Goal: Task Accomplishment & Management: Complete application form

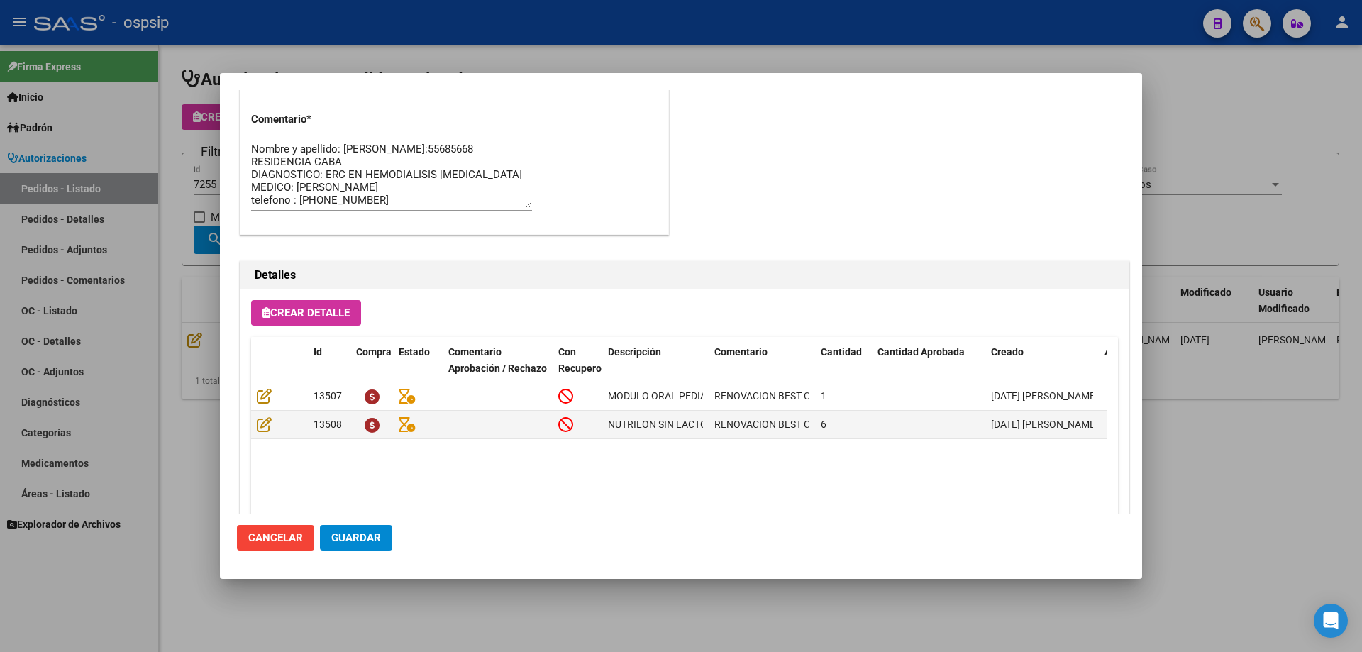
scroll to position [922, 0]
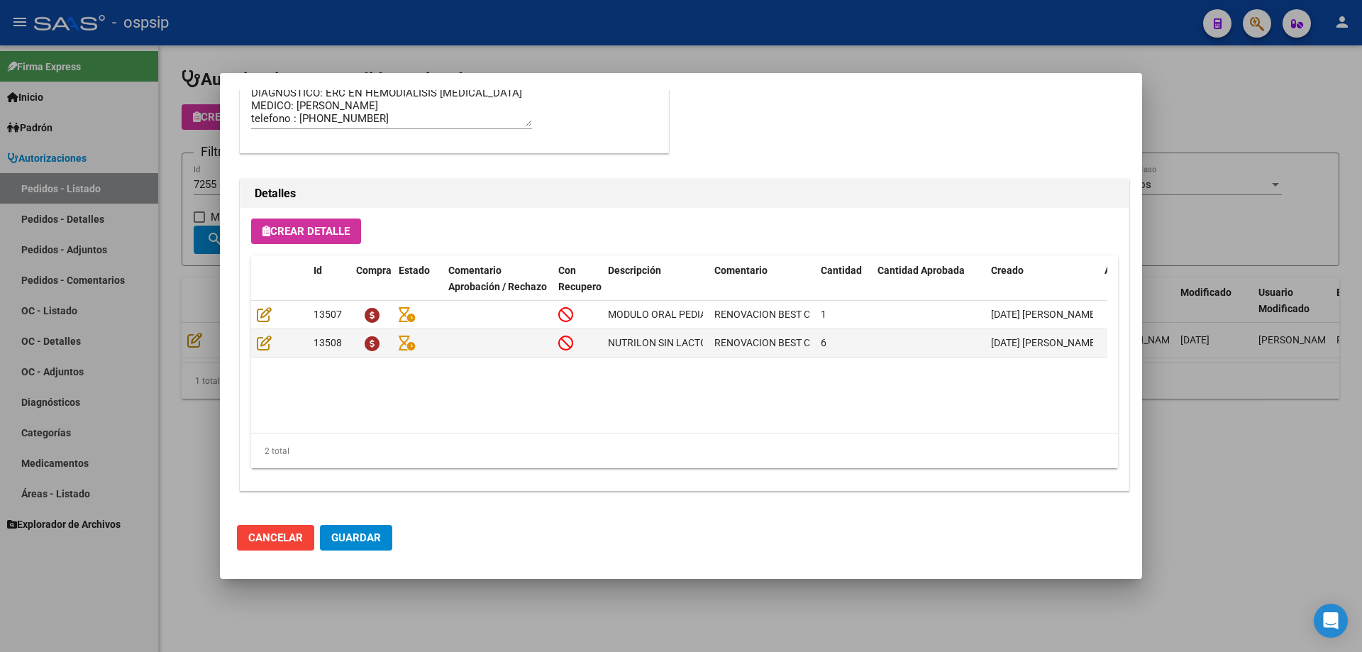
click at [196, 343] on div at bounding box center [681, 326] width 1362 height 652
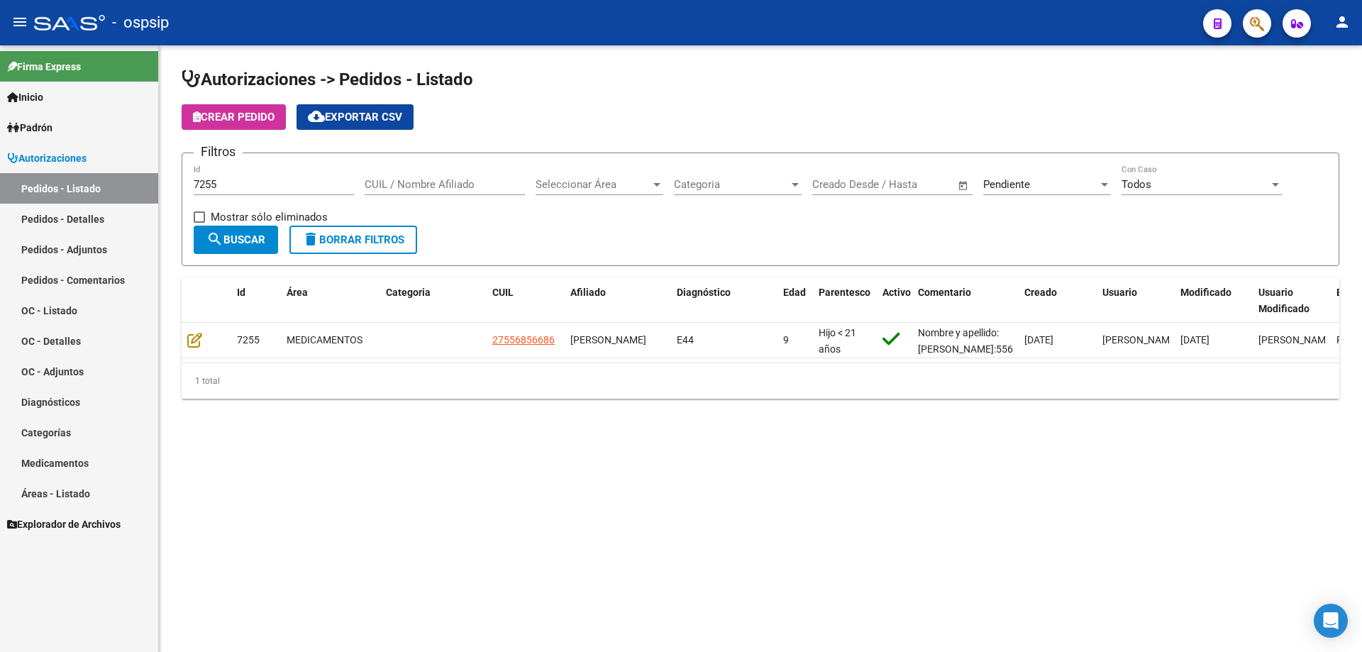
click at [1041, 182] on div "Pendiente" at bounding box center [1040, 184] width 115 height 13
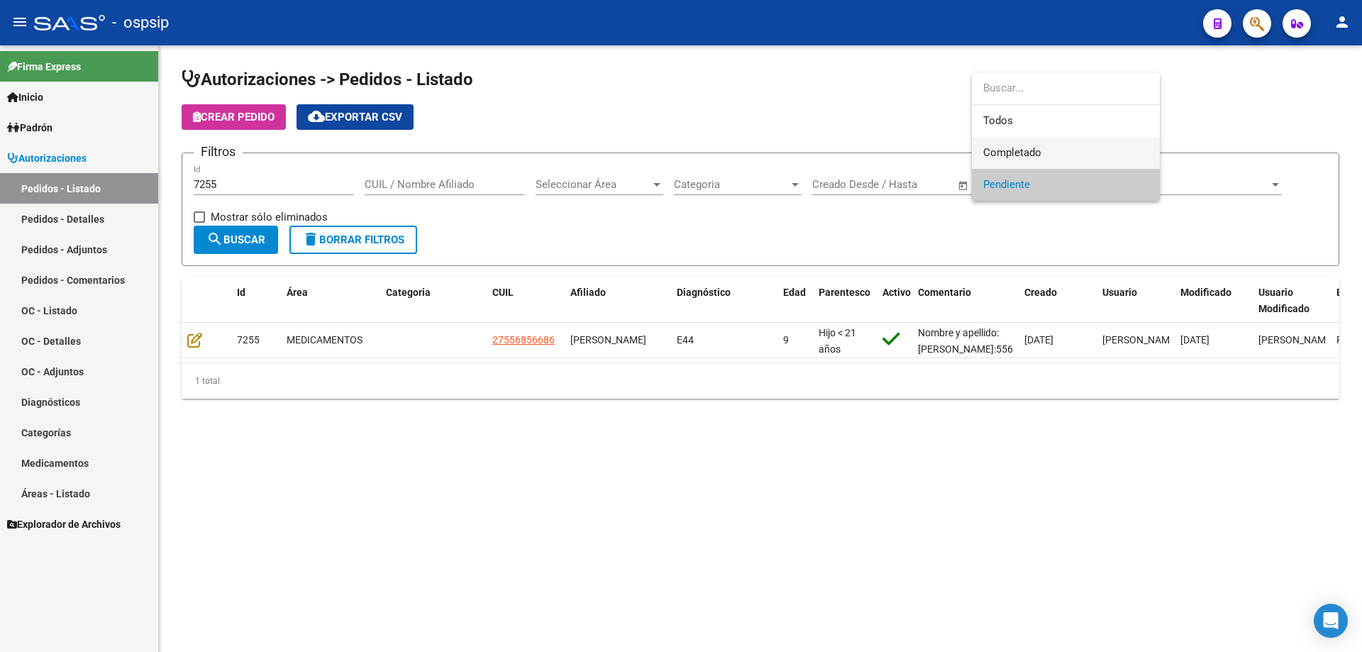
click at [1041, 161] on span "Completado" at bounding box center [1065, 153] width 165 height 32
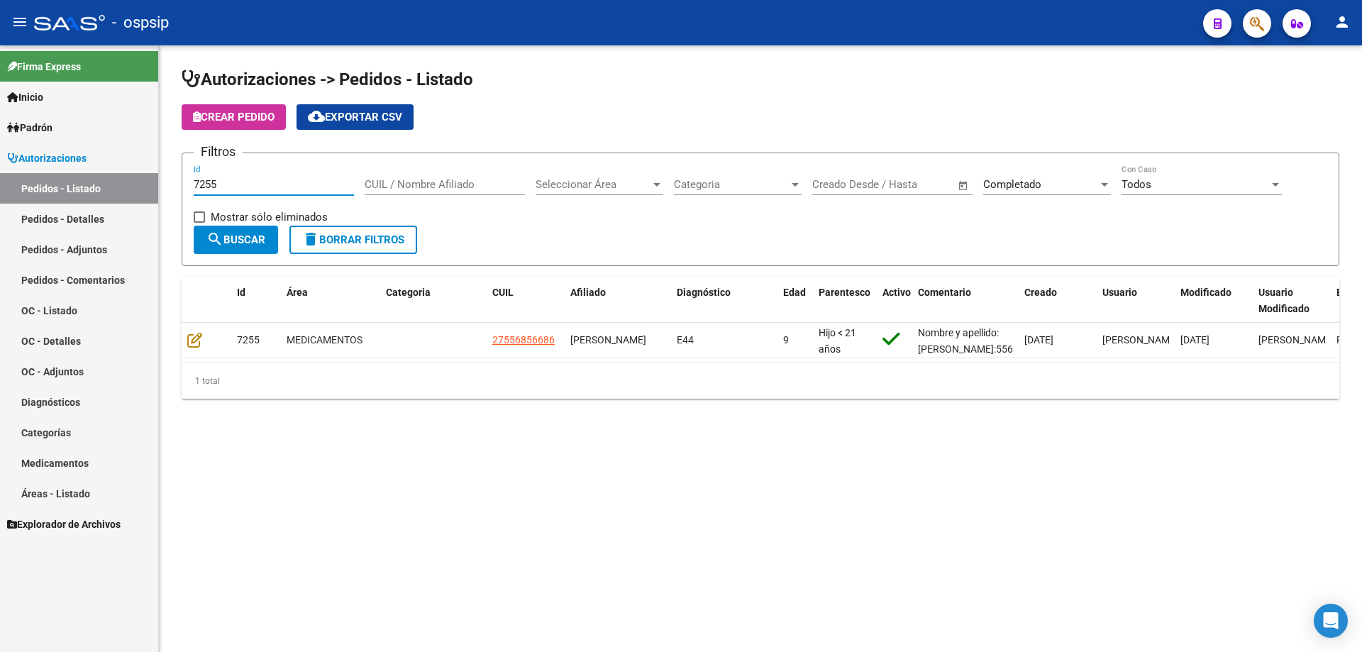
drag, startPoint x: 324, startPoint y: 184, endPoint x: 128, endPoint y: 192, distance: 196.0
click at [128, 192] on mat-sidenav-container "Firma Express Inicio Calendario SSS Instructivos Contacto OS Padrón Afiliados E…" at bounding box center [681, 348] width 1362 height 607
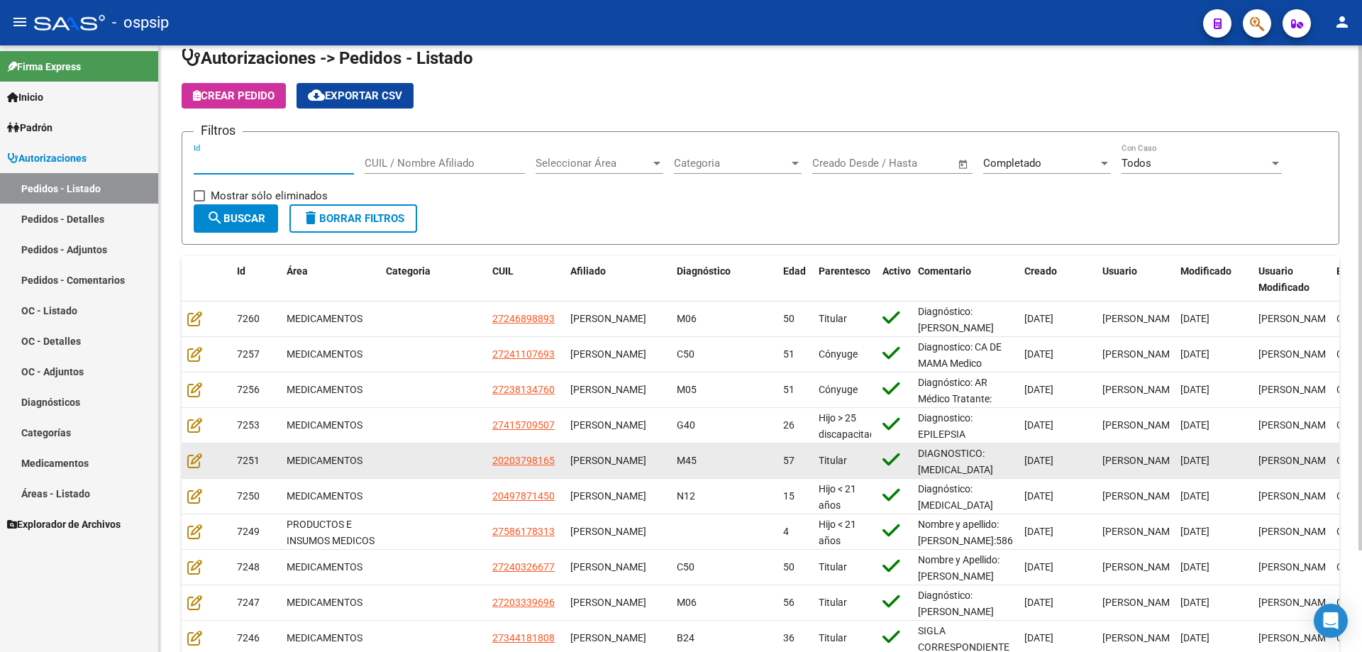
scroll to position [0, 0]
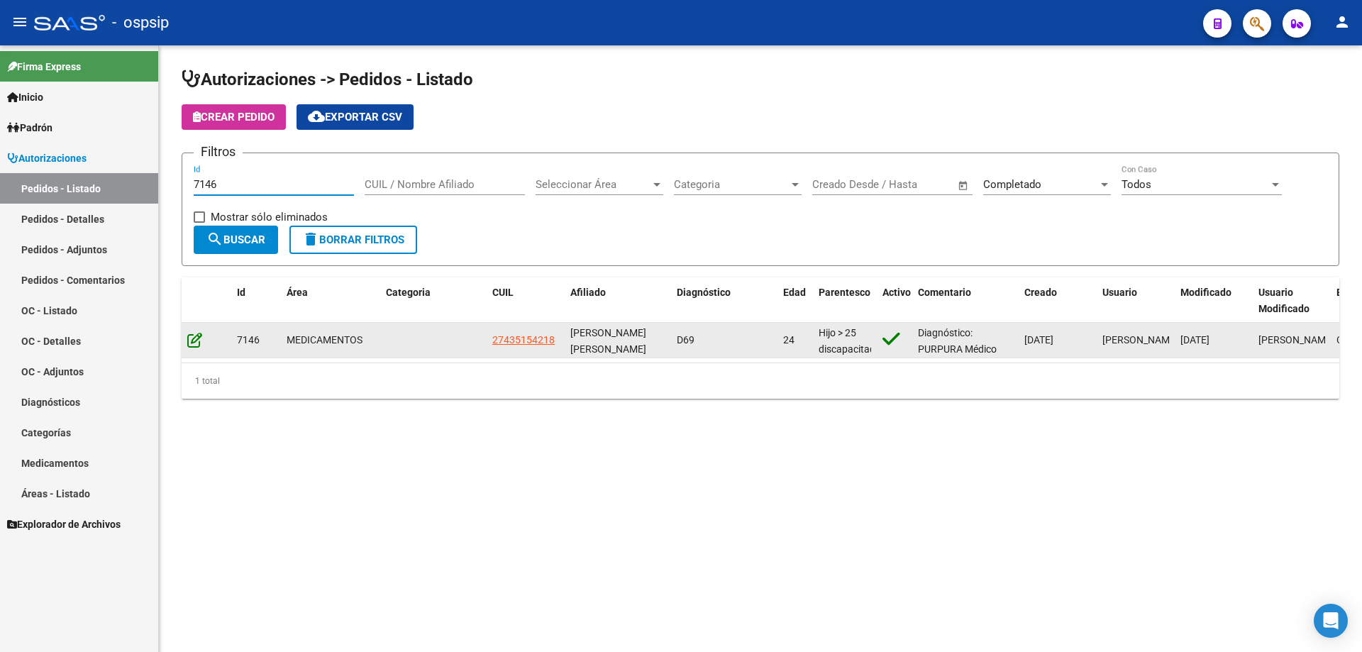
type input "7146"
click at [194, 339] on icon at bounding box center [194, 340] width 15 height 16
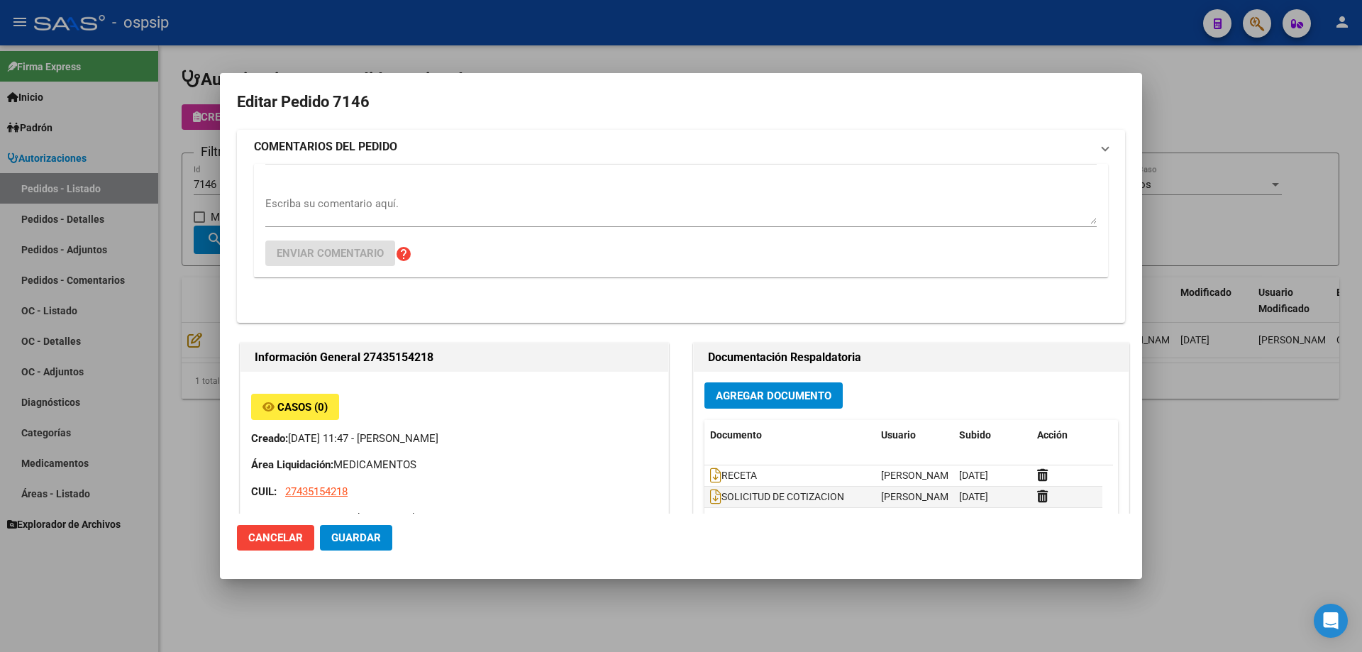
type input "[PERSON_NAME]"
type input "[GEOGRAPHIC_DATA], [GEOGRAPHIC_DATA], ARENALES 2166, Piso: 00, Departamento: 0"
click at [840, 372] on div "Agregar Documento Documento Usuario Subido Acción RECETA [PERSON_NAME] [DATE] S…" at bounding box center [911, 513] width 435 height 283
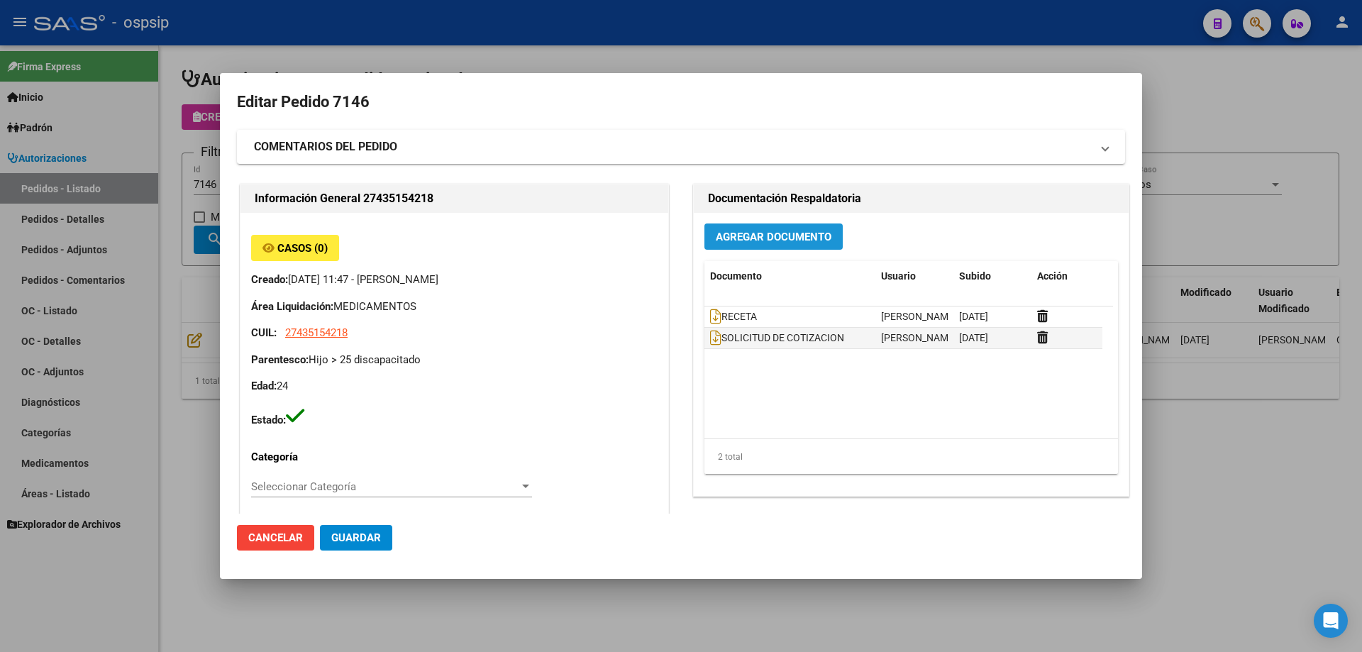
click at [816, 228] on button "Agregar Documento" at bounding box center [774, 237] width 138 height 26
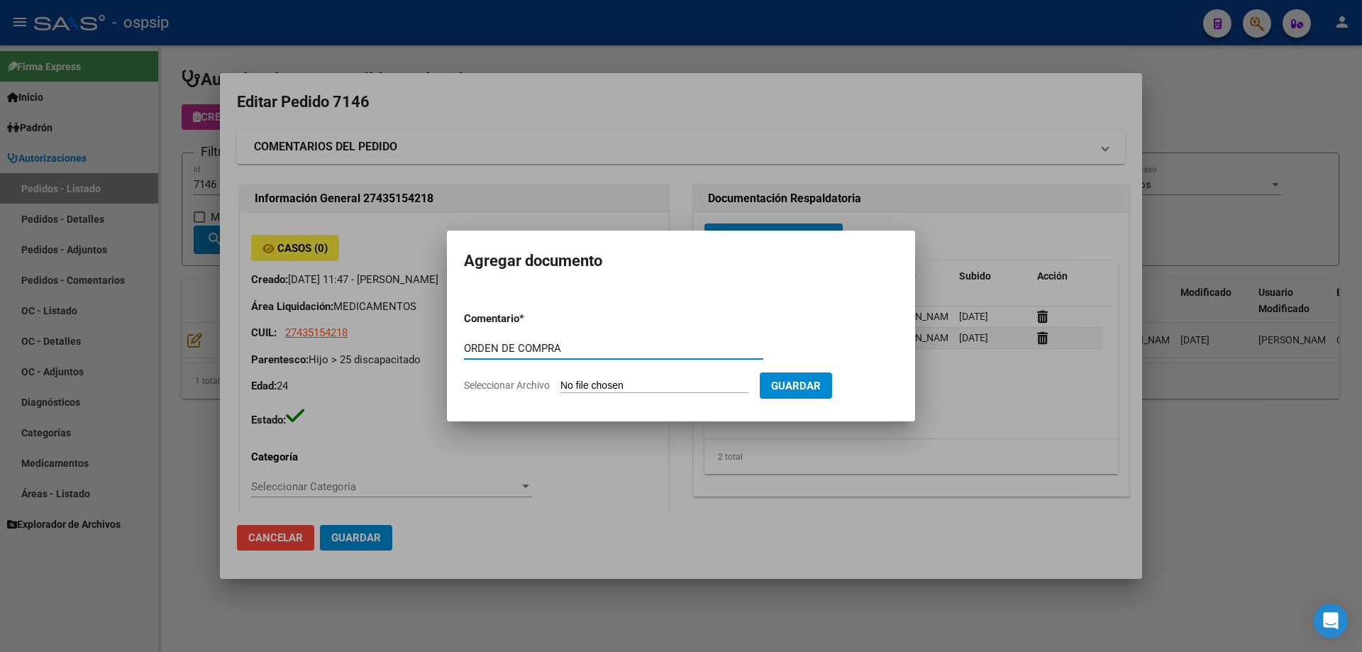
type input "ORDEN DE COMPRA"
type input "C:\fakepath\OC 7146 [PERSON_NAME] (1).pdf"
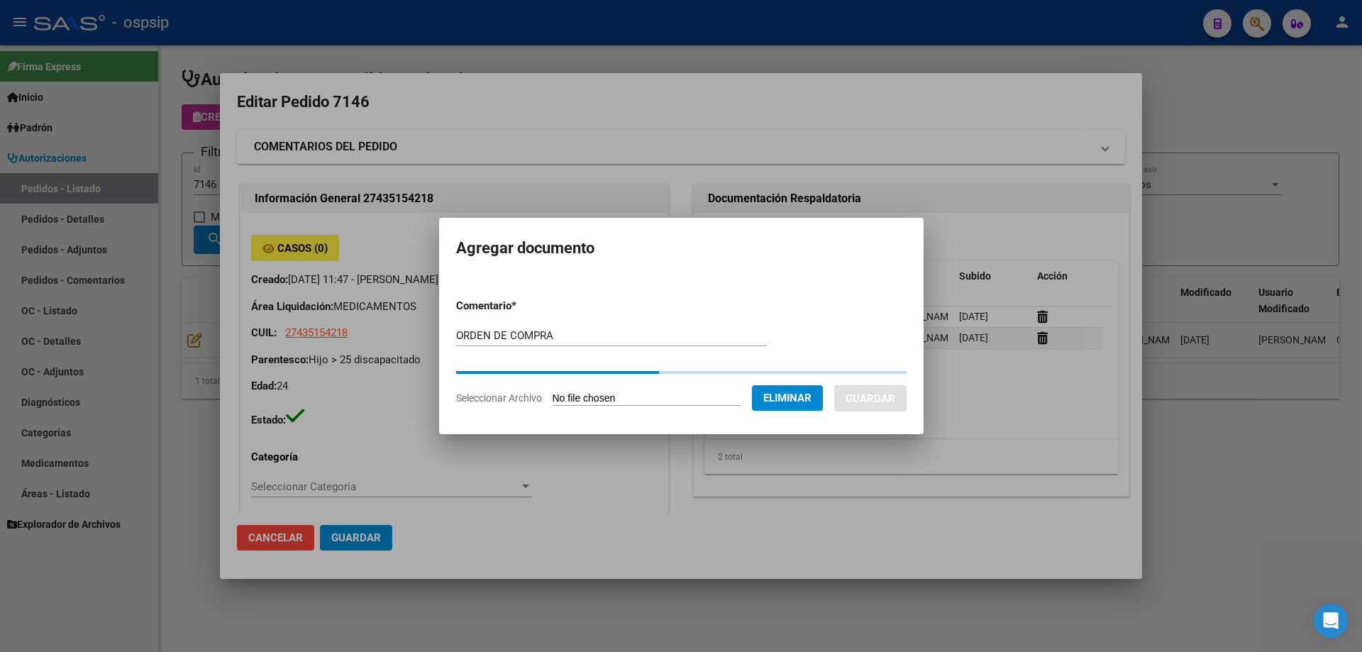
click at [874, 397] on button "Guardar" at bounding box center [870, 398] width 72 height 26
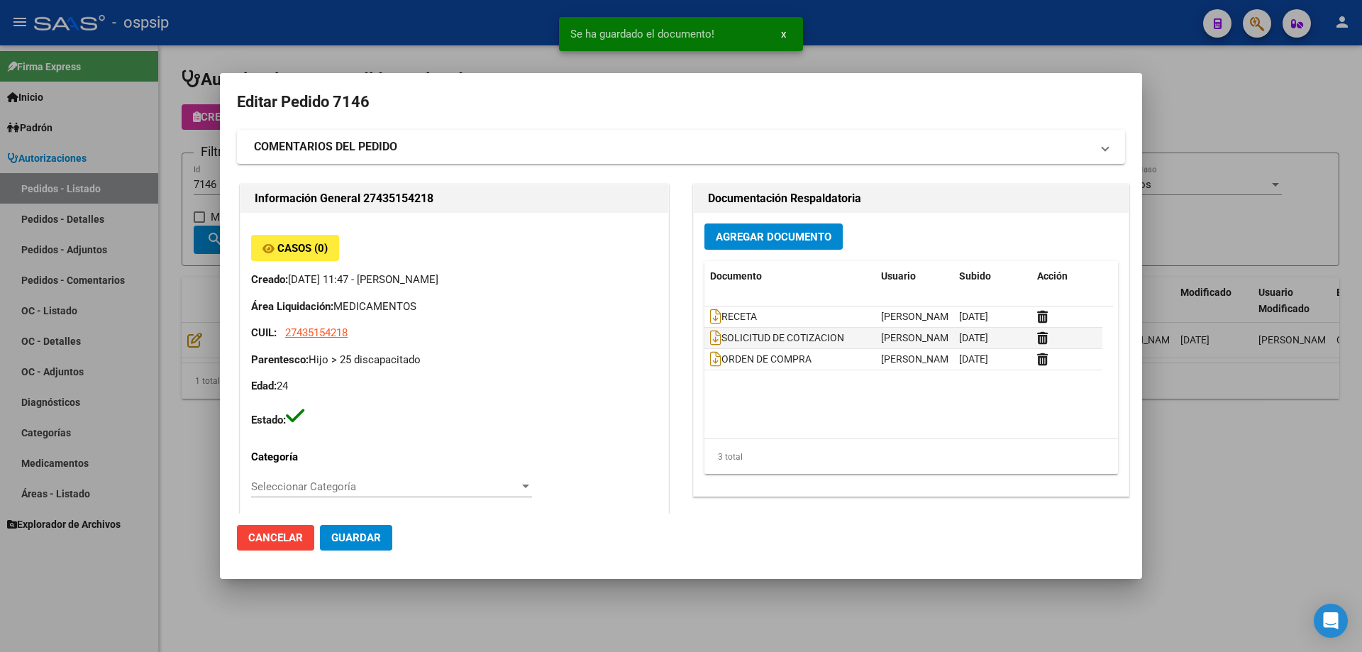
click at [154, 283] on div at bounding box center [681, 326] width 1362 height 652
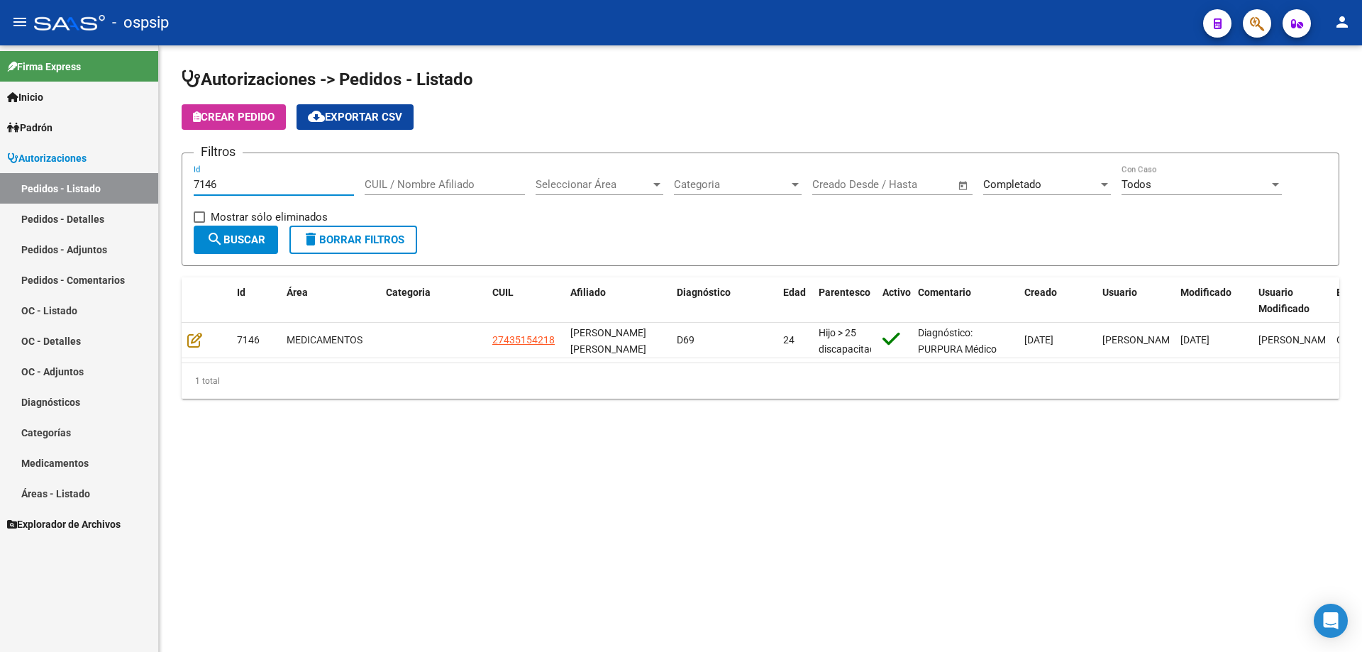
drag, startPoint x: 257, startPoint y: 183, endPoint x: 0, endPoint y: 183, distance: 256.8
click at [0, 183] on mat-sidenav-container "Firma Express Inicio Calendario SSS Instructivos Contacto OS Padrón Afiliados E…" at bounding box center [681, 348] width 1362 height 607
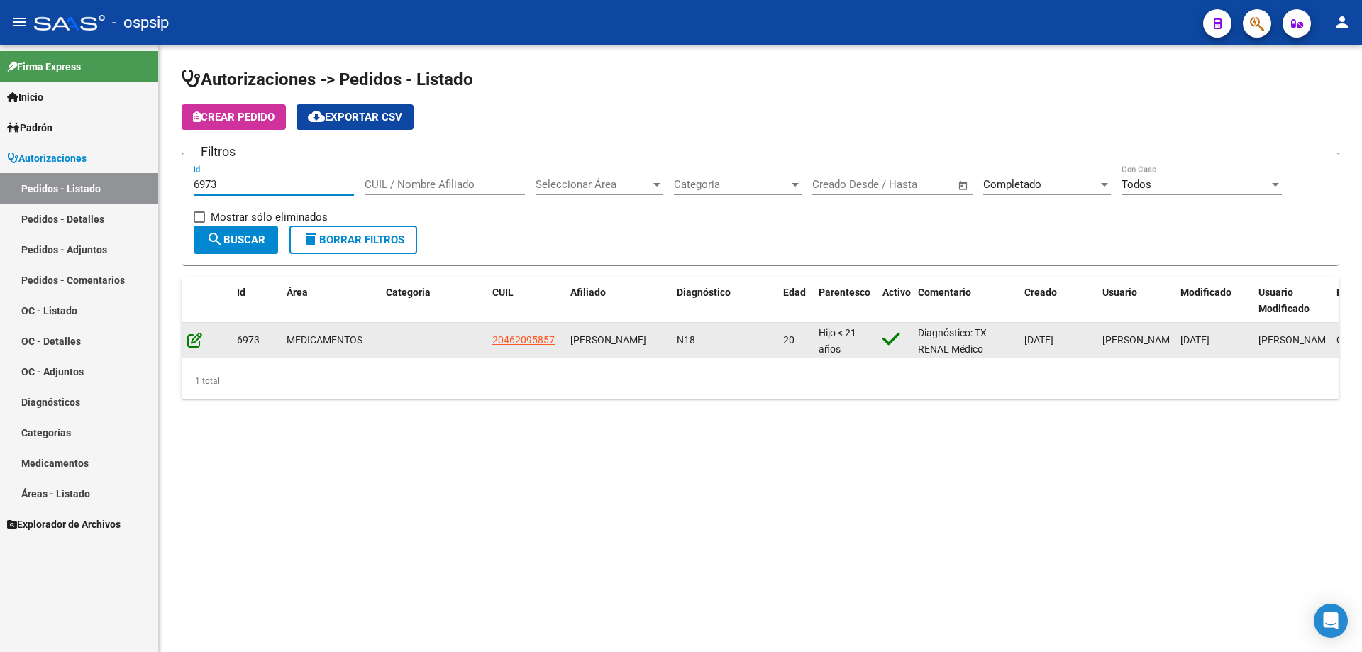
type input "6973"
click at [197, 336] on icon at bounding box center [194, 340] width 15 height 16
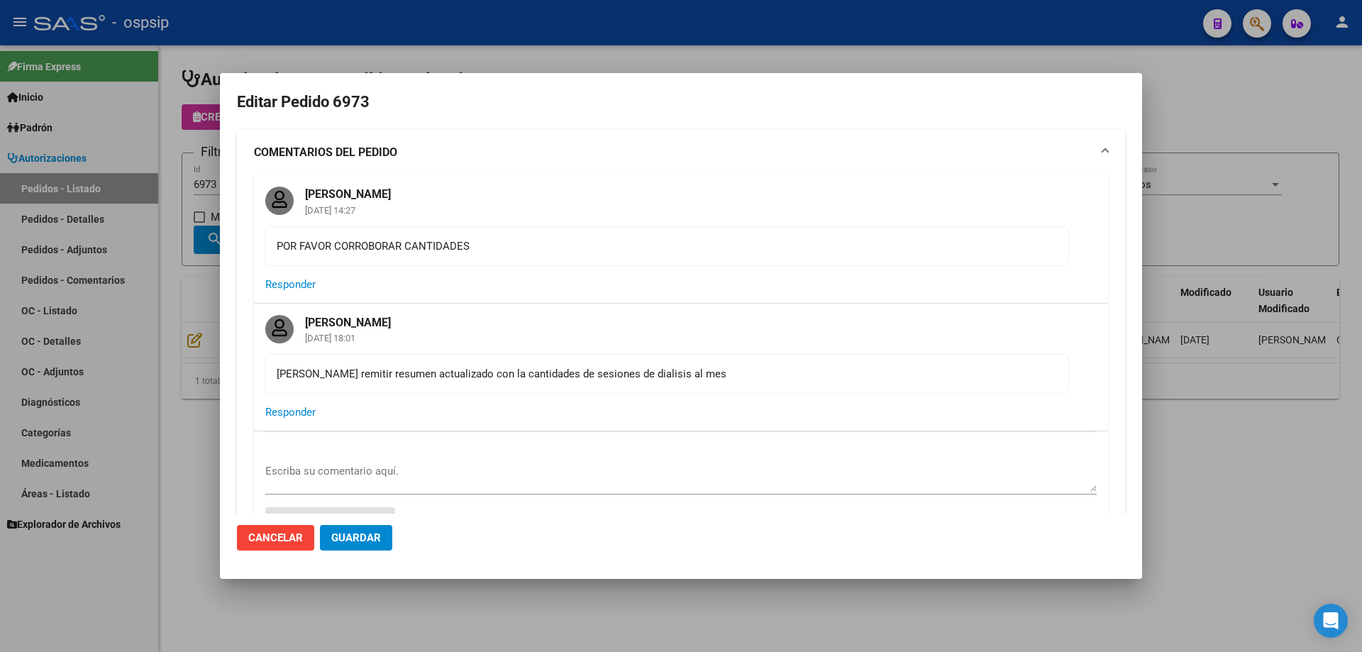
type input "[GEOGRAPHIC_DATA], [PERSON_NAME] 1570"
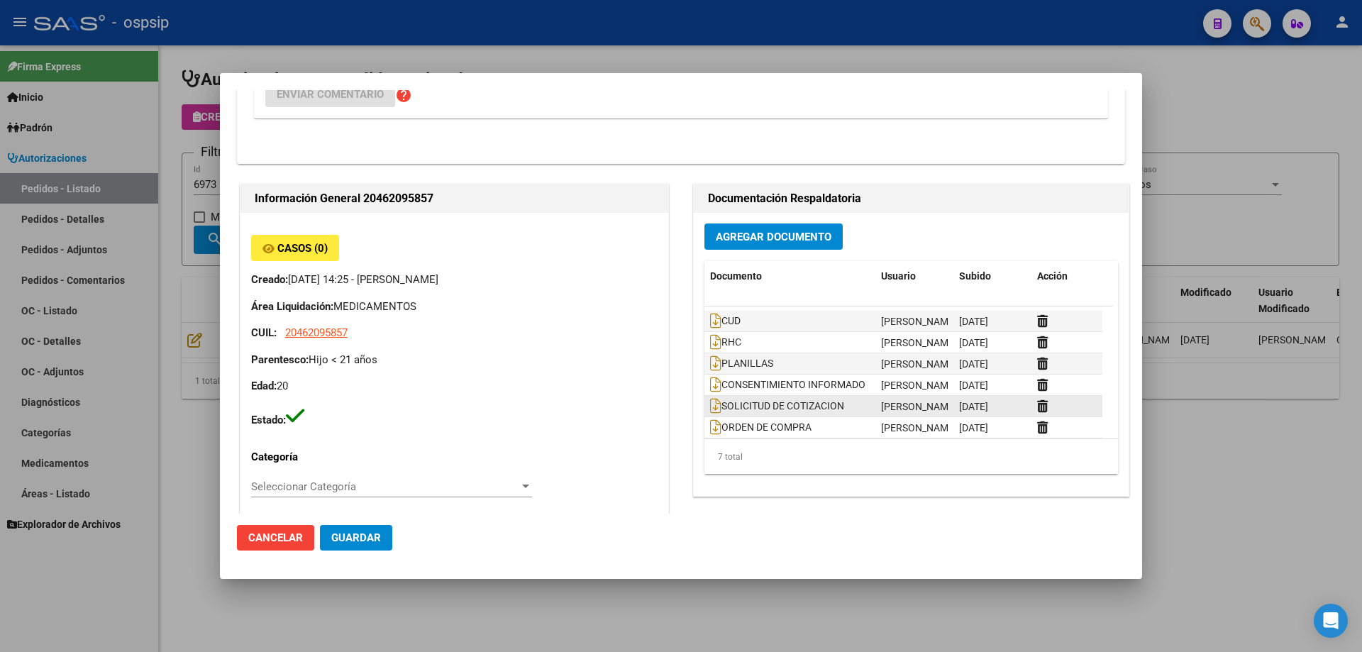
scroll to position [22, 0]
click at [1037, 424] on icon at bounding box center [1042, 422] width 11 height 13
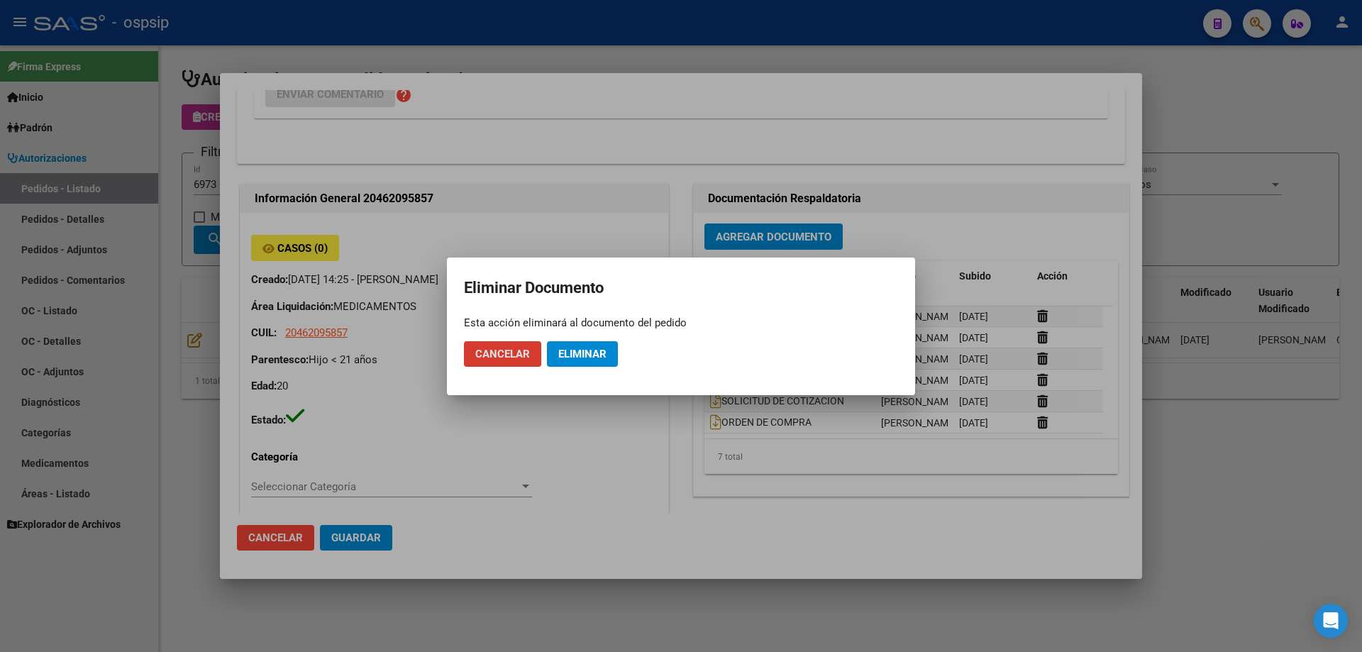
click at [583, 358] on span "Eliminar" at bounding box center [582, 354] width 48 height 13
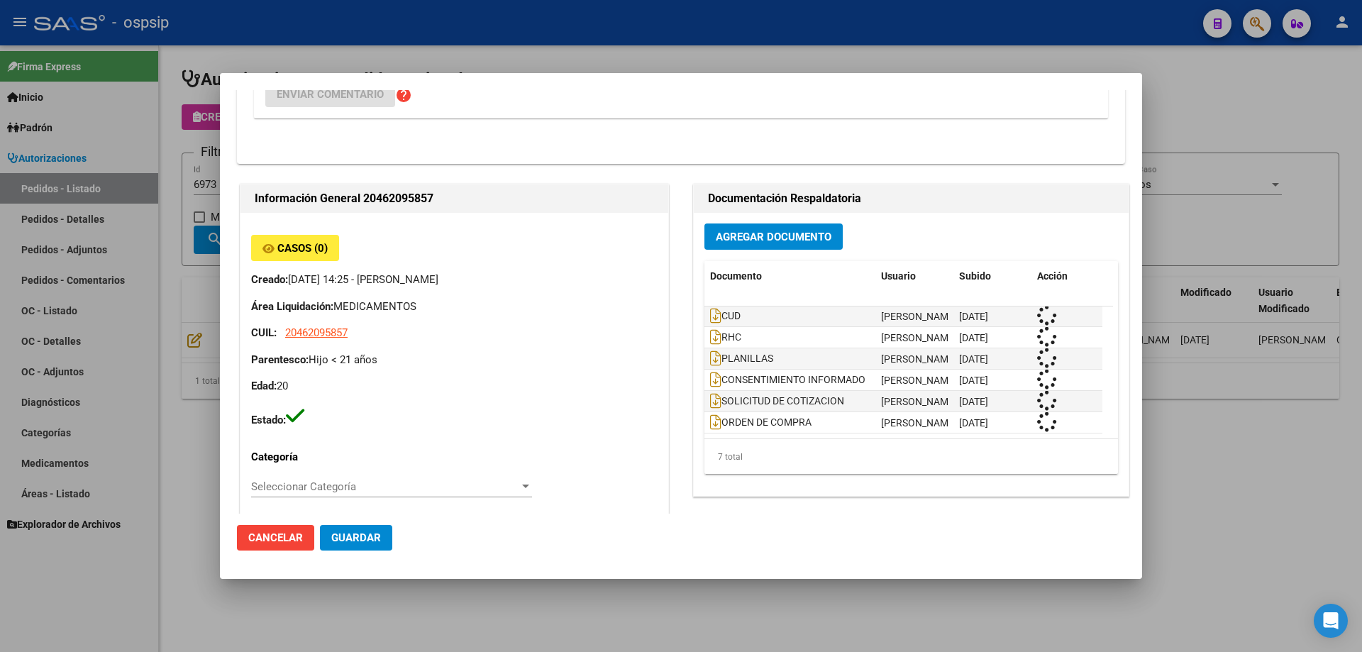
scroll to position [1, 0]
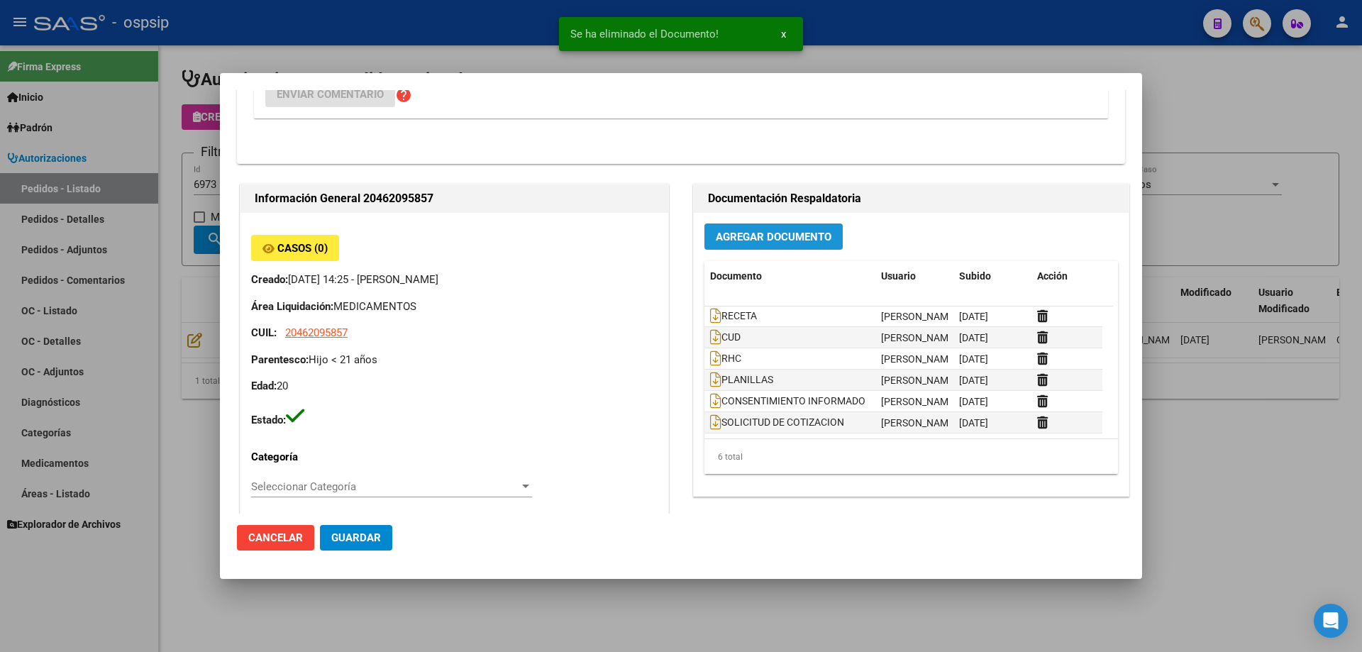
click at [729, 231] on span "Agregar Documento" at bounding box center [774, 237] width 116 height 13
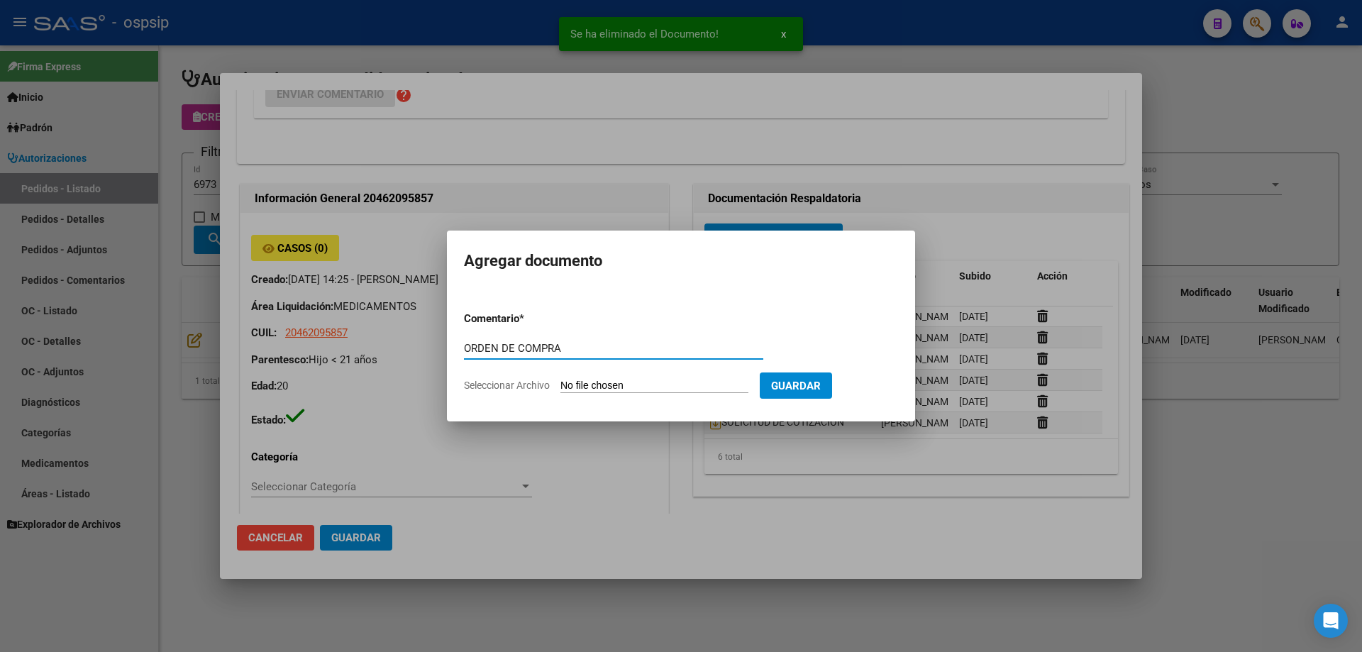
drag, startPoint x: 586, startPoint y: 346, endPoint x: 387, endPoint y: 353, distance: 199.5
click at [387, 353] on div "Editar Pedido 6973 COMENTARIOS DEL PEDIDO [PERSON_NAME] [DATE] 14:27 POR FAVOR …" at bounding box center [681, 326] width 1362 height 652
type input "ORDEN DE COMPRA"
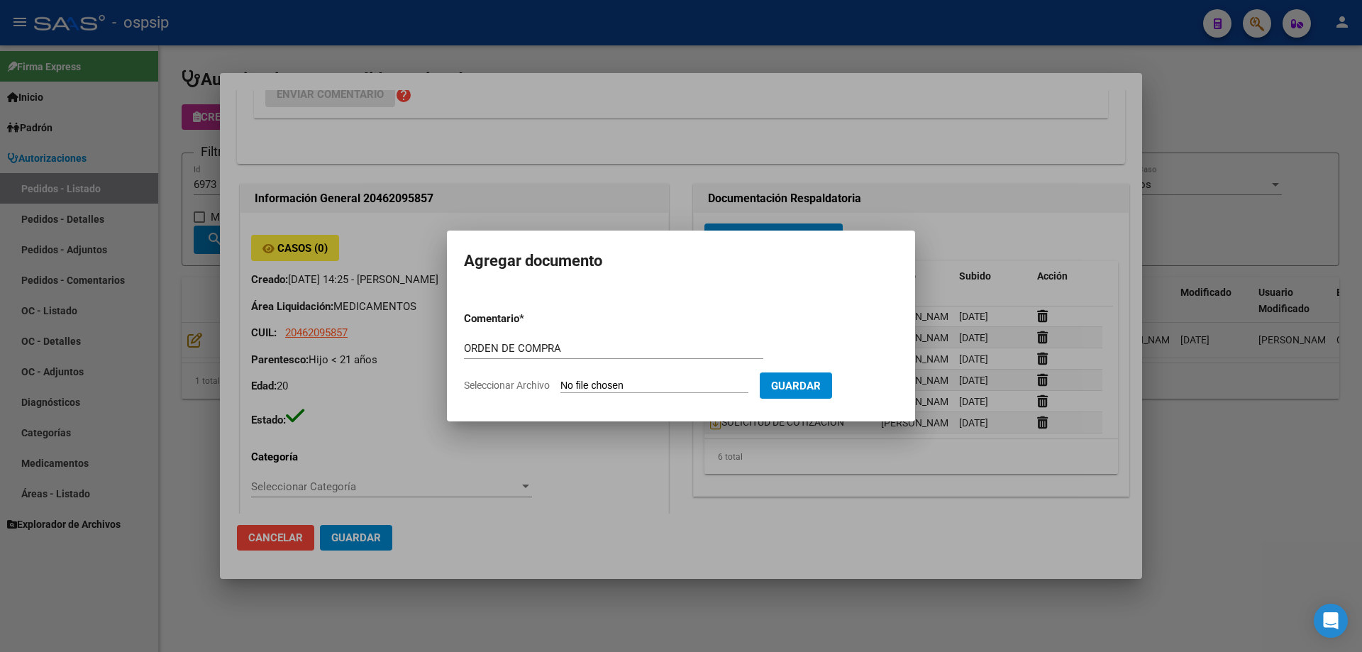
type input "C:\fakepath\OC 6973 [PERSON_NAME] (1).pdf"
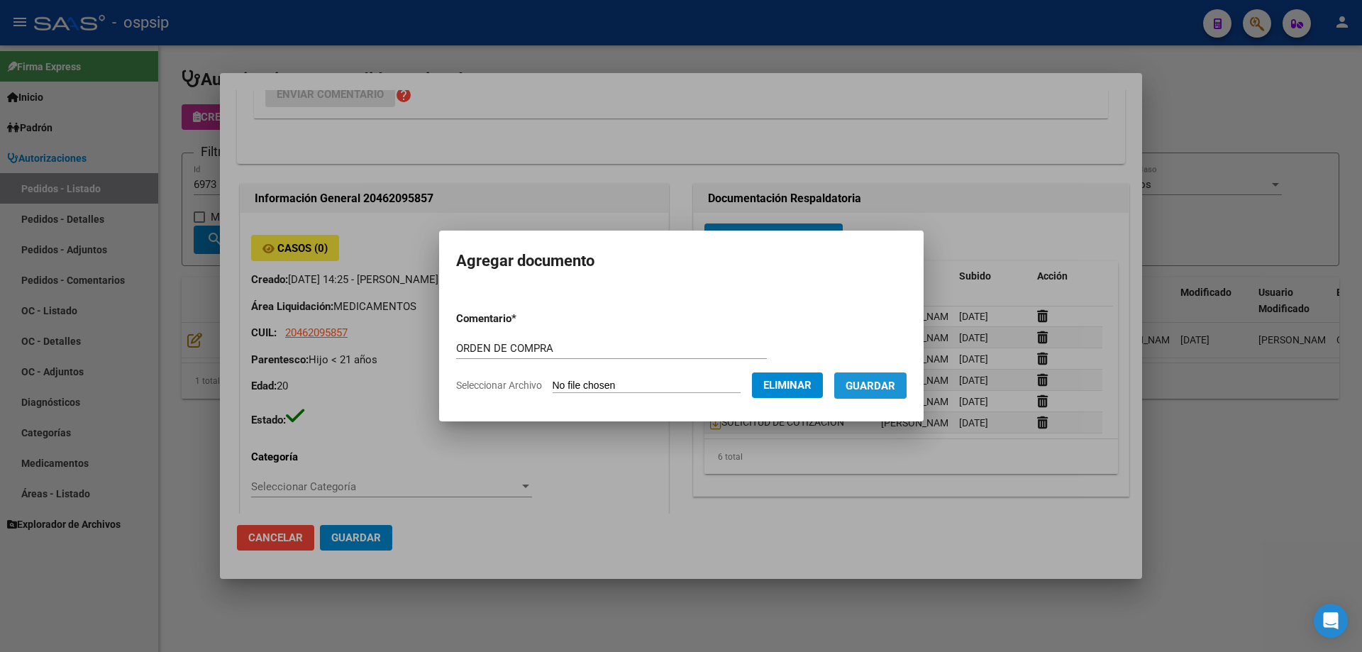
click at [861, 384] on span "Guardar" at bounding box center [871, 386] width 50 height 13
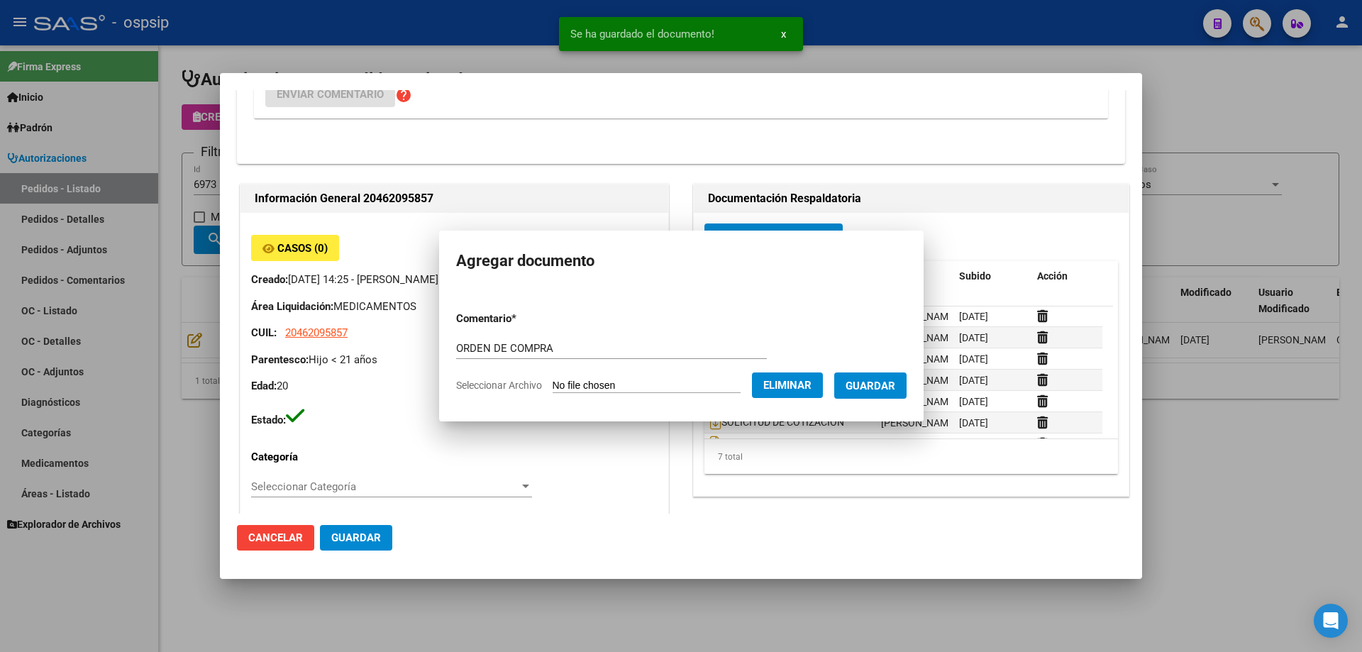
click at [199, 296] on div at bounding box center [681, 326] width 1362 height 652
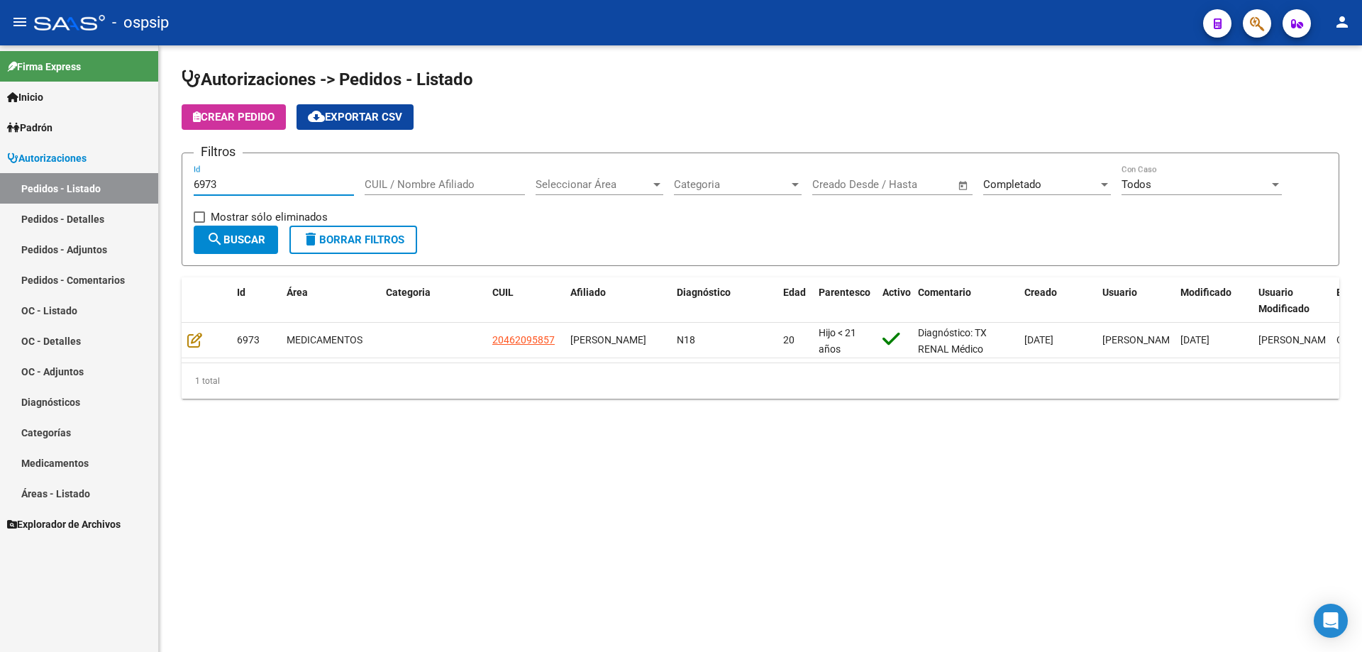
drag, startPoint x: 256, startPoint y: 187, endPoint x: 58, endPoint y: 202, distance: 198.5
click at [58, 202] on mat-sidenav-container "Firma Express Inicio Calendario SSS Instructivos Contacto OS Padrón Afiliados E…" at bounding box center [681, 348] width 1362 height 607
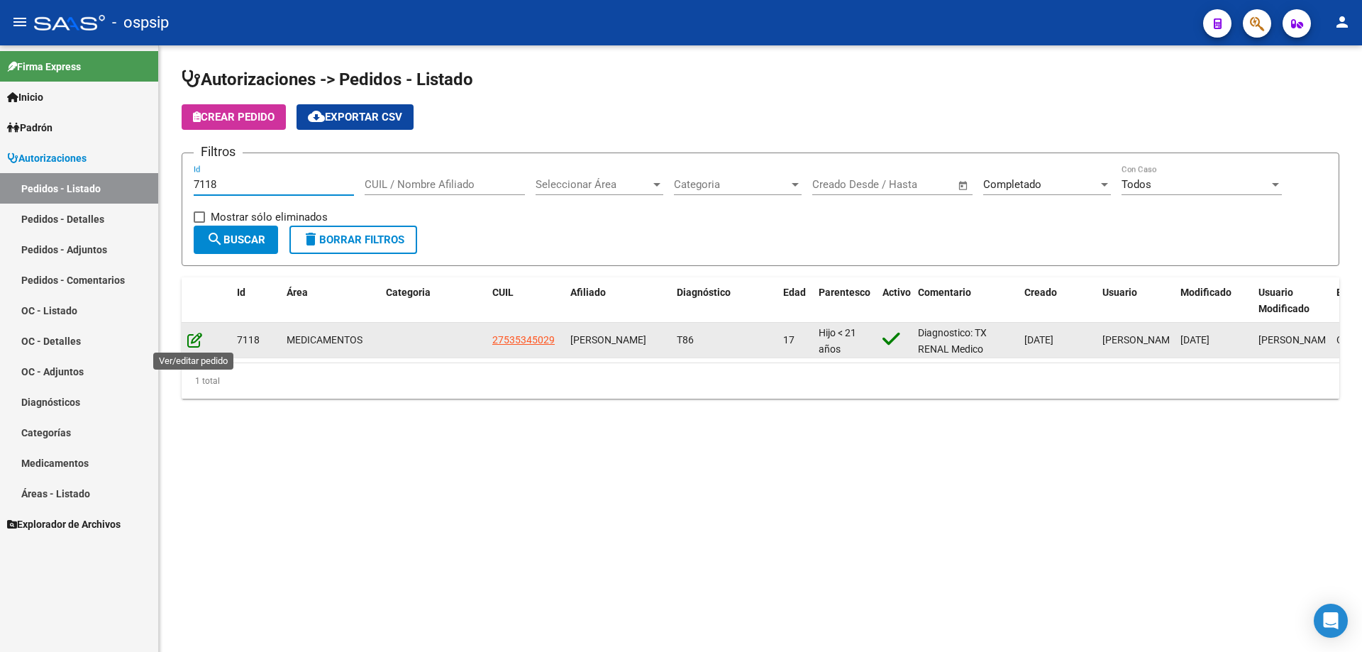
type input "7118"
click at [192, 332] on icon at bounding box center [194, 340] width 15 height 16
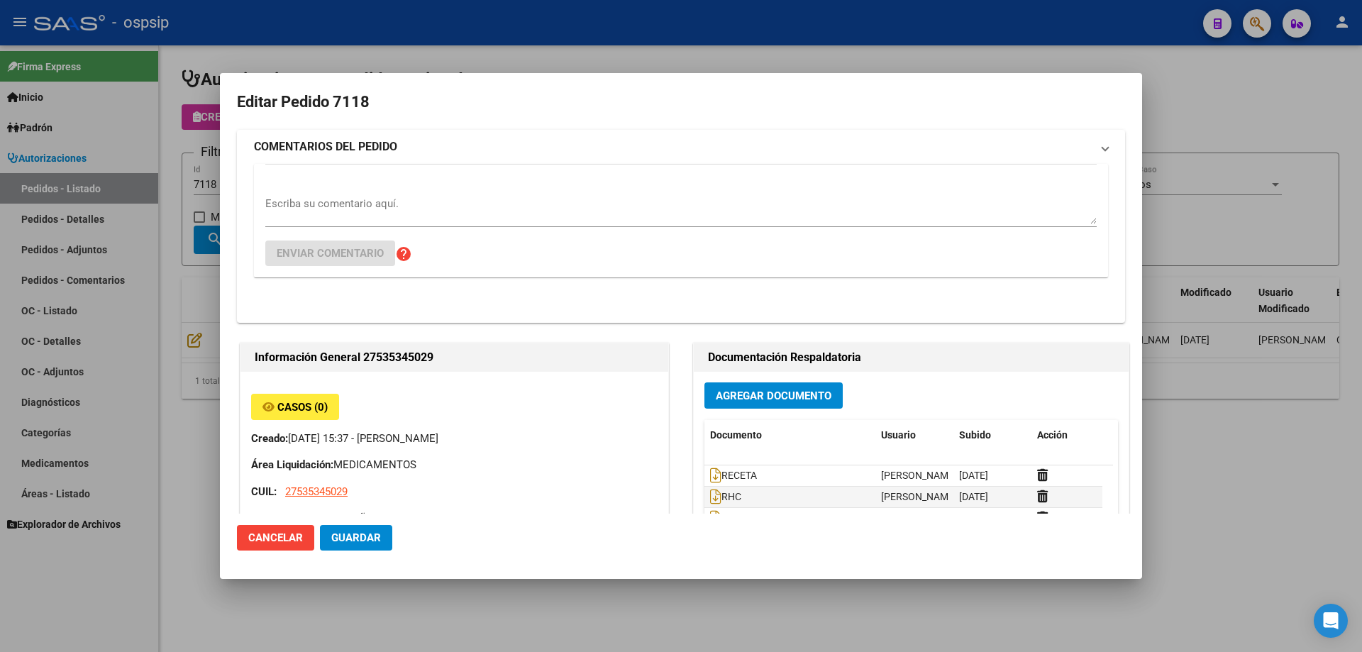
type input "[GEOGRAPHIC_DATA], [GEOGRAPHIC_DATA], 77 2883"
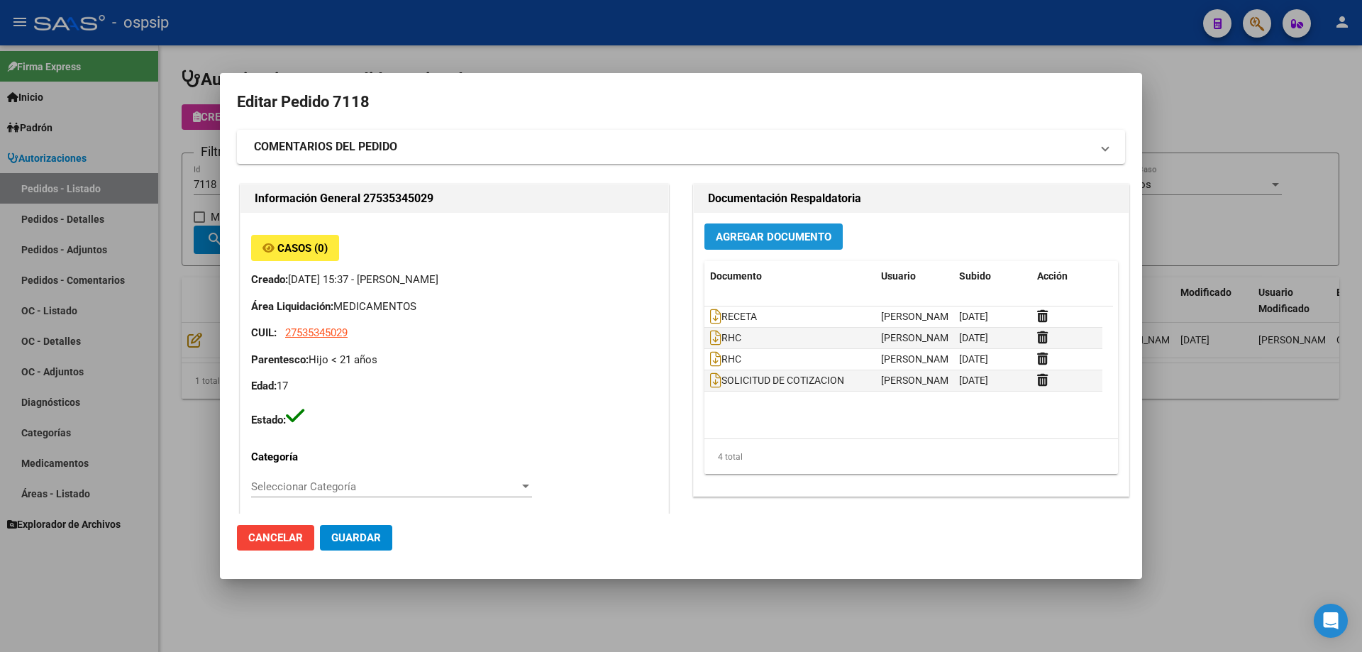
click at [809, 235] on span "Agregar Documento" at bounding box center [774, 237] width 116 height 13
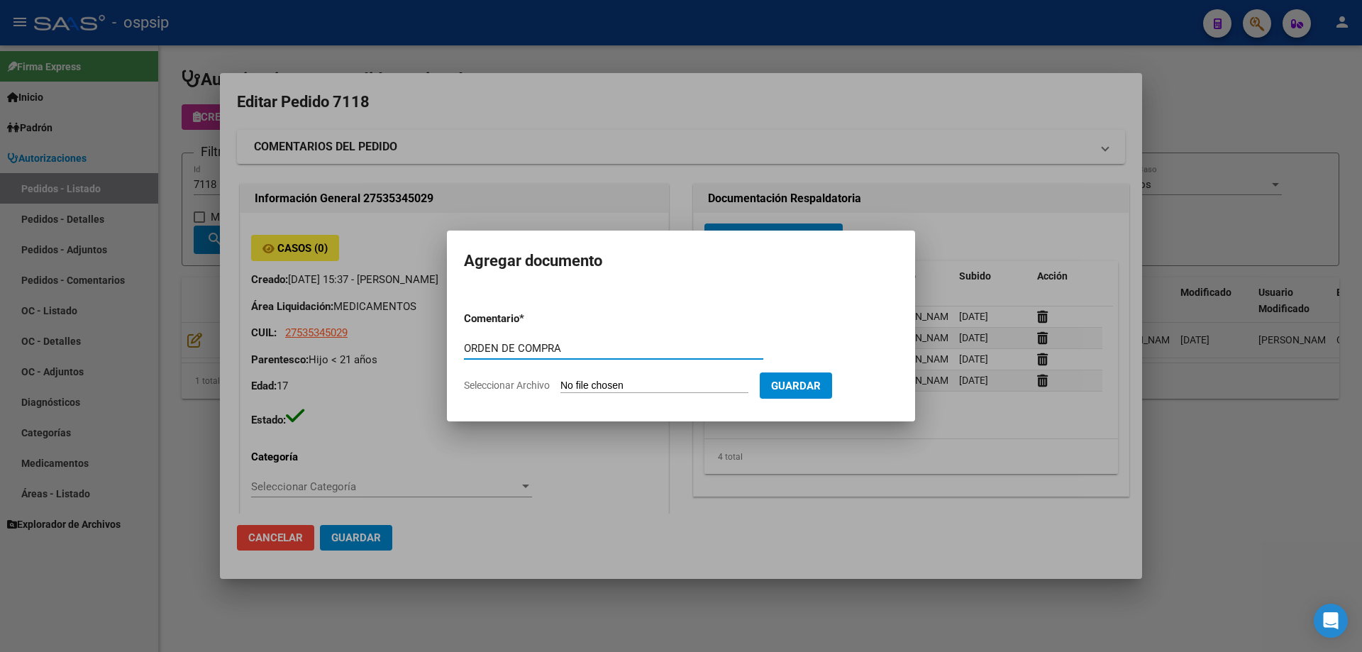
type input "ORDEN DE COMPRA"
type input "C:\fakepath\OC 7118 NEOSALUD (1).pdf"
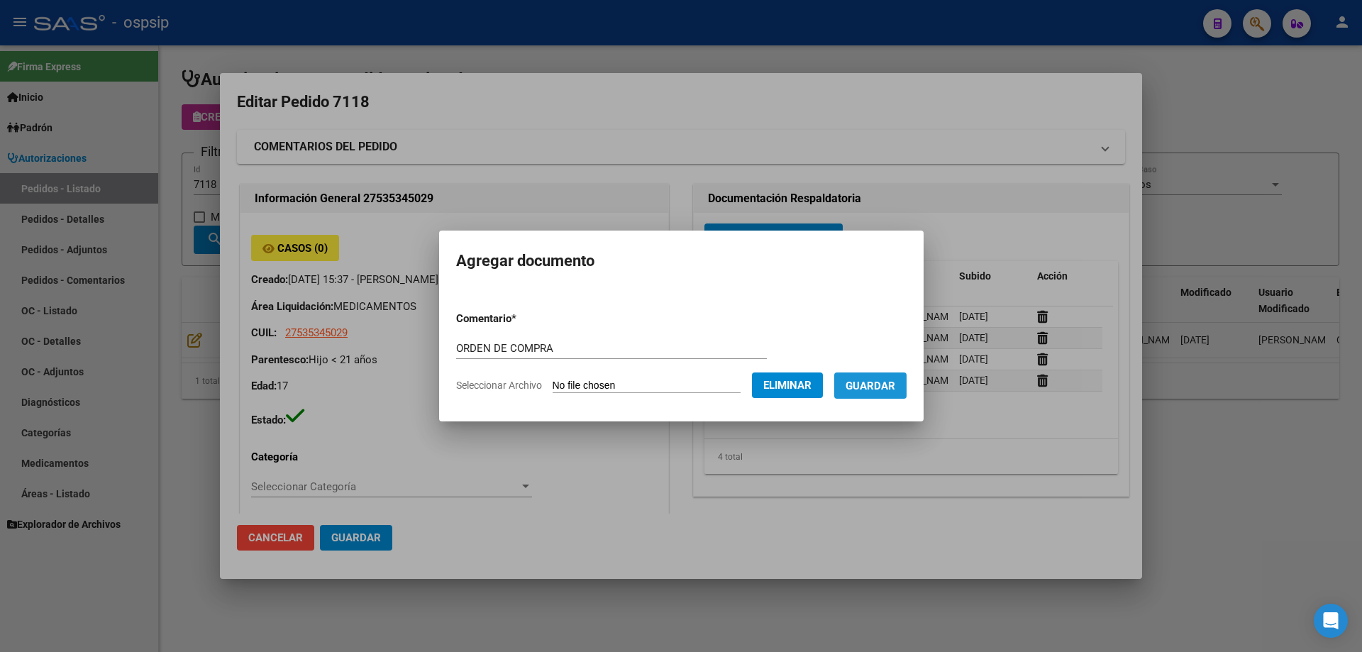
click at [893, 392] on span "Guardar" at bounding box center [871, 386] width 50 height 13
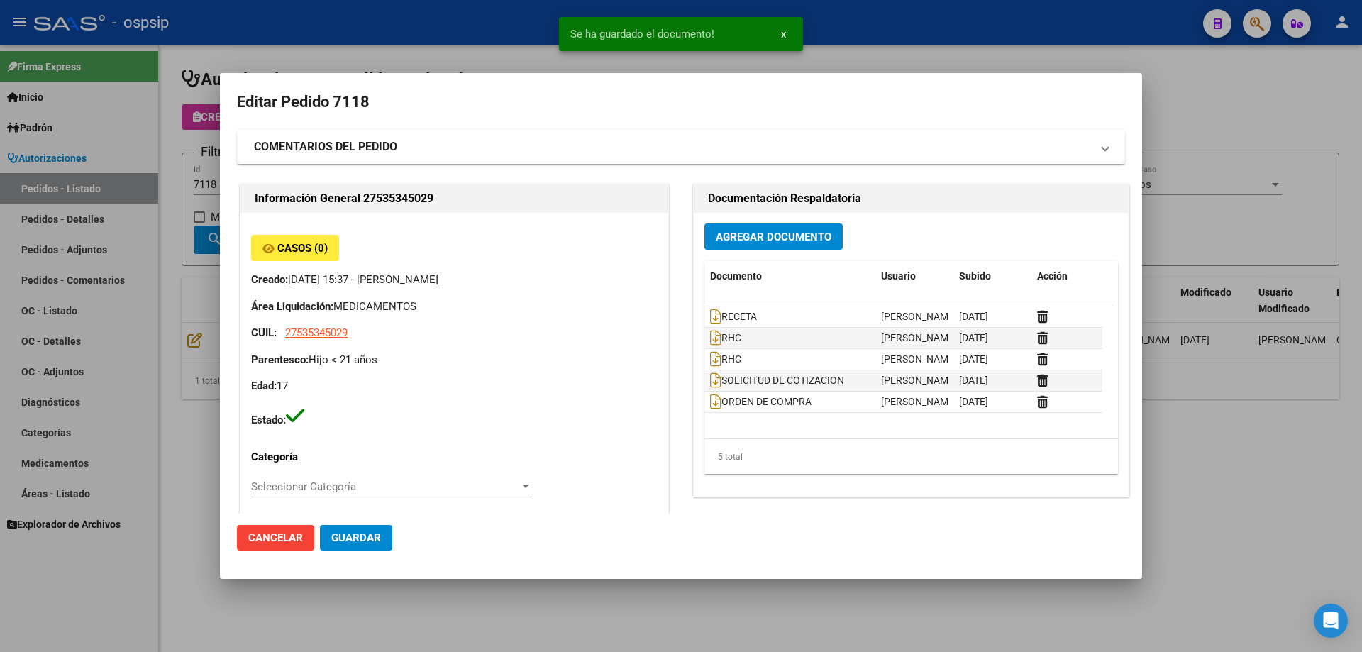
drag, startPoint x: 99, startPoint y: 251, endPoint x: 107, endPoint y: 248, distance: 8.3
click at [102, 251] on div at bounding box center [681, 326] width 1362 height 652
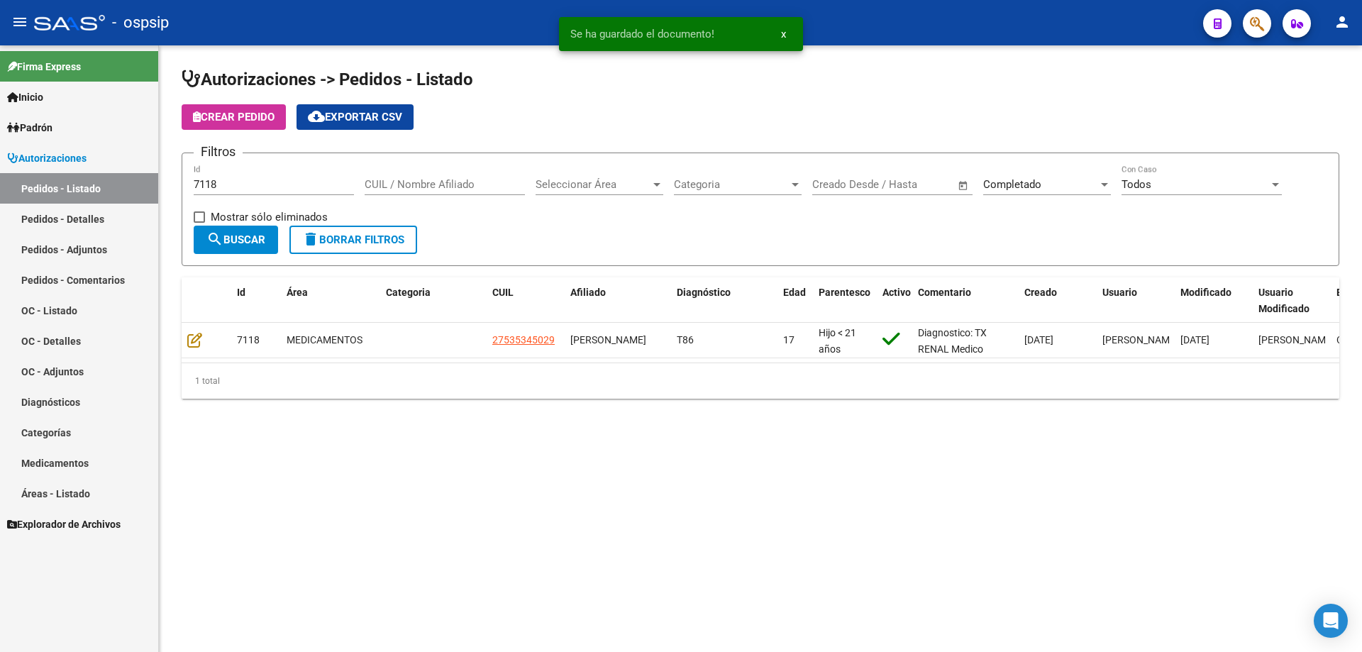
click at [212, 184] on input "7118" at bounding box center [274, 184] width 160 height 13
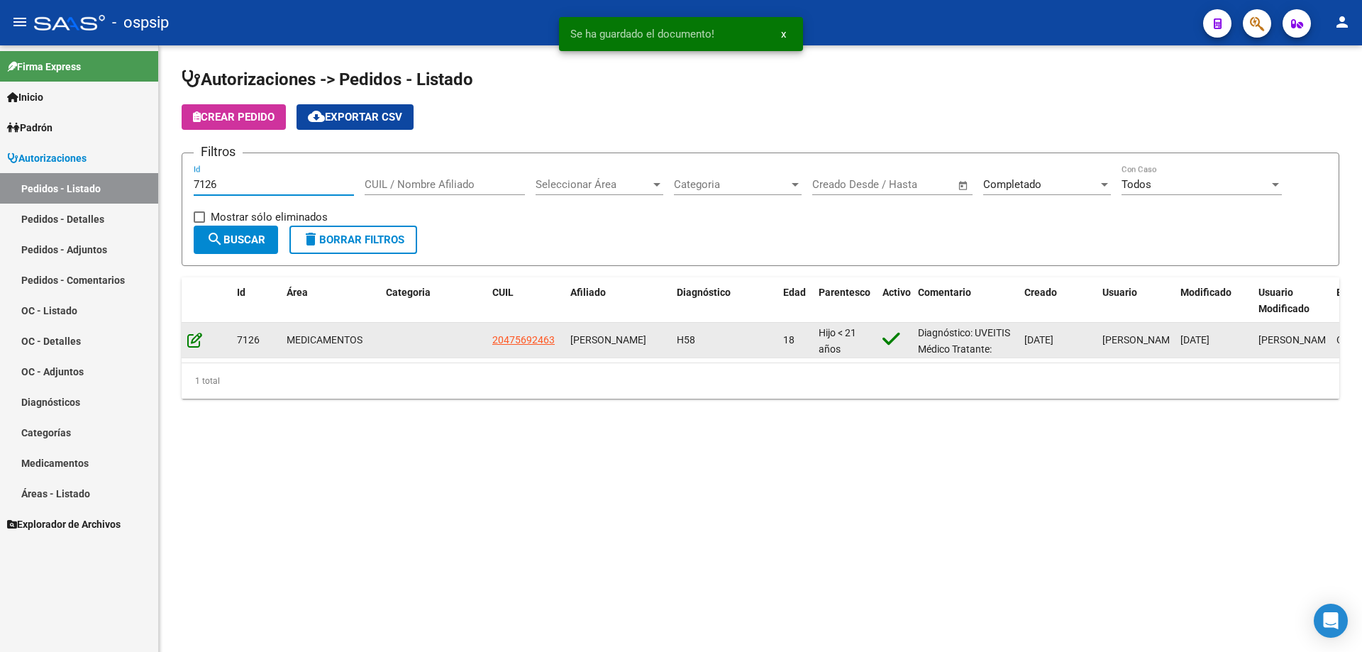
type input "7126"
click at [191, 341] on icon at bounding box center [194, 340] width 15 height 16
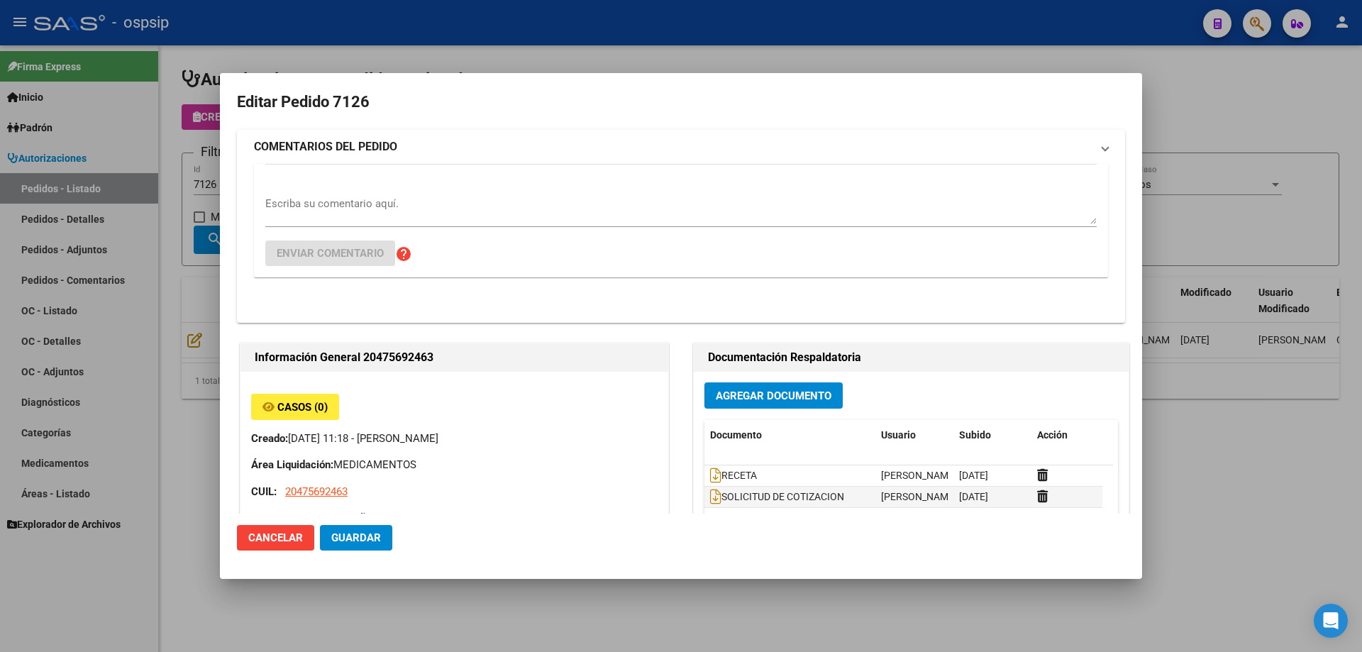
type input "[GEOGRAPHIC_DATA], [STREET_ADDRESS]"
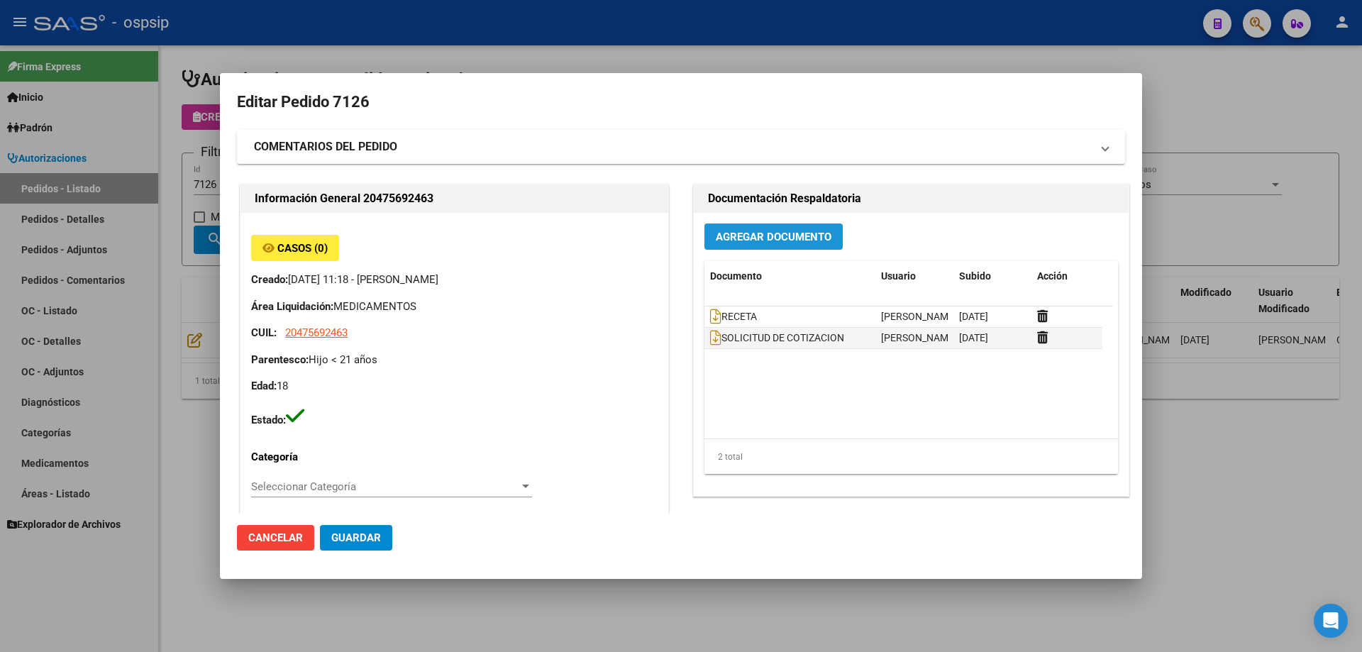
click at [813, 224] on button "Agregar Documento" at bounding box center [774, 237] width 138 height 26
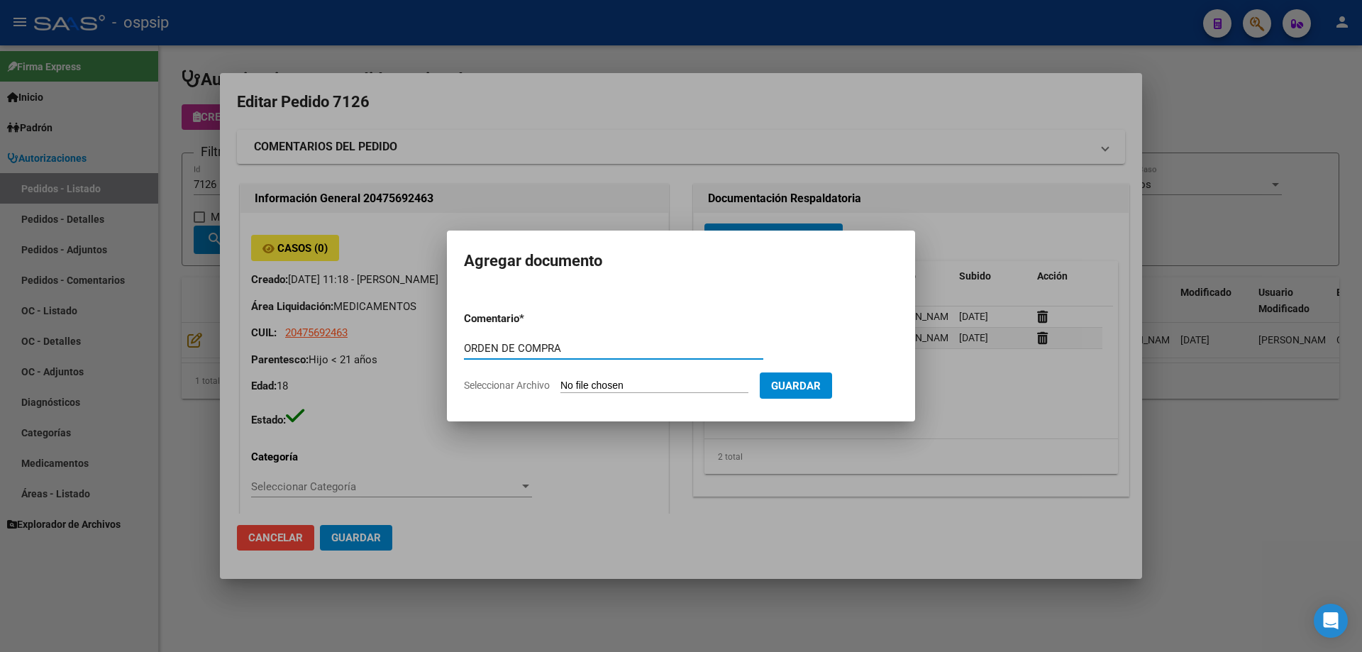
type input "ORDEN DE COMPRA"
click at [644, 389] on input "Seleccionar Archivo" at bounding box center [655, 386] width 188 height 13
type input "C:\fakepath\OC 7126 NEOSALUD (1).pdf"
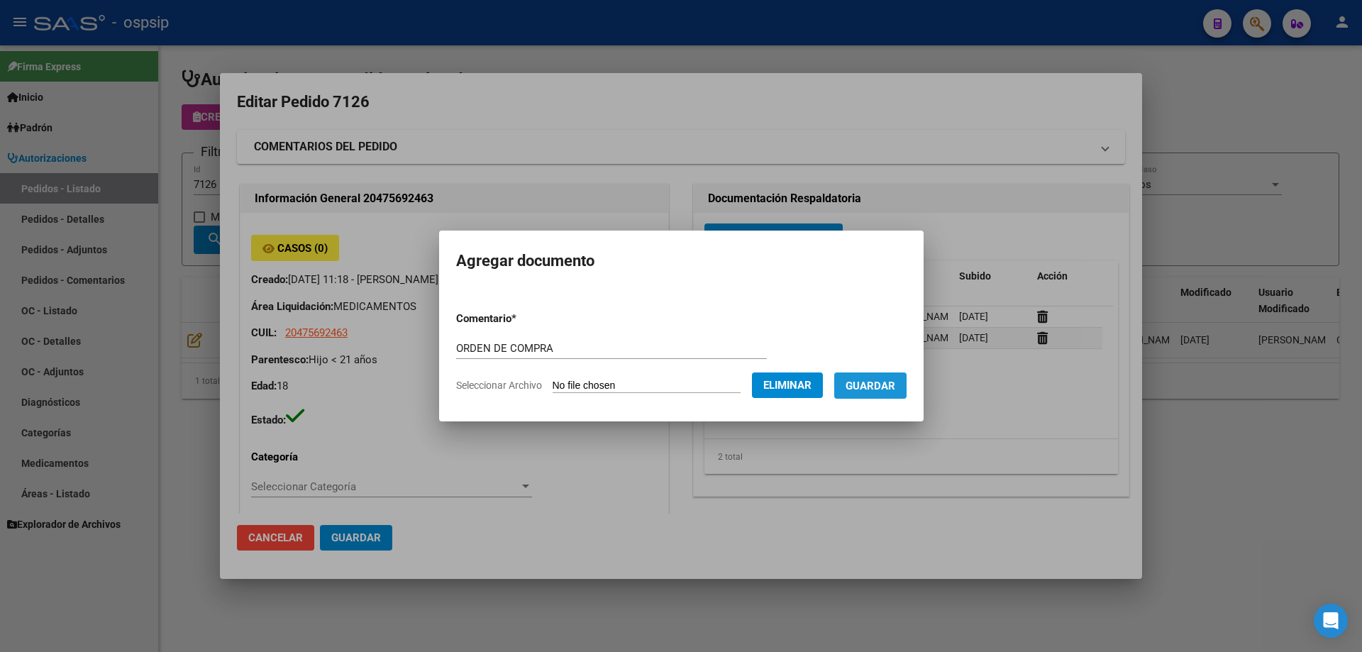
click at [888, 392] on button "Guardar" at bounding box center [870, 386] width 72 height 26
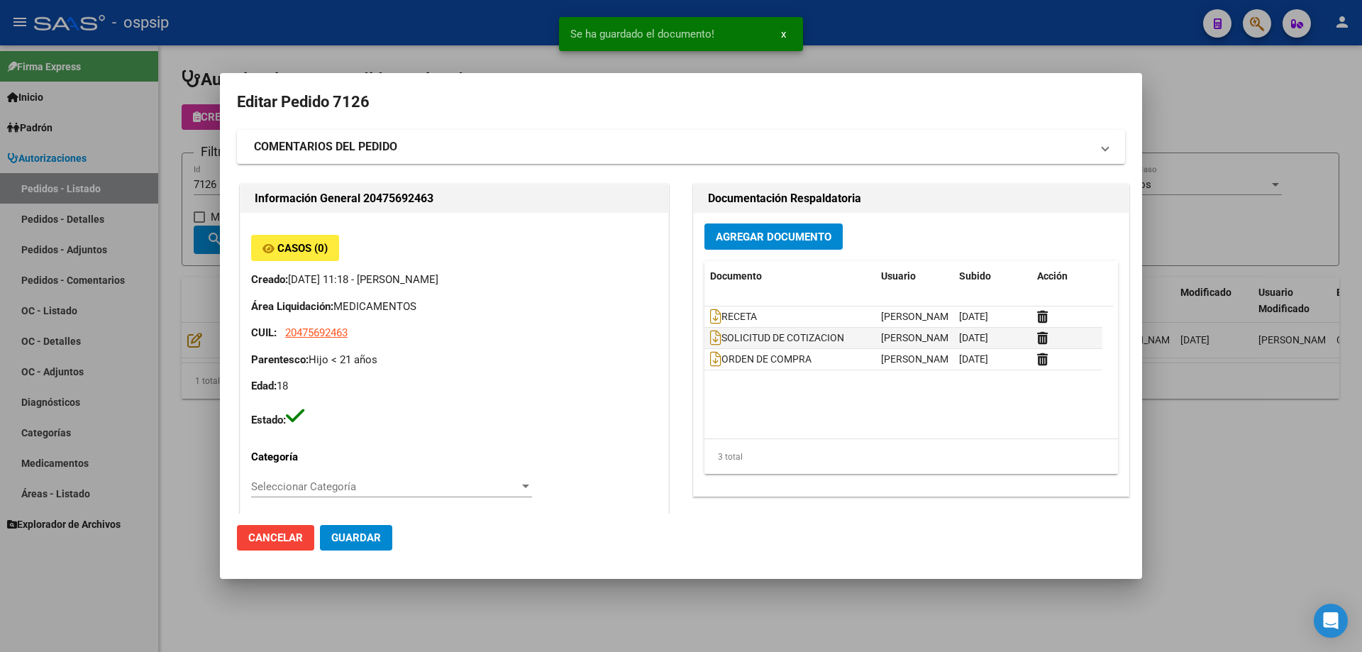
drag, startPoint x: 119, startPoint y: 206, endPoint x: 134, endPoint y: 205, distance: 15.0
click at [127, 206] on div at bounding box center [681, 326] width 1362 height 652
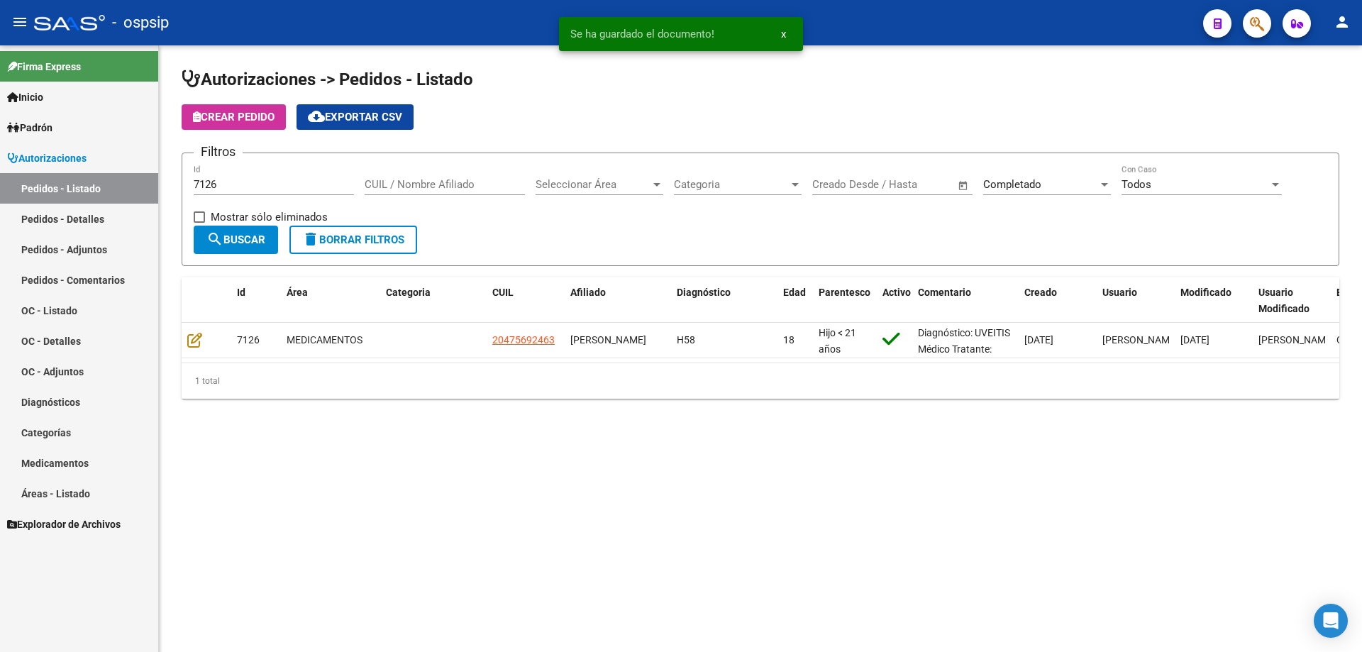
click at [233, 178] on input "7126" at bounding box center [274, 184] width 160 height 13
type input "7127"
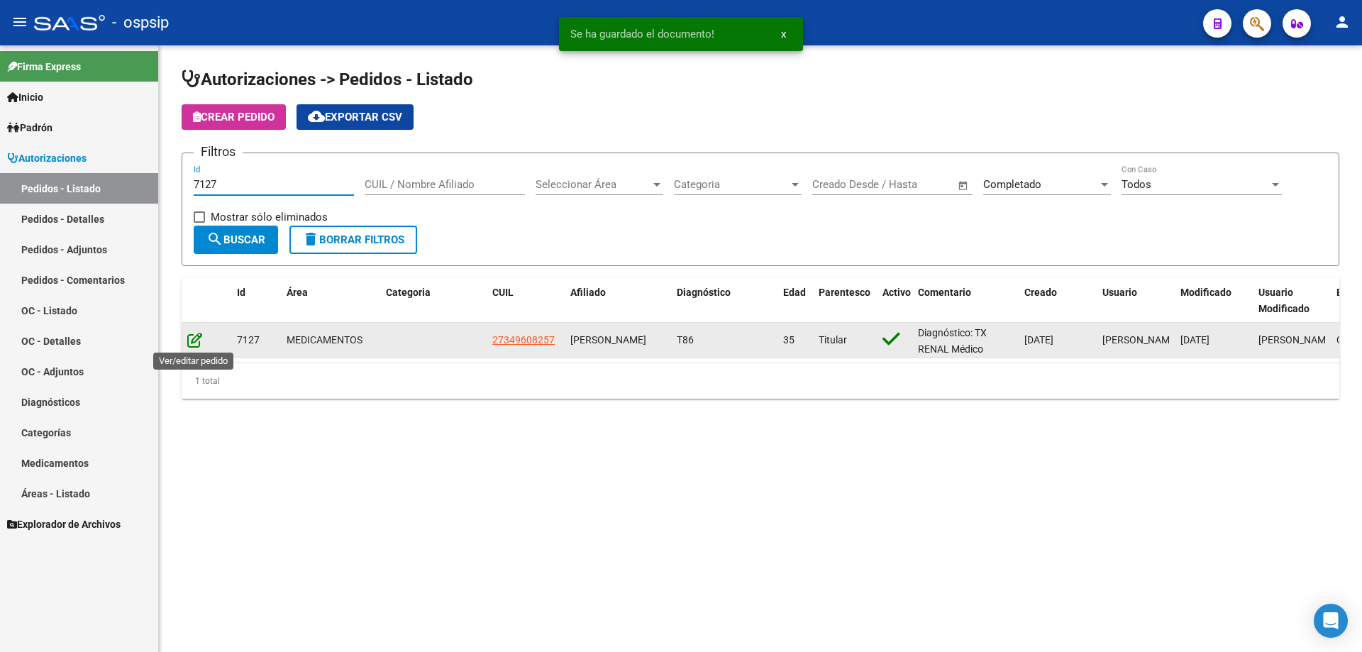
click at [193, 340] on icon at bounding box center [194, 340] width 15 height 16
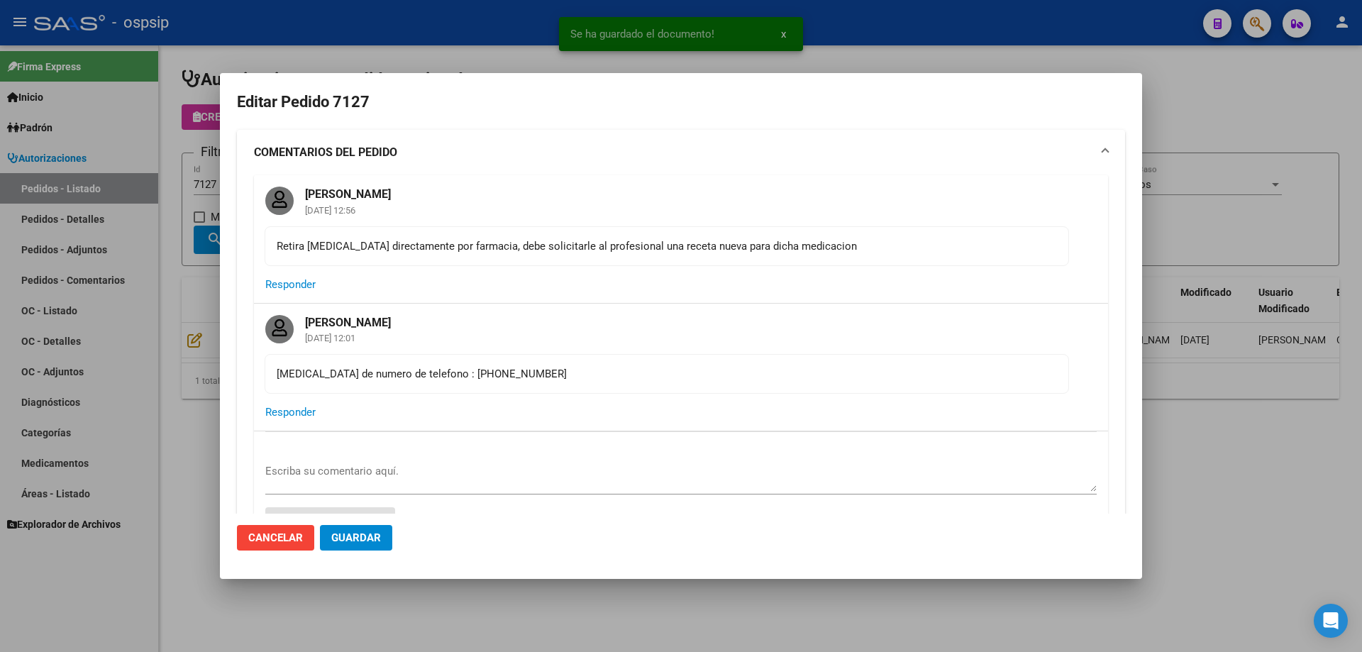
type input "Neuquen, NEUQUEN, [PERSON_NAME] 4713"
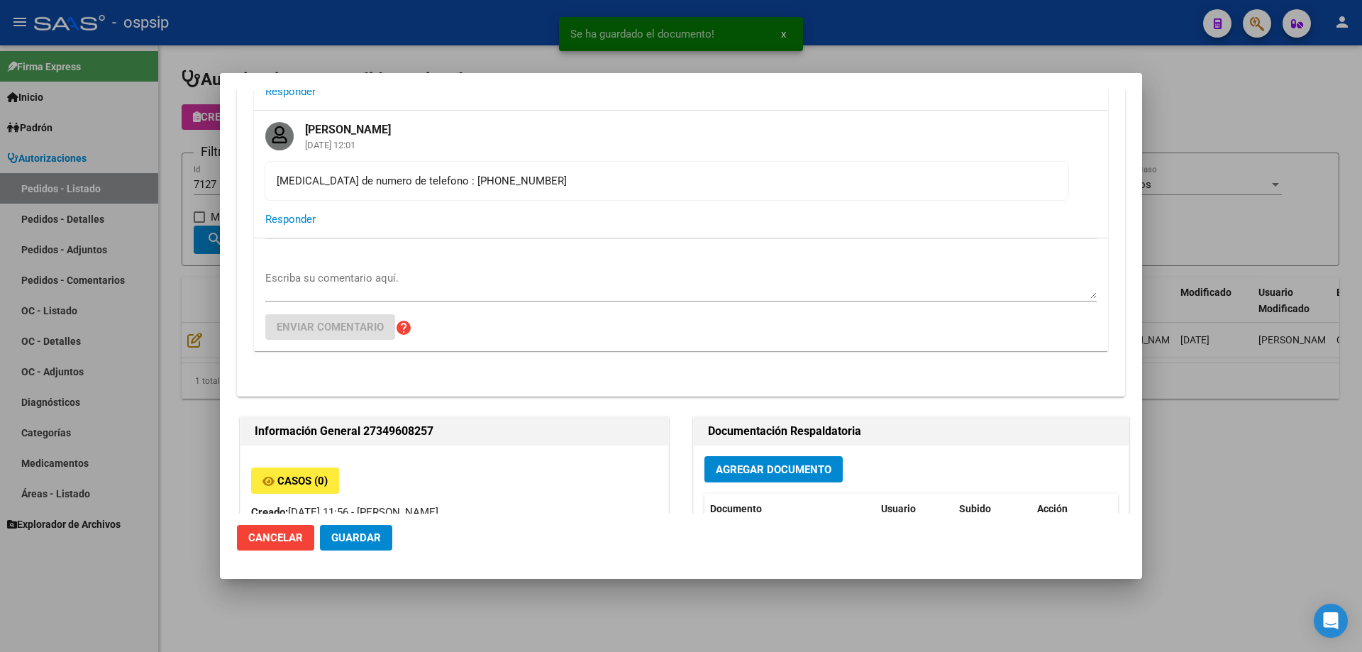
scroll to position [426, 0]
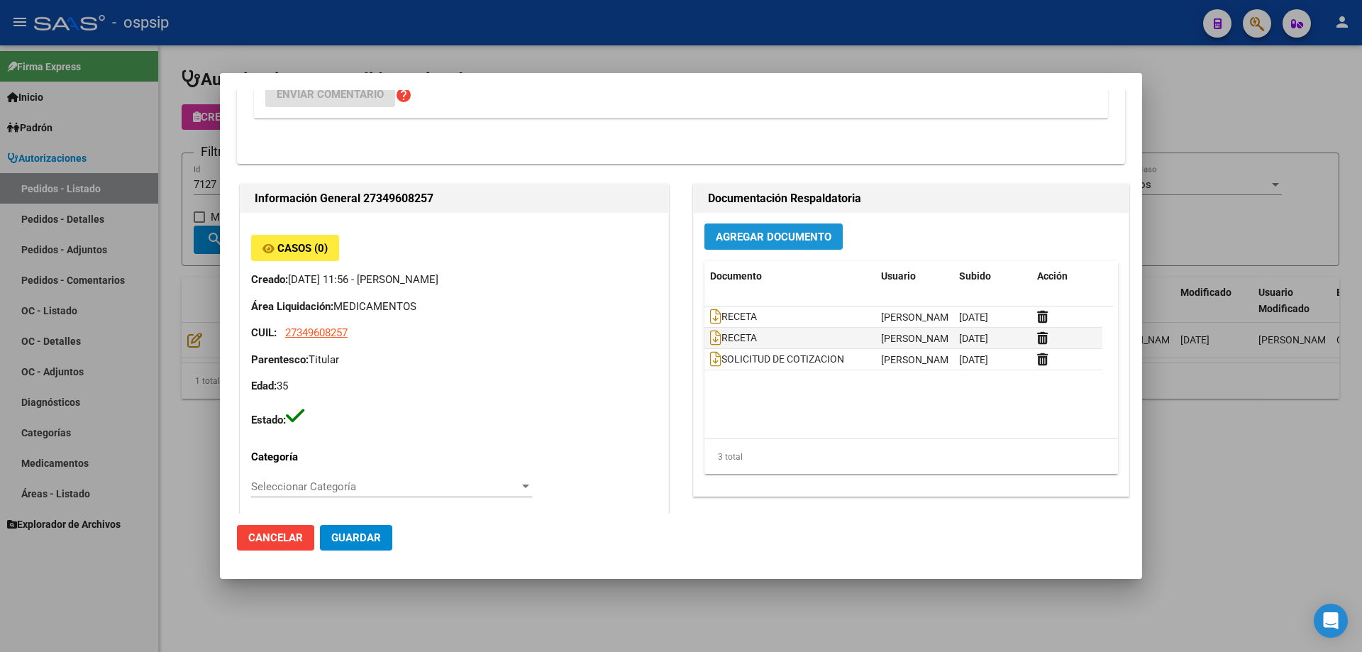
click at [773, 241] on span "Agregar Documento" at bounding box center [774, 237] width 116 height 13
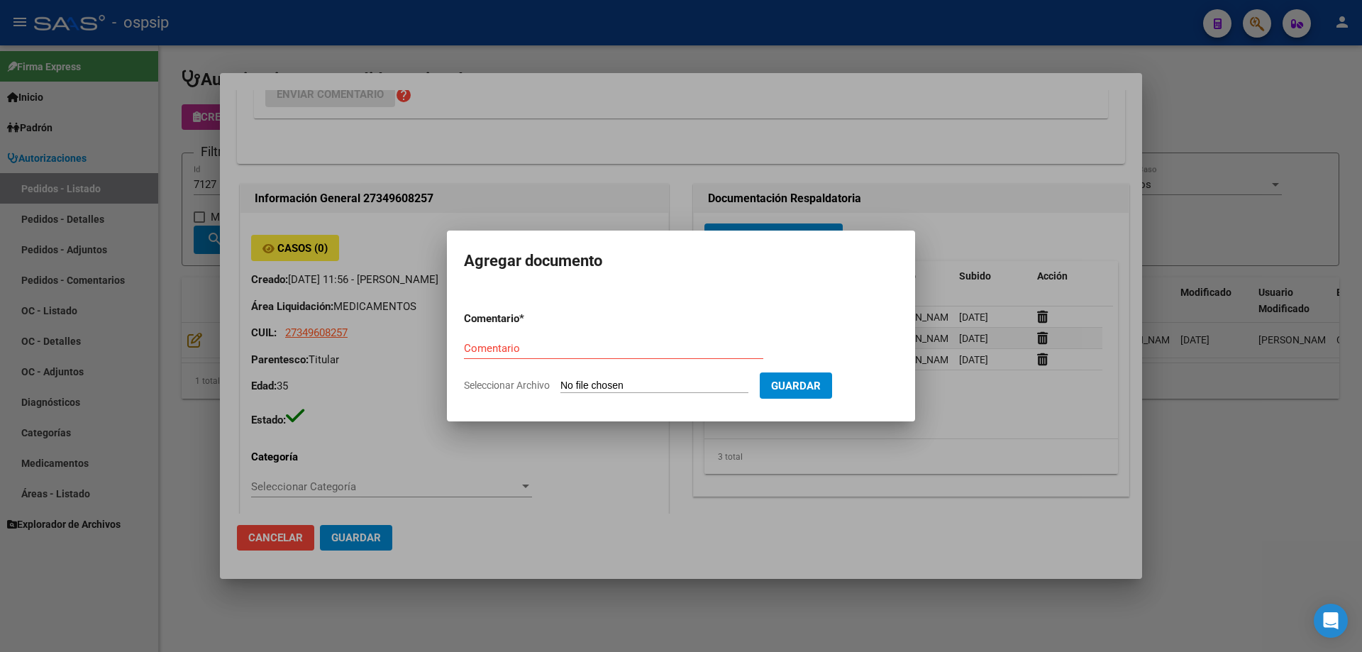
type input "C:\fakepath\OC 7127 NEOSALUD (1).pdf"
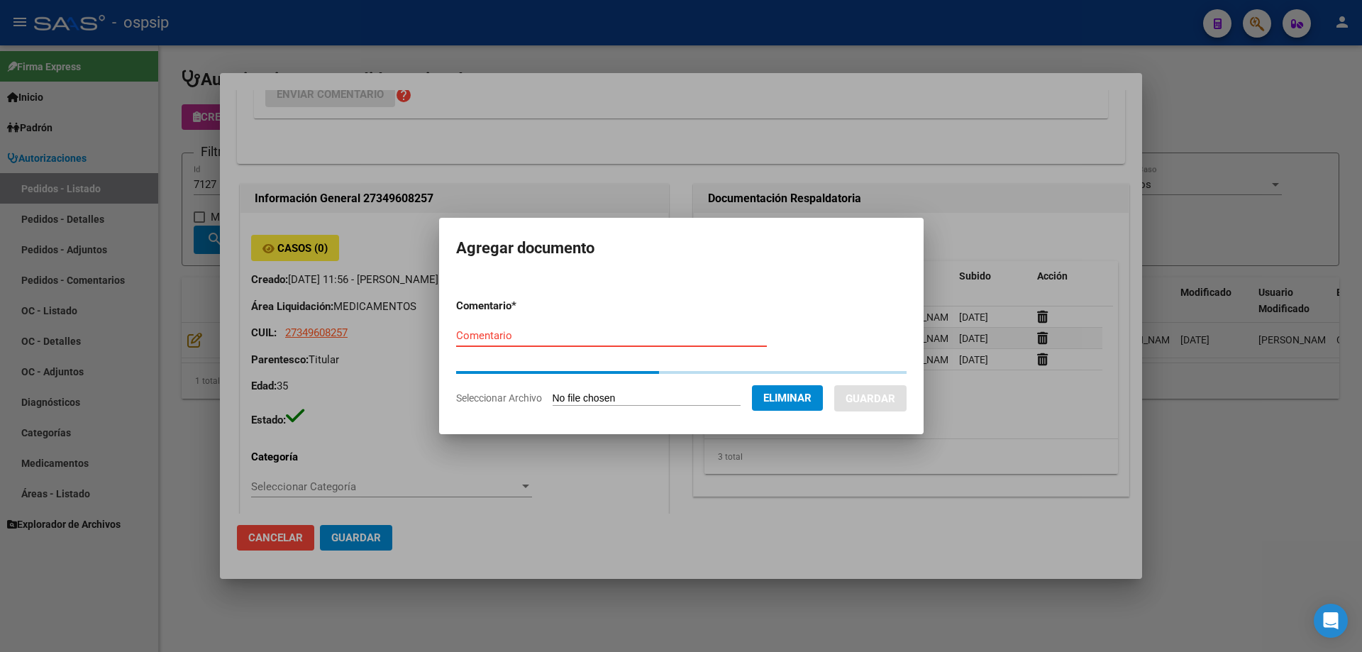
click at [545, 338] on input "Comentario" at bounding box center [611, 335] width 311 height 13
paste input "ORDEN DE COMPRA"
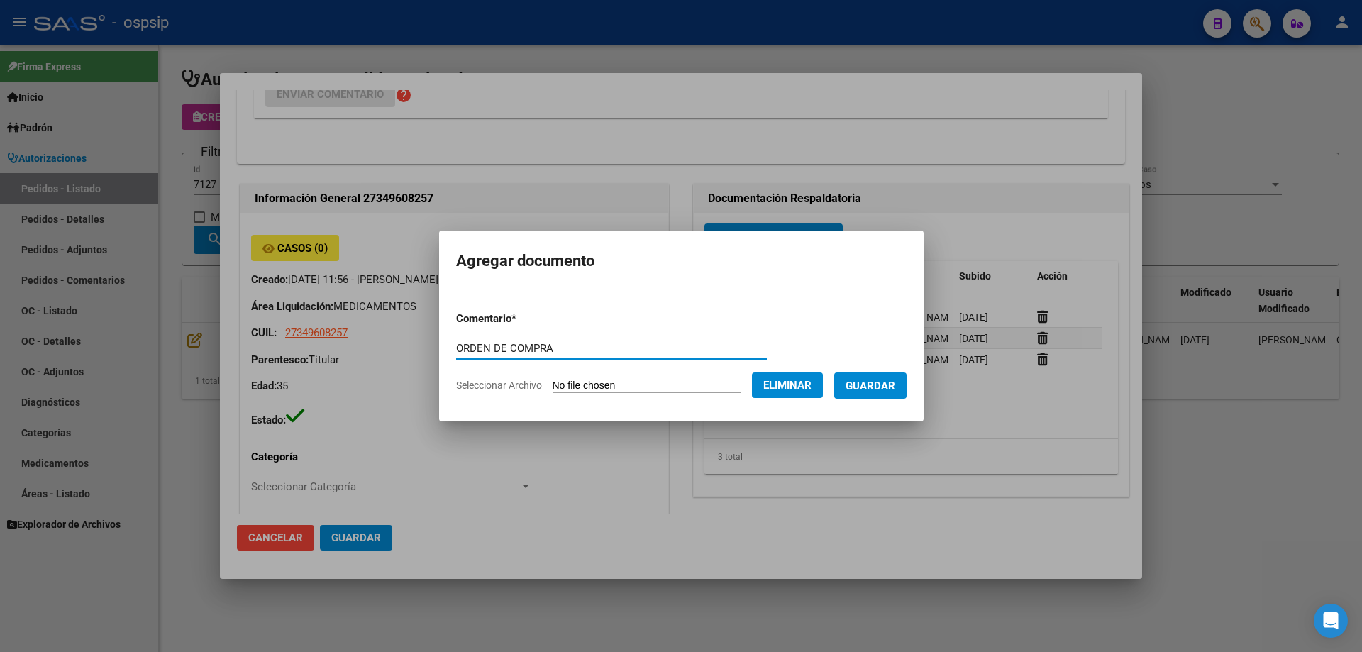
type input "ORDEN DE COMPRA"
click at [863, 380] on span "Guardar" at bounding box center [871, 386] width 50 height 13
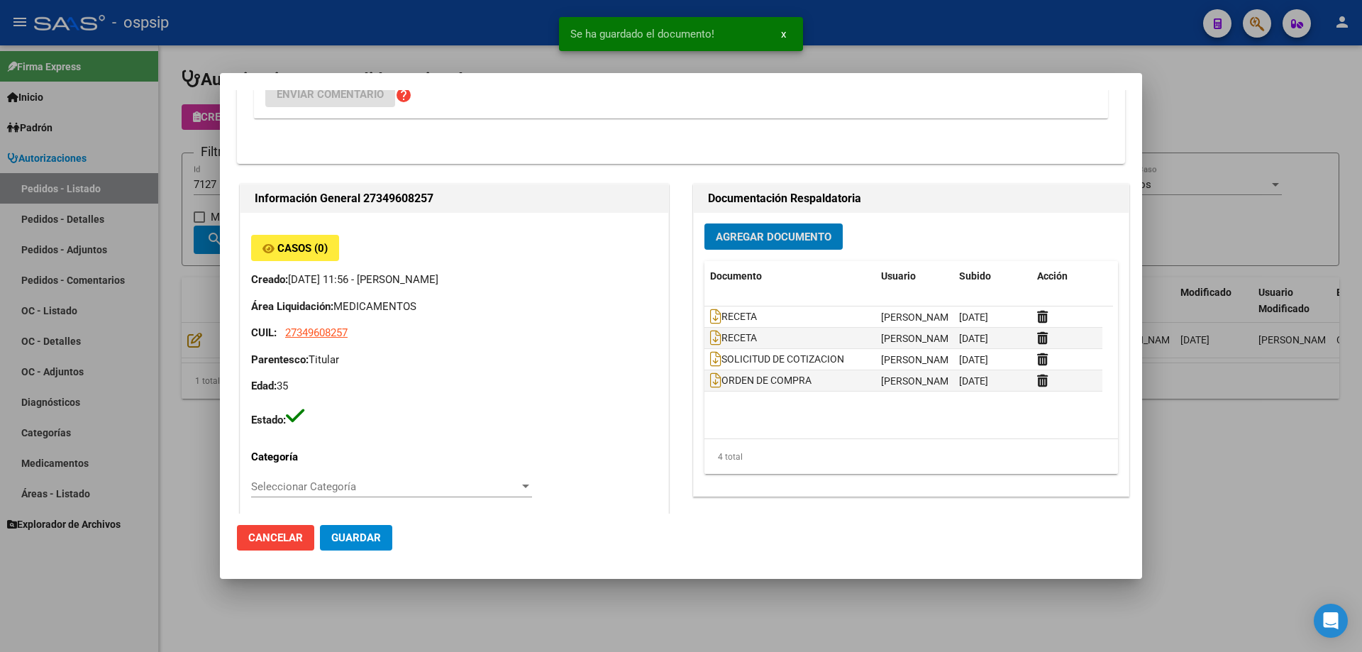
click at [146, 226] on div at bounding box center [681, 326] width 1362 height 652
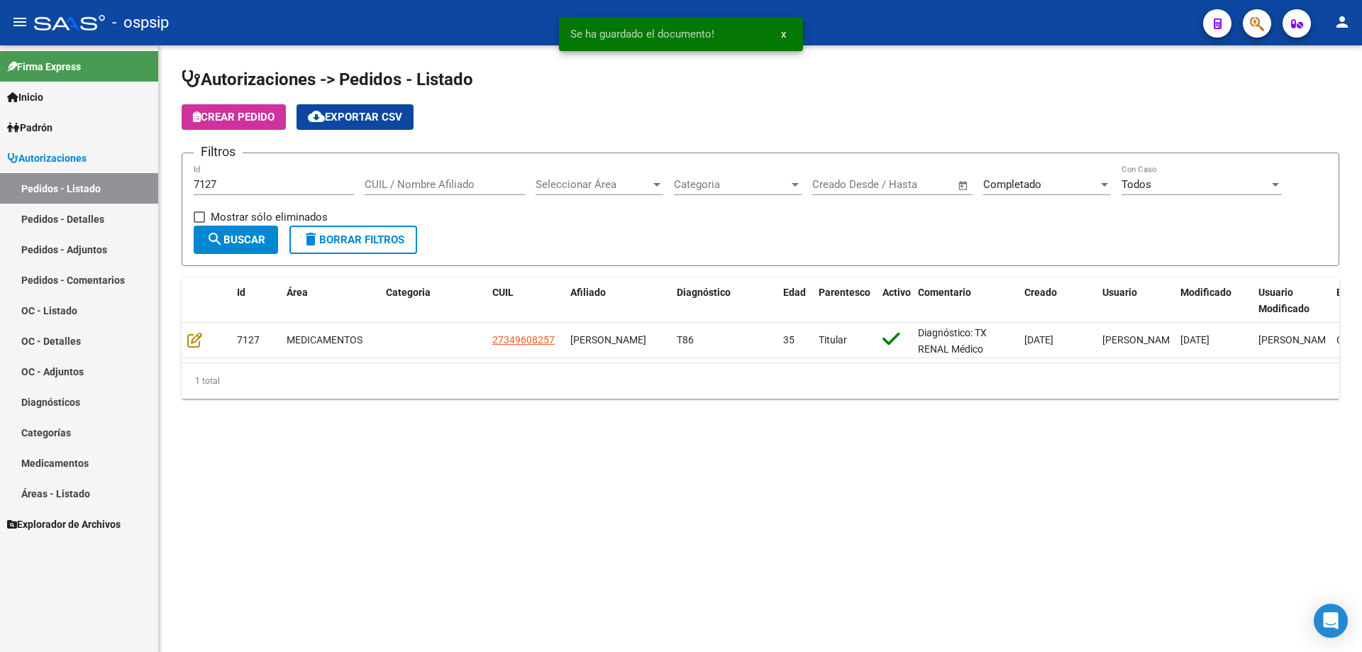
click at [235, 177] on div "7127 Id" at bounding box center [274, 180] width 160 height 31
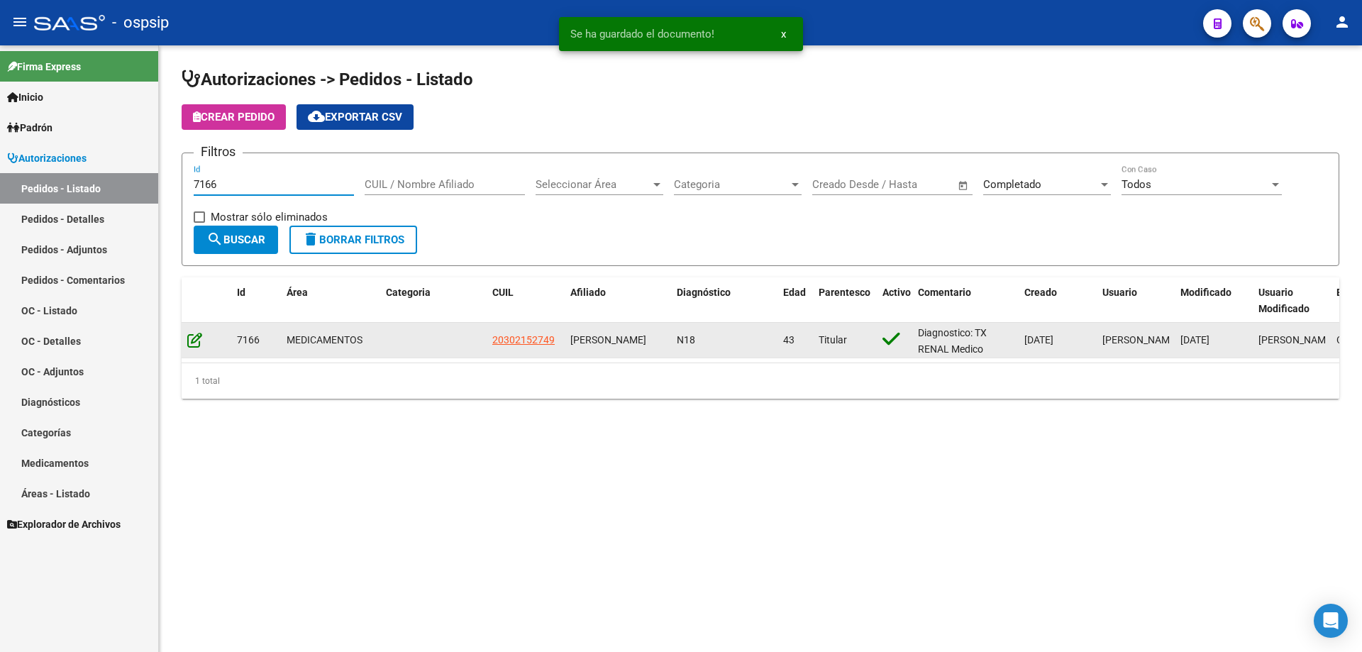
type input "7166"
click at [199, 346] on icon at bounding box center [194, 340] width 15 height 16
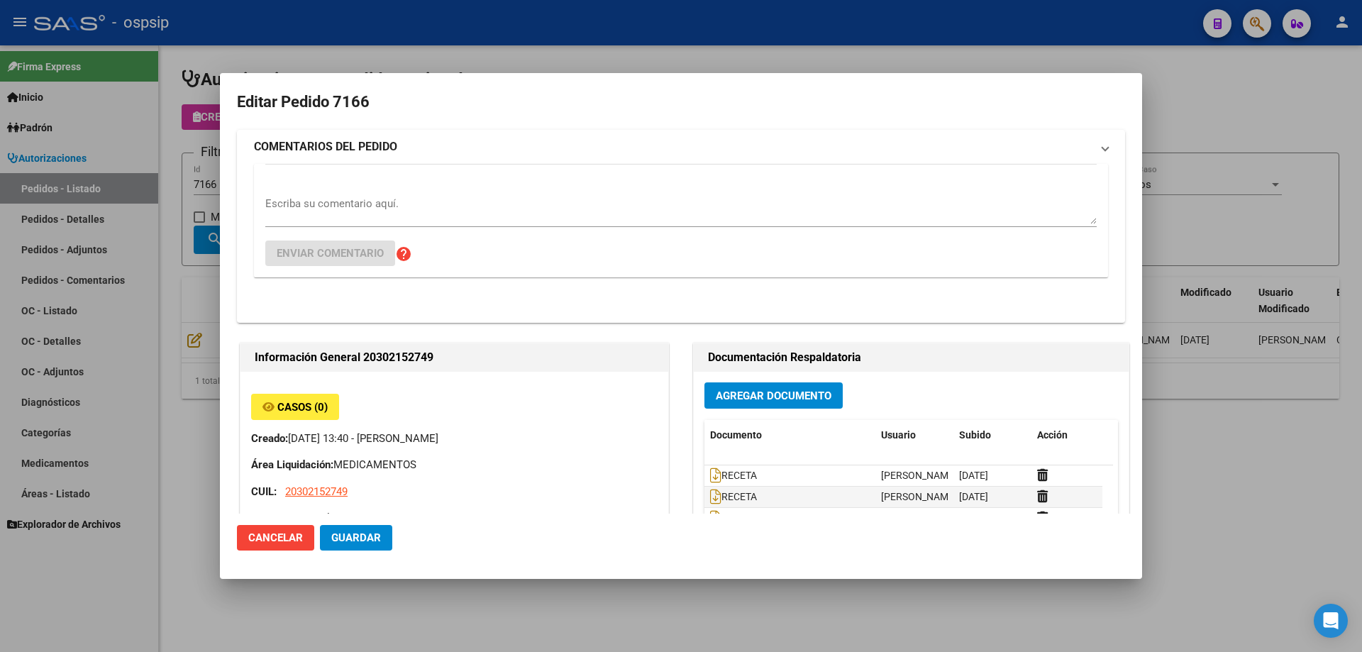
type input "[GEOGRAPHIC_DATA], [GEOGRAPHIC_DATA], [DATE]"
click at [752, 390] on span "Agregar Documento" at bounding box center [774, 396] width 116 height 13
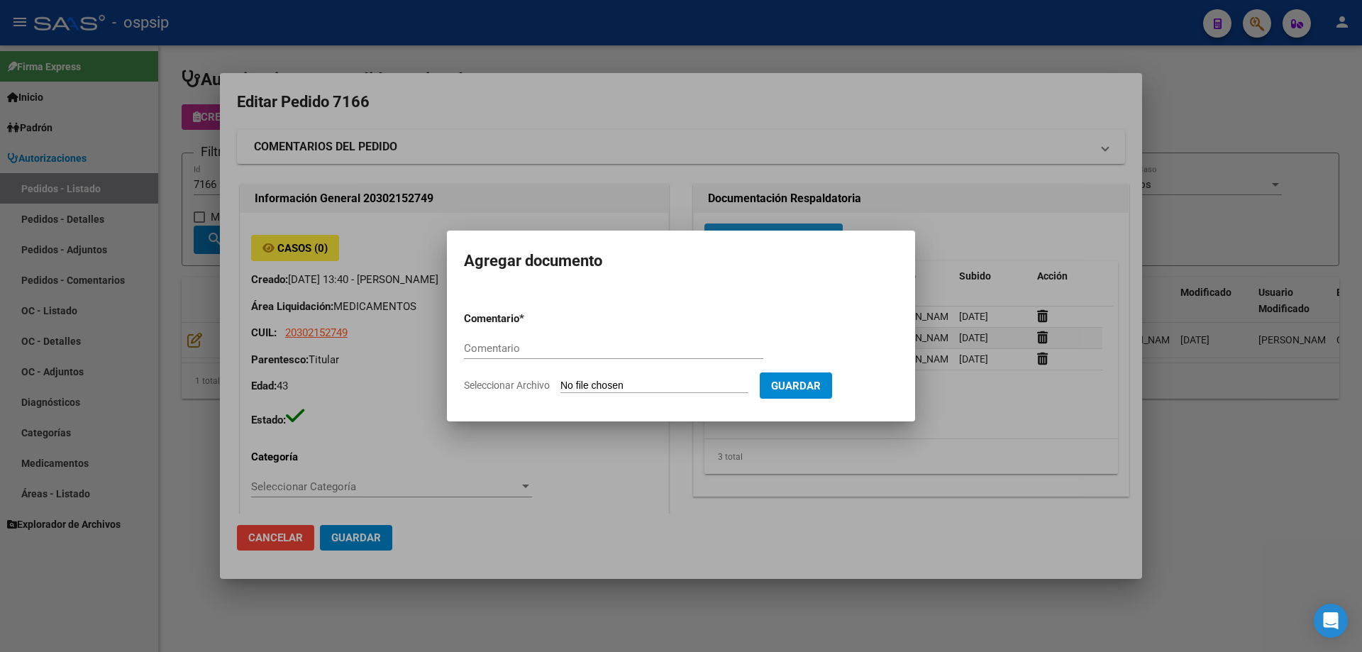
paste input "ORDEN DE COMPRA"
type input "ORDEN DE COMPRA"
type input "C:\fakepath\oc 7166 neosalud (1).pdf"
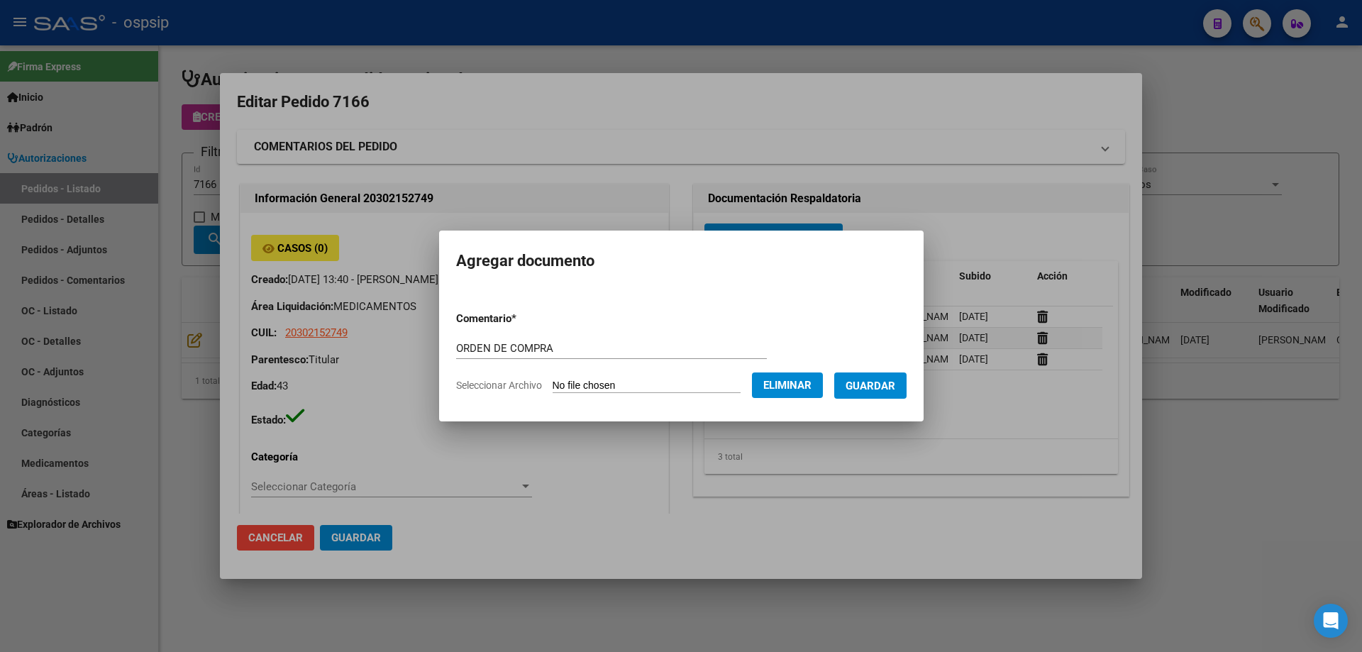
click at [886, 399] on form "Comentario * ORDEN DE COMPRA Comentario Seleccionar Archivo Eliminar Guardar" at bounding box center [681, 352] width 451 height 104
click at [893, 381] on span "Guardar" at bounding box center [871, 386] width 50 height 13
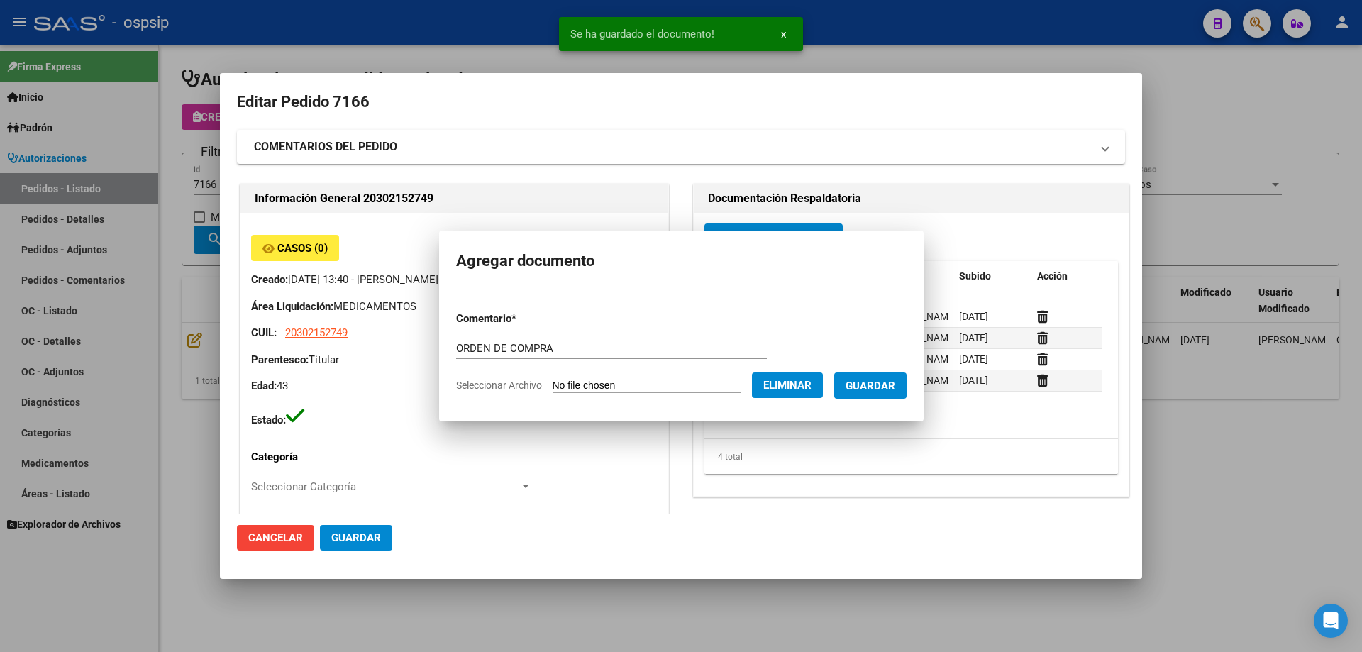
drag, startPoint x: 170, startPoint y: 162, endPoint x: 194, endPoint y: 171, distance: 26.3
click at [169, 162] on div at bounding box center [681, 326] width 1362 height 652
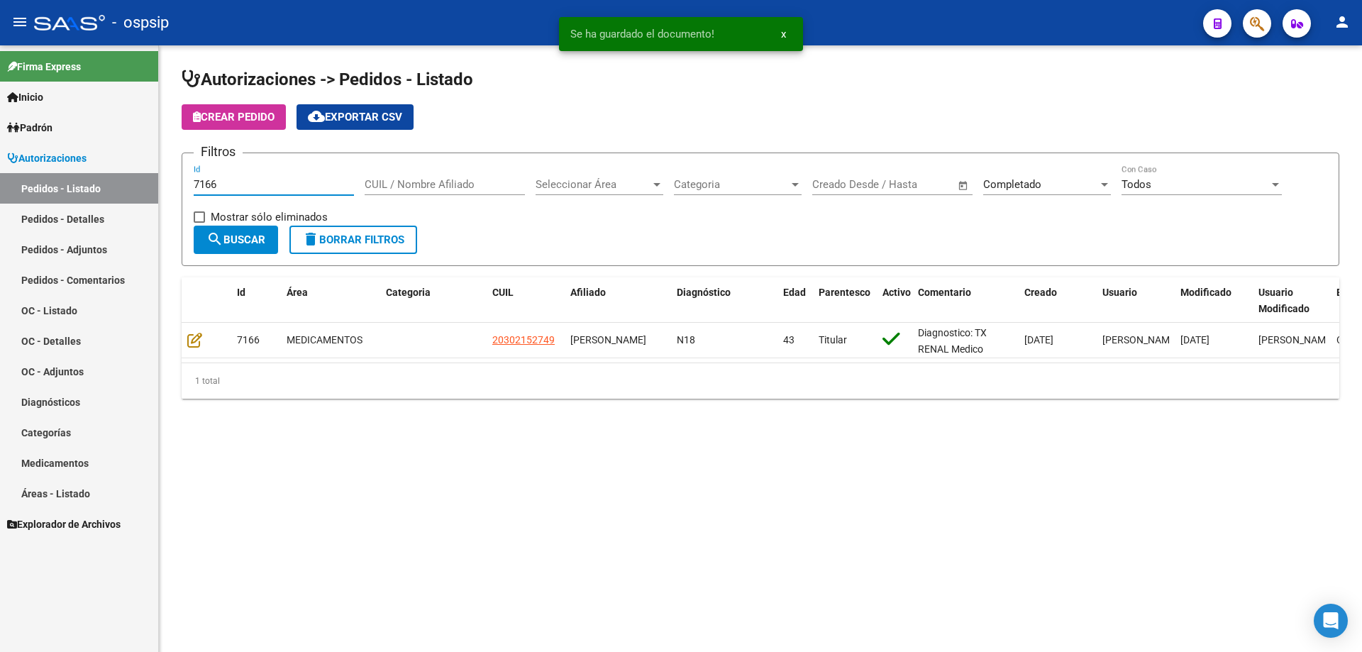
drag, startPoint x: 245, startPoint y: 179, endPoint x: 206, endPoint y: 182, distance: 39.9
click at [206, 182] on input "7166" at bounding box center [274, 184] width 160 height 13
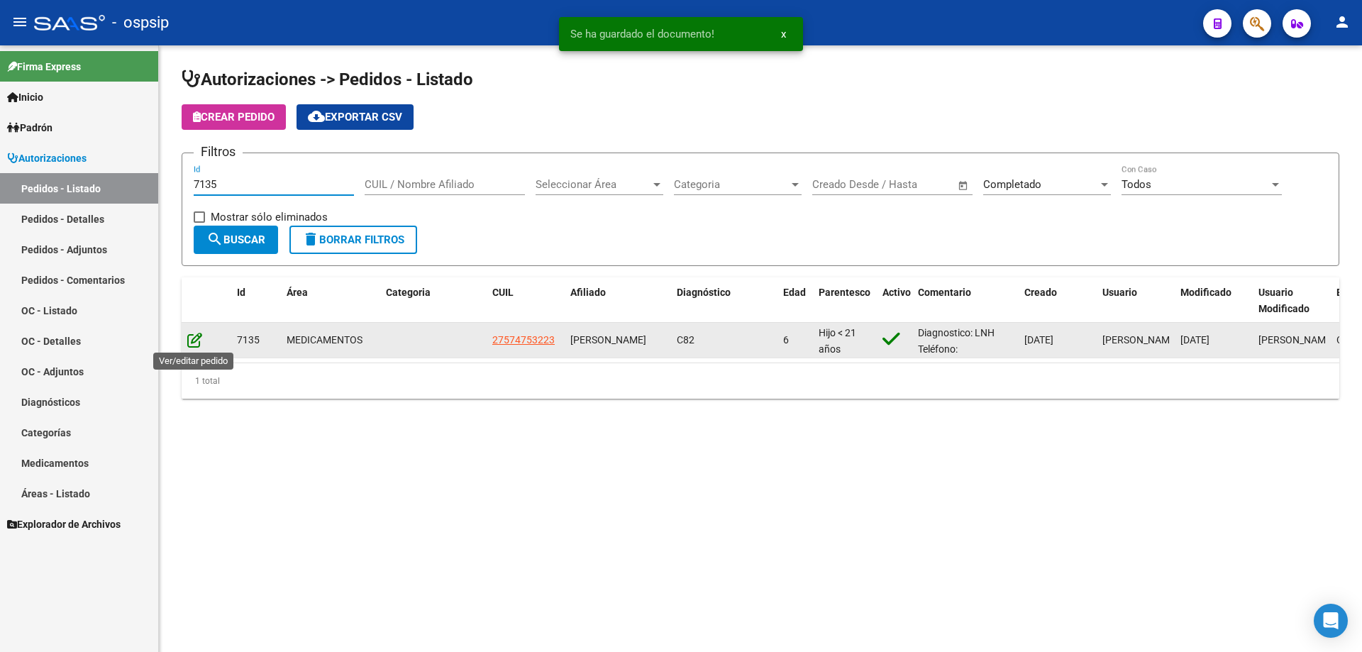
type input "7135"
click at [192, 341] on icon at bounding box center [194, 340] width 15 height 16
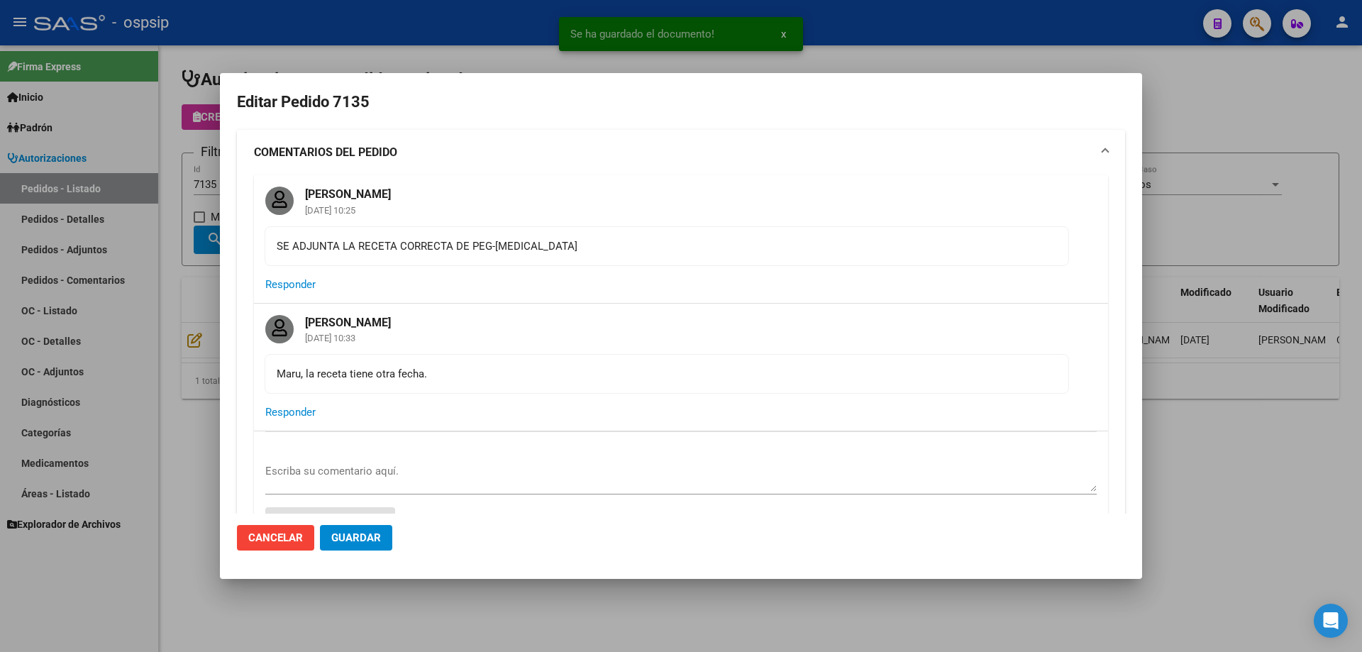
type input "[GEOGRAPHIC_DATA], [PERSON_NAME], [PERSON_NAME] 4375"
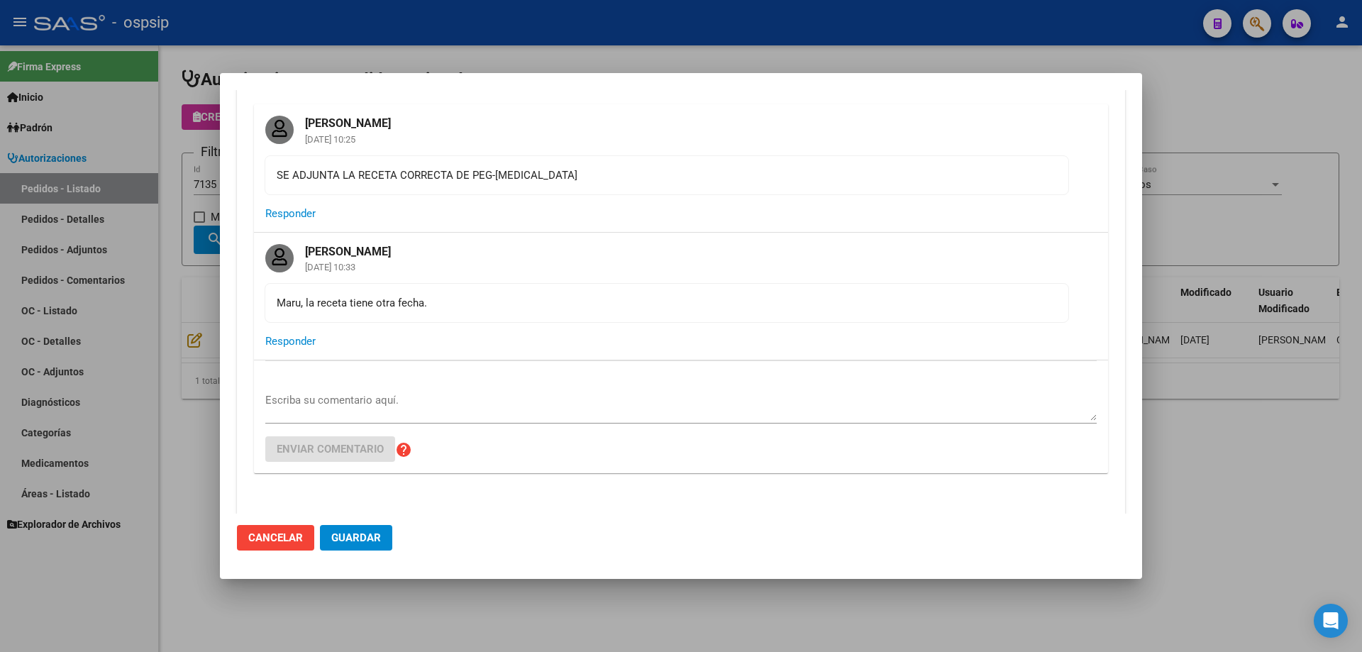
click at [350, 397] on textarea "Escriba su comentario aquí." at bounding box center [681, 406] width 832 height 28
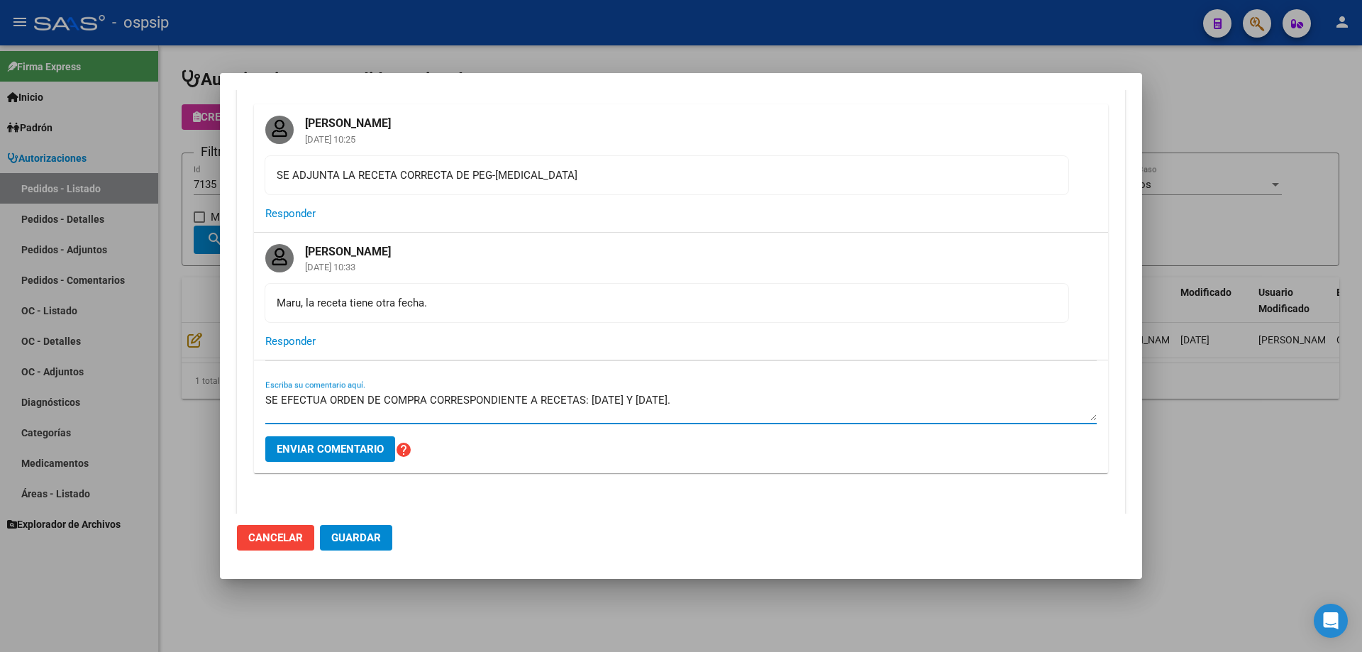
click at [583, 396] on textarea "SE EFECTUA ORDEN DE COMPRA CORRESPONDIENTE A RECETAS: [DATE] Y [DATE]." at bounding box center [681, 406] width 832 height 28
type textarea "SE EFECTUA ORDEN DE COMPRA CORRESPONDIENTE A RECETAS FECHA: [DATE] Y [DATE]."
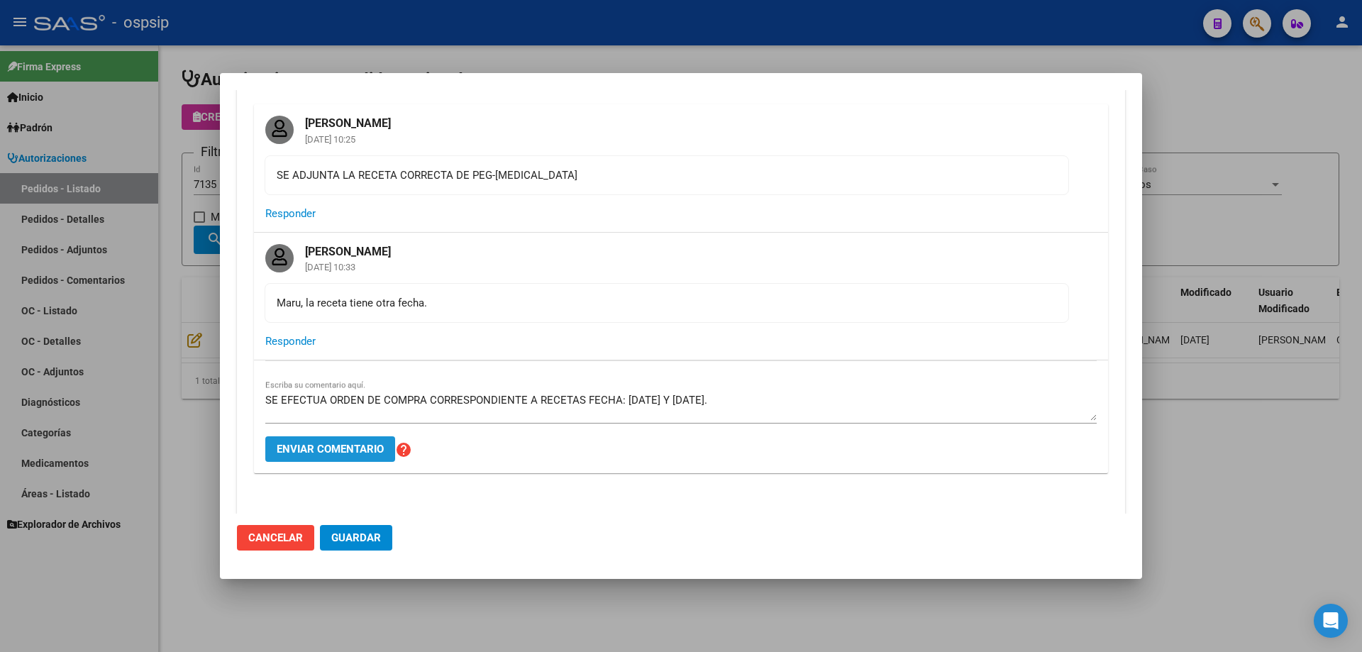
click at [360, 447] on span "Enviar comentario" at bounding box center [330, 449] width 107 height 13
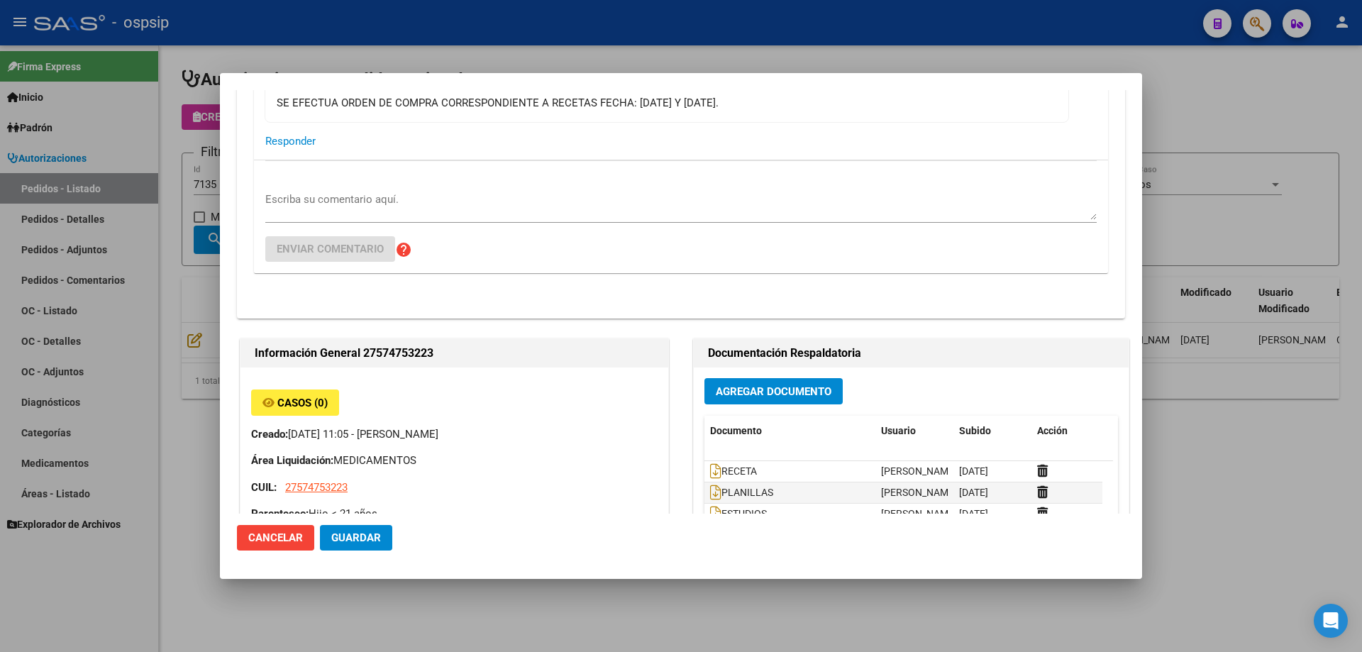
scroll to position [568, 0]
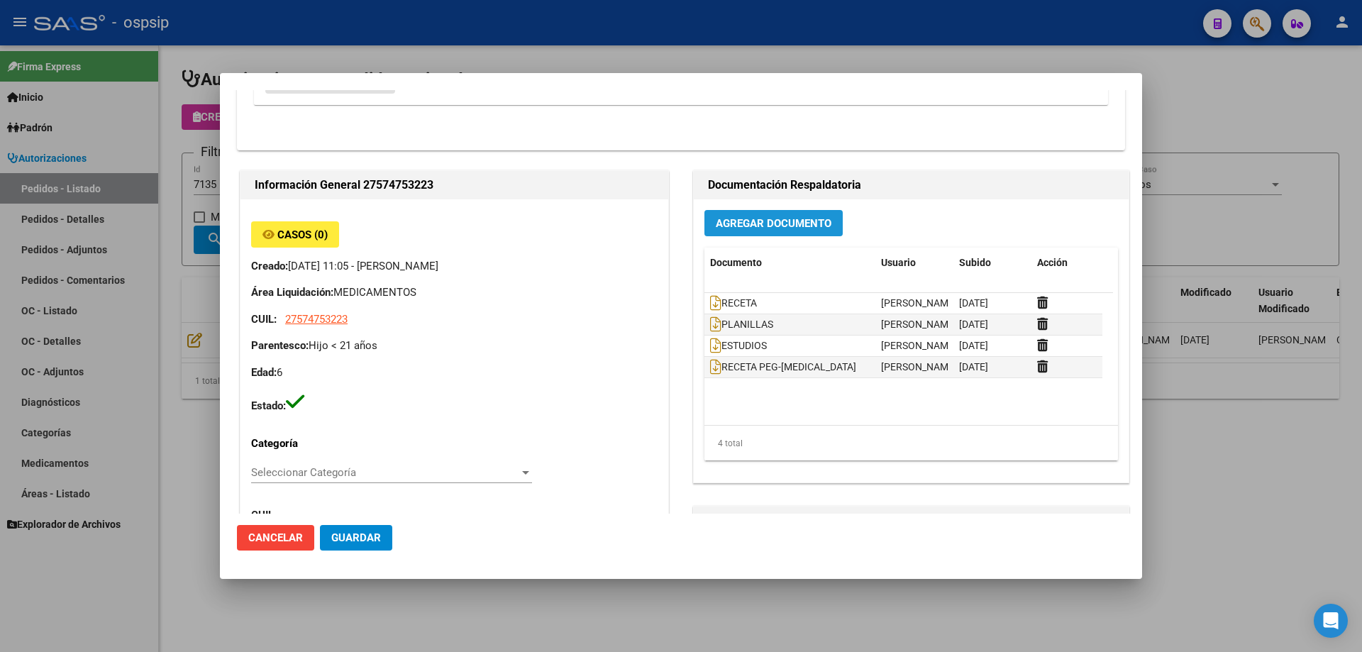
click at [742, 224] on span "Agregar Documento" at bounding box center [774, 223] width 116 height 13
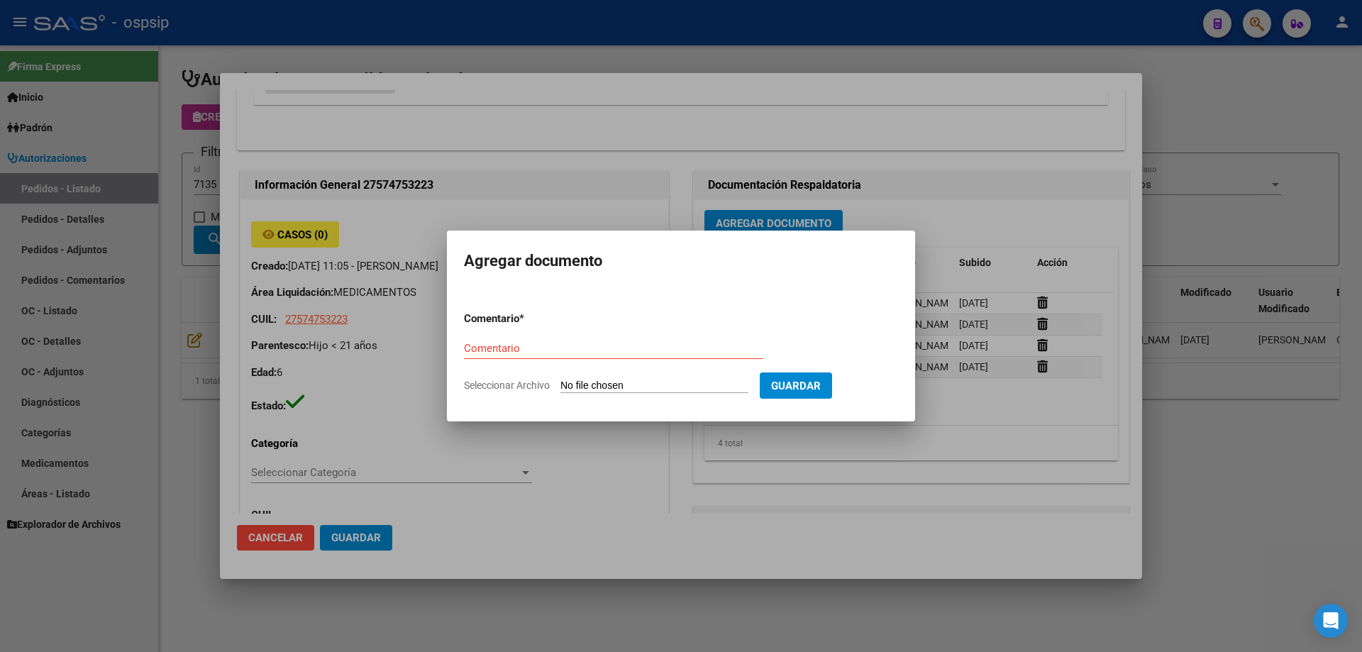
type input "C:\fakepath\OC 7135 NEOSALUD (1).pdf"
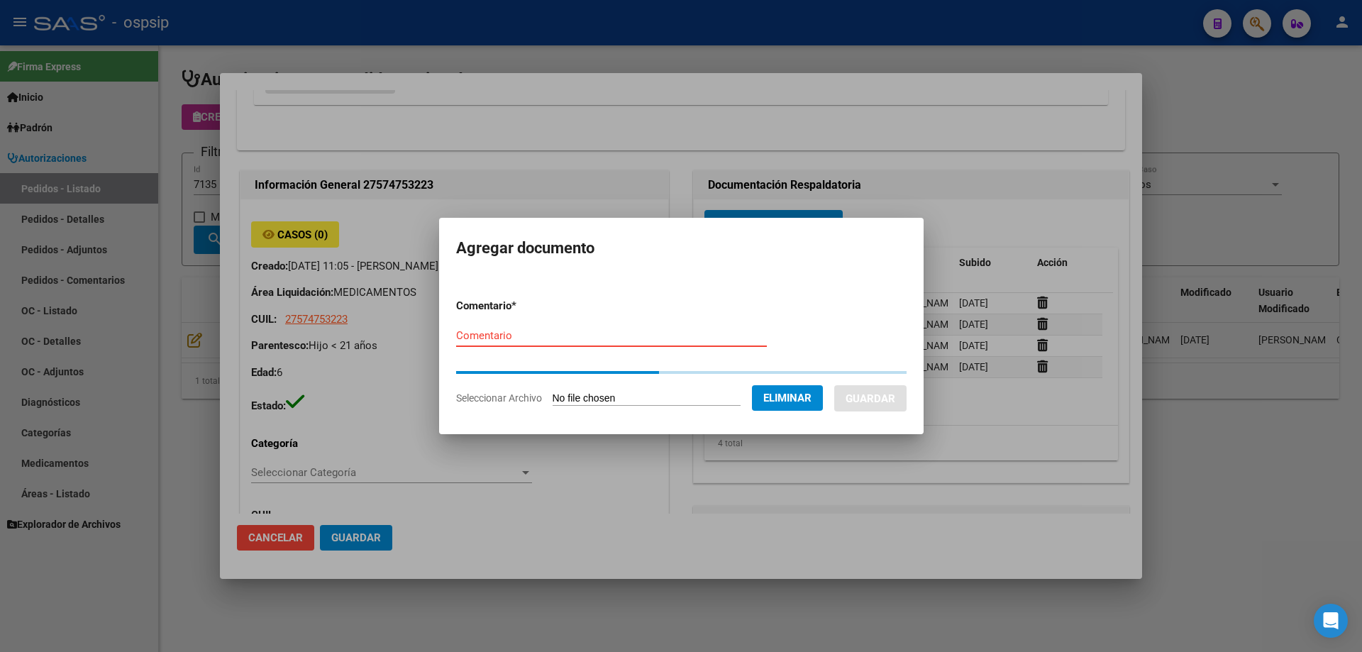
click at [602, 341] on input "Comentario" at bounding box center [611, 335] width 311 height 13
paste input "ORDEN DE COMPRA"
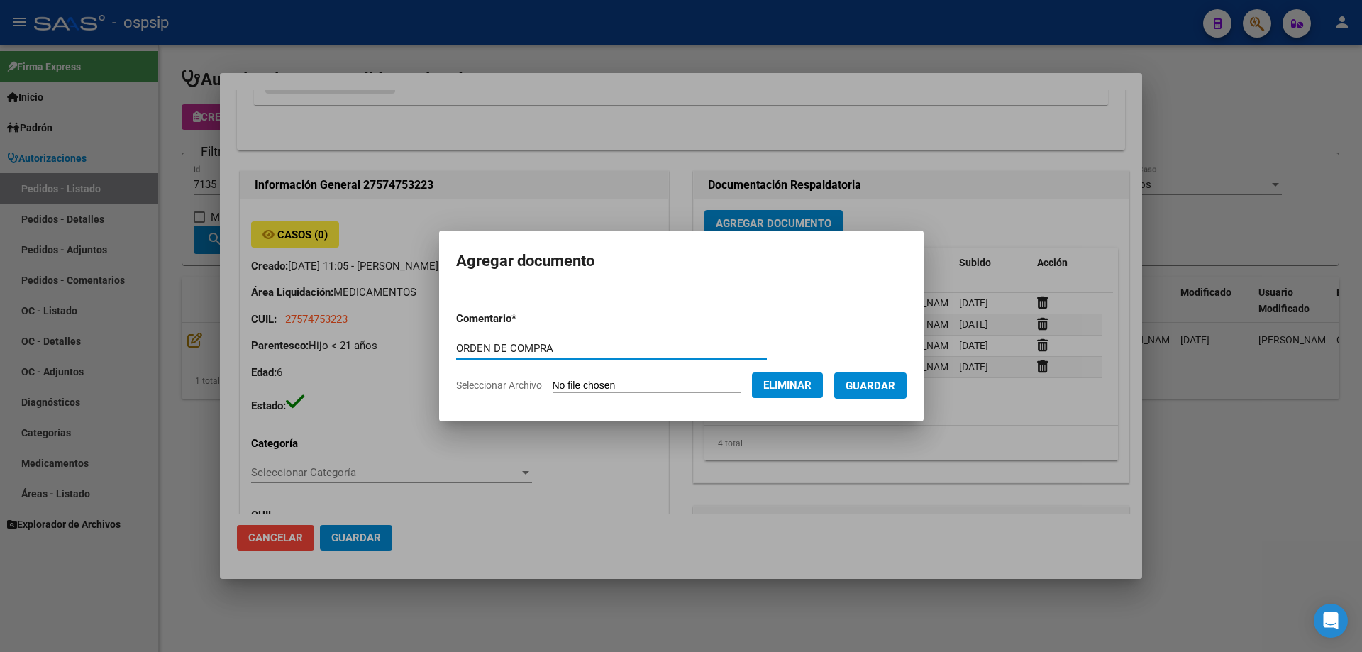
type input "ORDEN DE COMPRA"
click at [882, 385] on span "Guardar" at bounding box center [871, 386] width 50 height 13
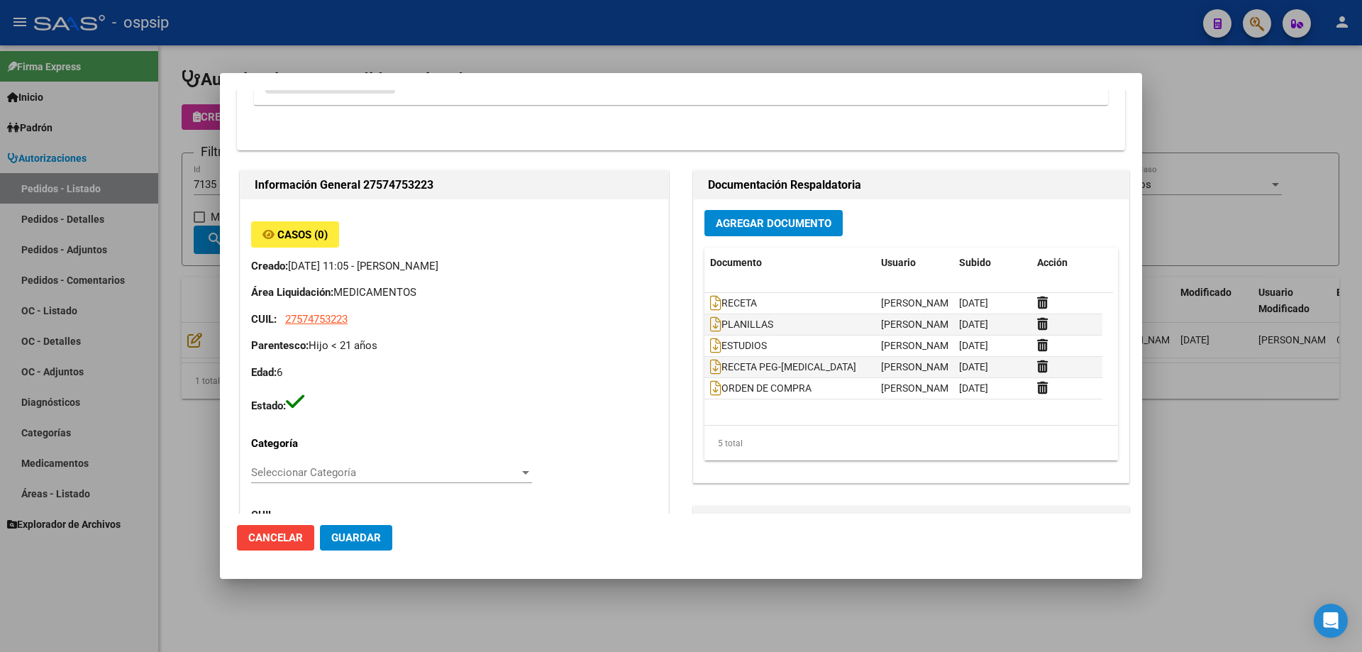
drag, startPoint x: 221, startPoint y: 153, endPoint x: 220, endPoint y: 196, distance: 43.3
click at [221, 153] on mat-dialog-content "Editar Pedido 7135 COMENTARIOS DEL PEDIDO [PERSON_NAME] [DATE] 10:25 SE ADJUNTA…" at bounding box center [681, 302] width 922 height 424
drag, startPoint x: 233, startPoint y: 180, endPoint x: 182, endPoint y: 184, distance: 52.0
click at [210, 184] on div "Editar Pedido 7135 COMENTARIOS DEL PEDIDO [PERSON_NAME] [DATE] 10:25 SE ADJUNTA…" at bounding box center [681, 326] width 1362 height 652
click at [227, 189] on mat-dialog-content "Editar Pedido 7135 COMENTARIOS DEL PEDIDO [PERSON_NAME] [DATE] 10:25 SE ADJUNTA…" at bounding box center [681, 302] width 922 height 424
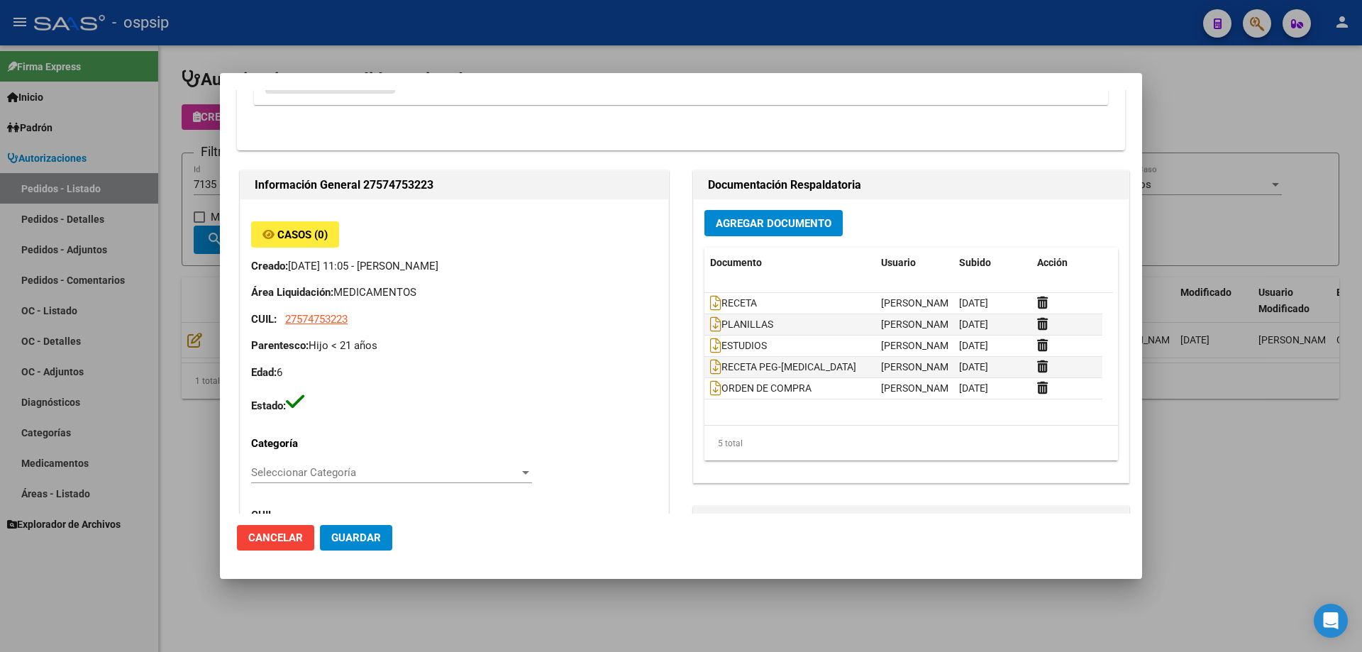
drag, startPoint x: 192, startPoint y: 194, endPoint x: 214, endPoint y: 189, distance: 22.4
click at [192, 193] on div at bounding box center [681, 326] width 1362 height 652
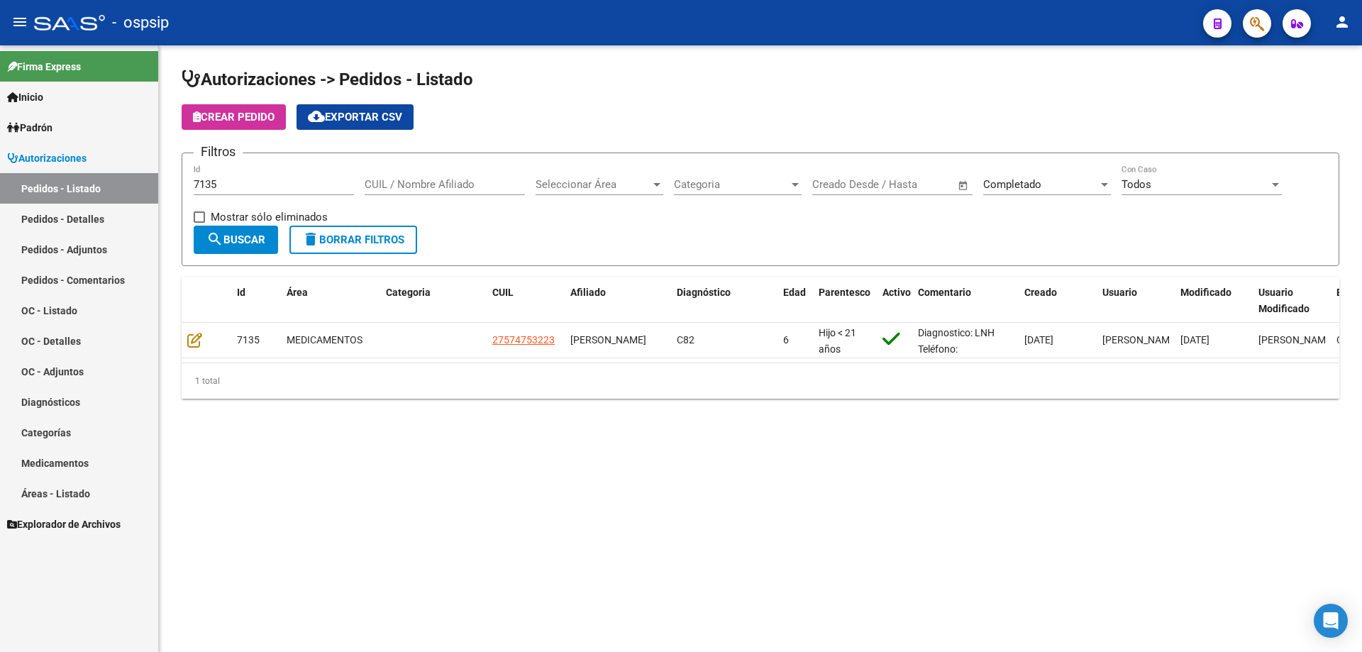
drag, startPoint x: 222, startPoint y: 183, endPoint x: 150, endPoint y: 191, distance: 72.1
click at [150, 191] on mat-sidenav-container "Firma Express Inicio Calendario SSS Instructivos Contacto OS Padrón Afiliados E…" at bounding box center [681, 348] width 1362 height 607
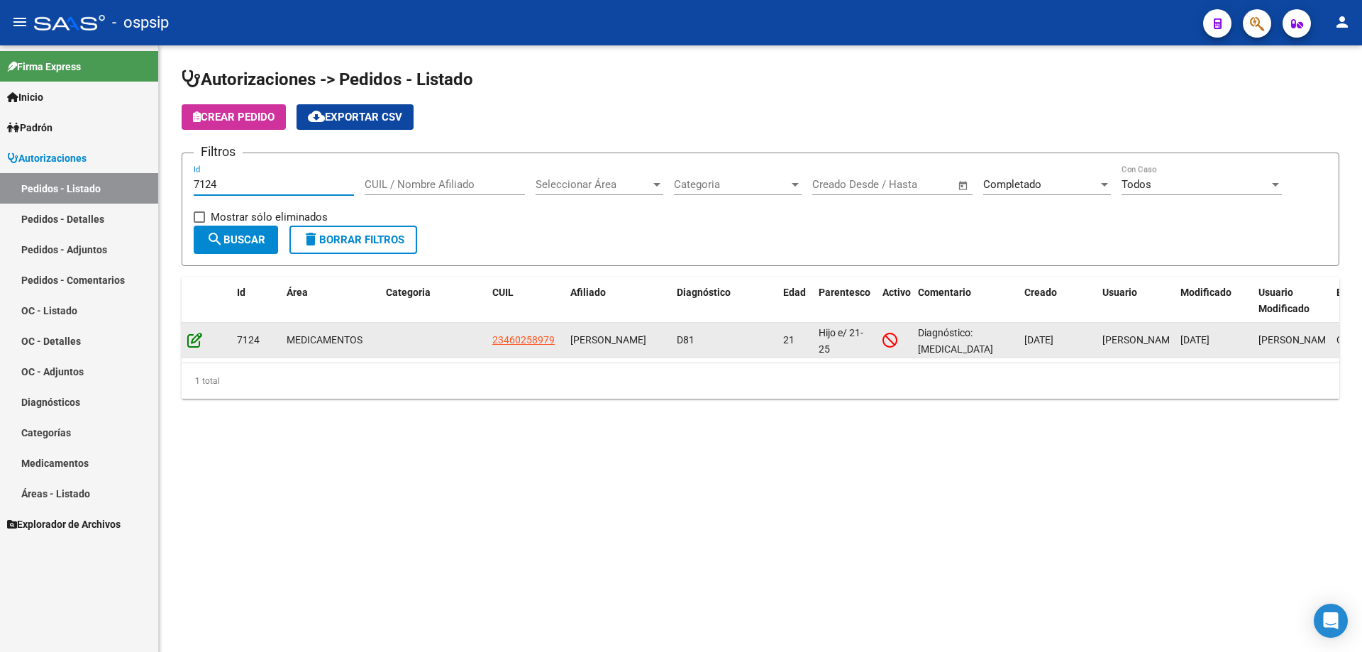
type input "7124"
click at [193, 346] on icon at bounding box center [194, 340] width 15 height 16
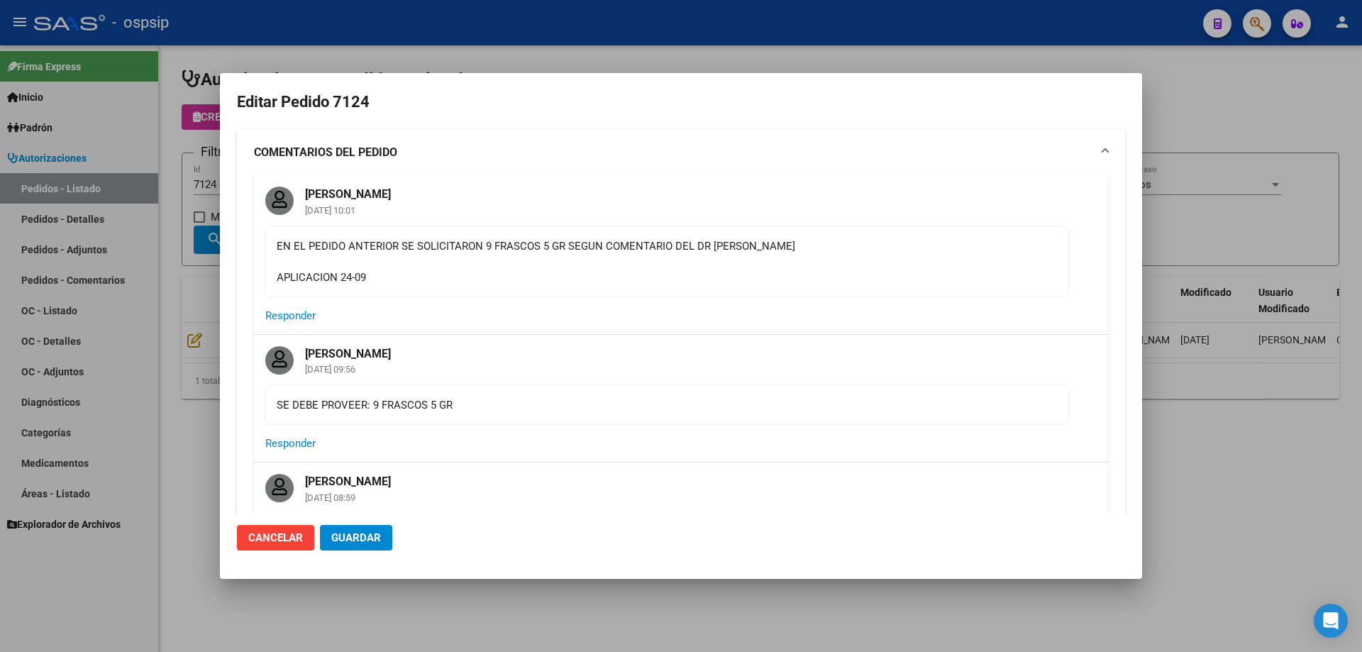
type input "Capital Federal, [STREET_ADDRESS]"
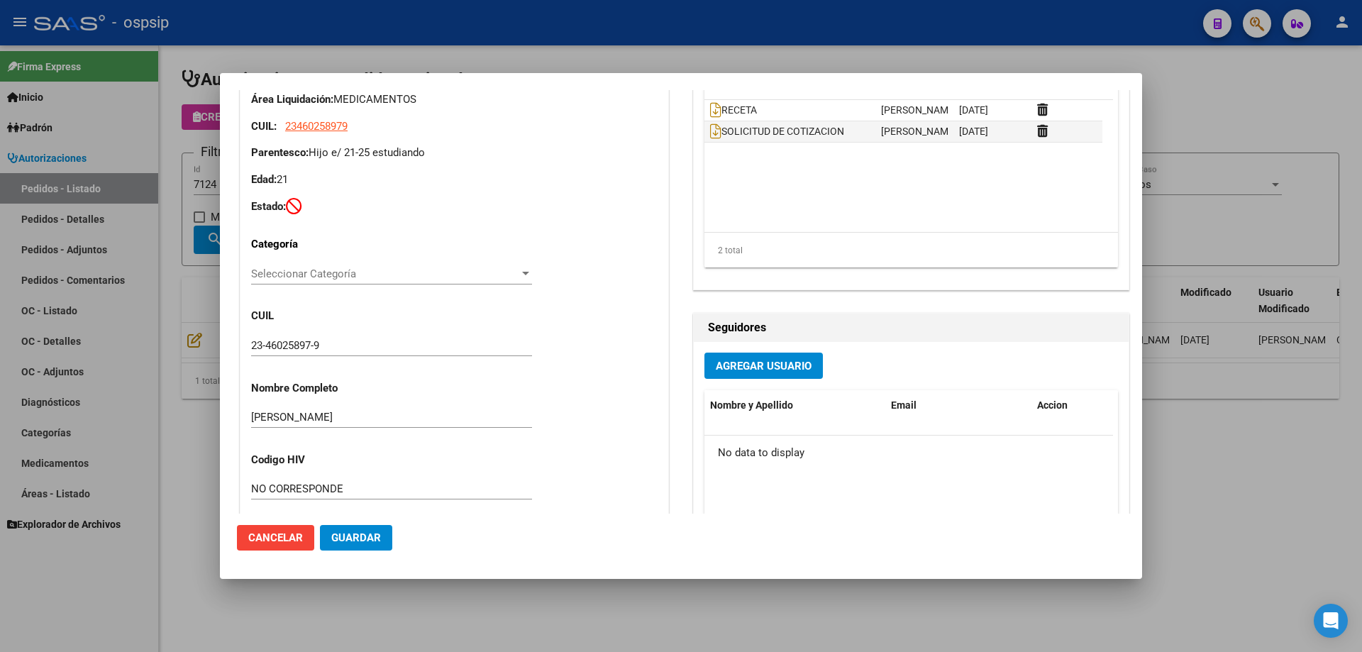
scroll to position [721, 0]
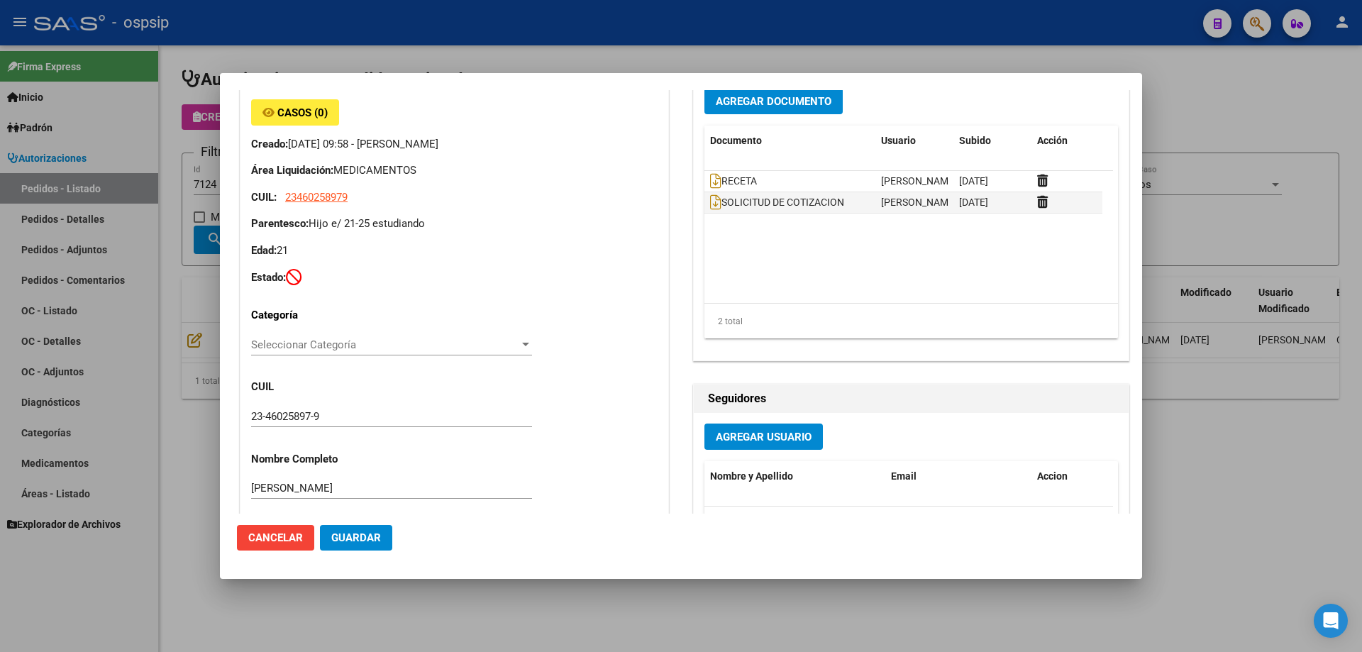
click at [808, 111] on button "Agregar Documento" at bounding box center [774, 101] width 138 height 26
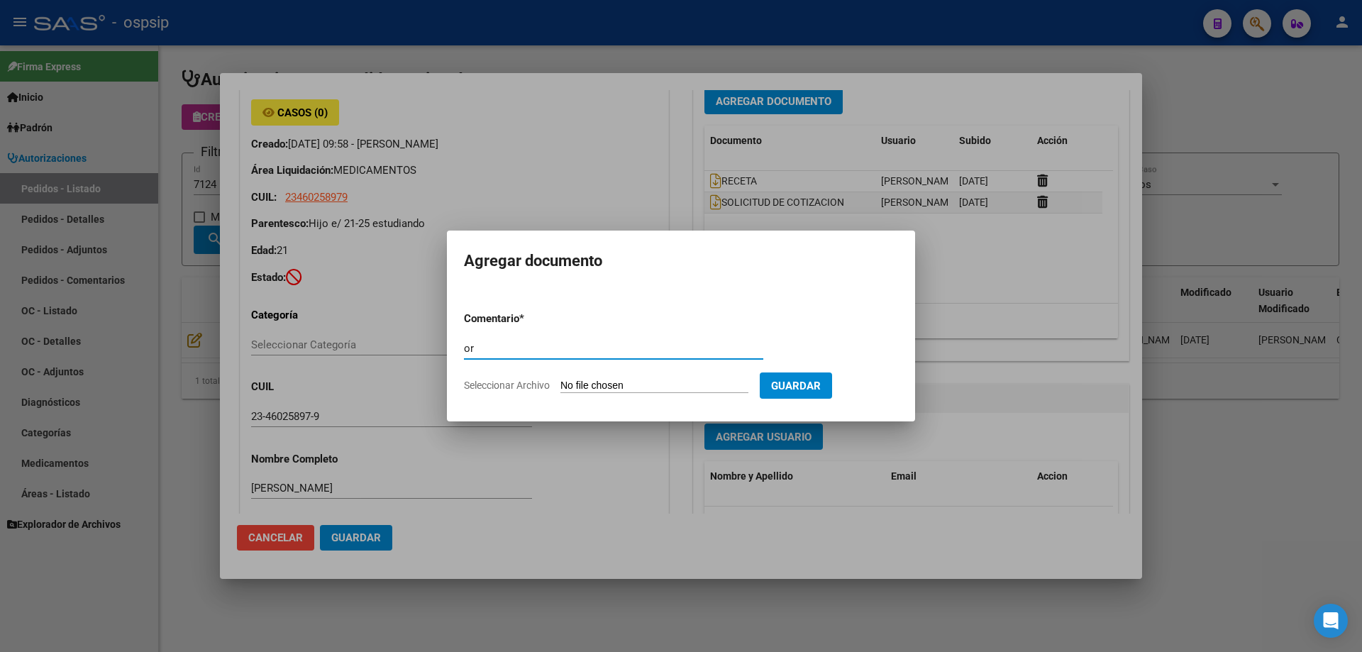
type input "o"
type input "ORDEN DE COMRA"
type input "C:\fakepath\oc 7124 masterfar.pdf"
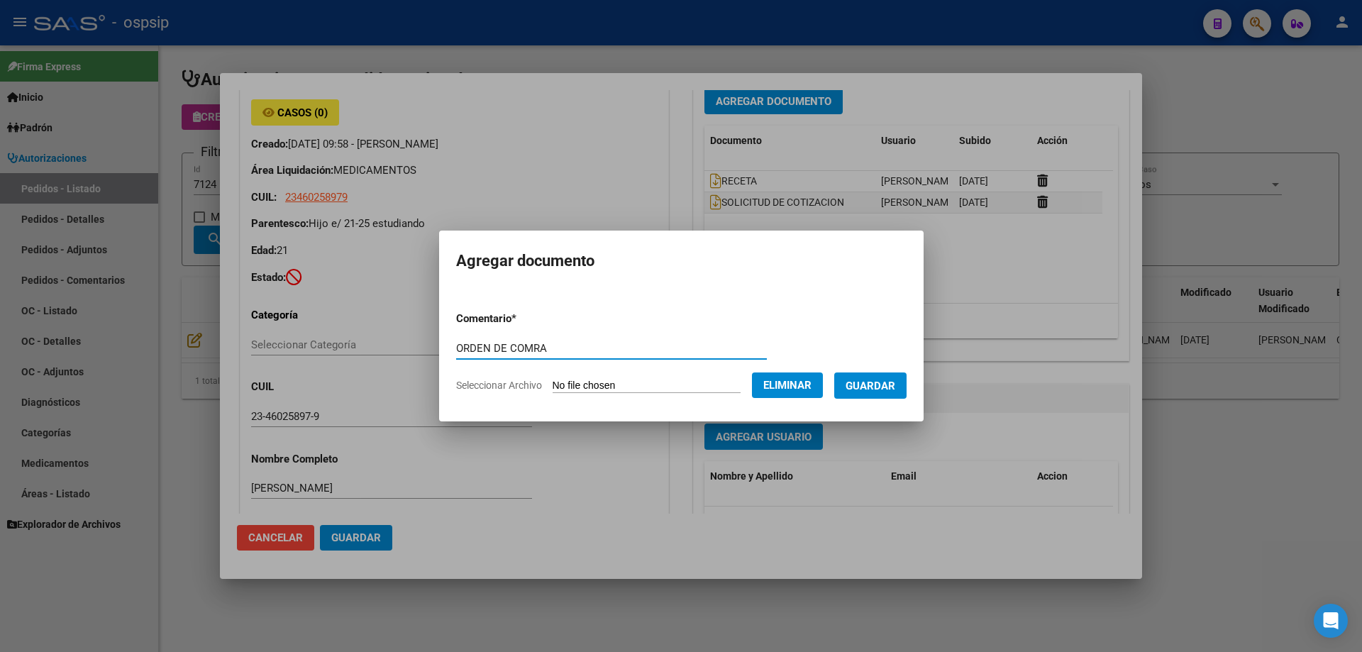
click at [865, 394] on button "Guardar" at bounding box center [870, 386] width 72 height 26
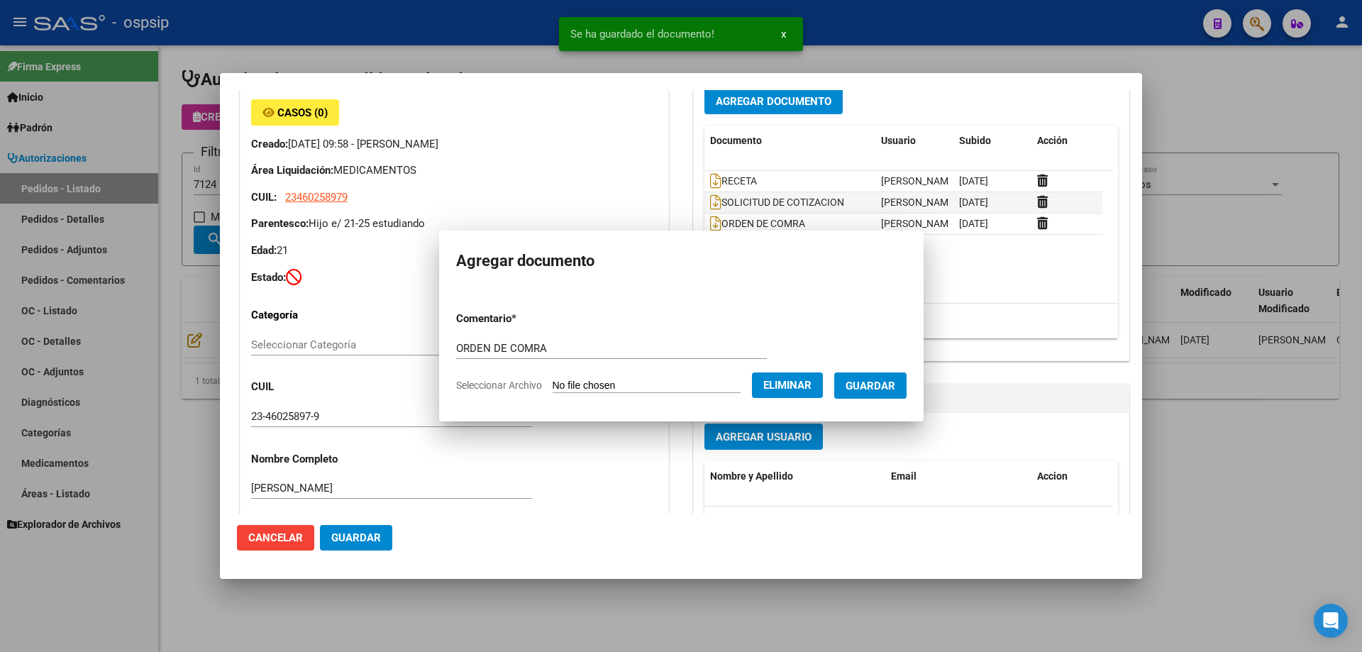
scroll to position [719, 0]
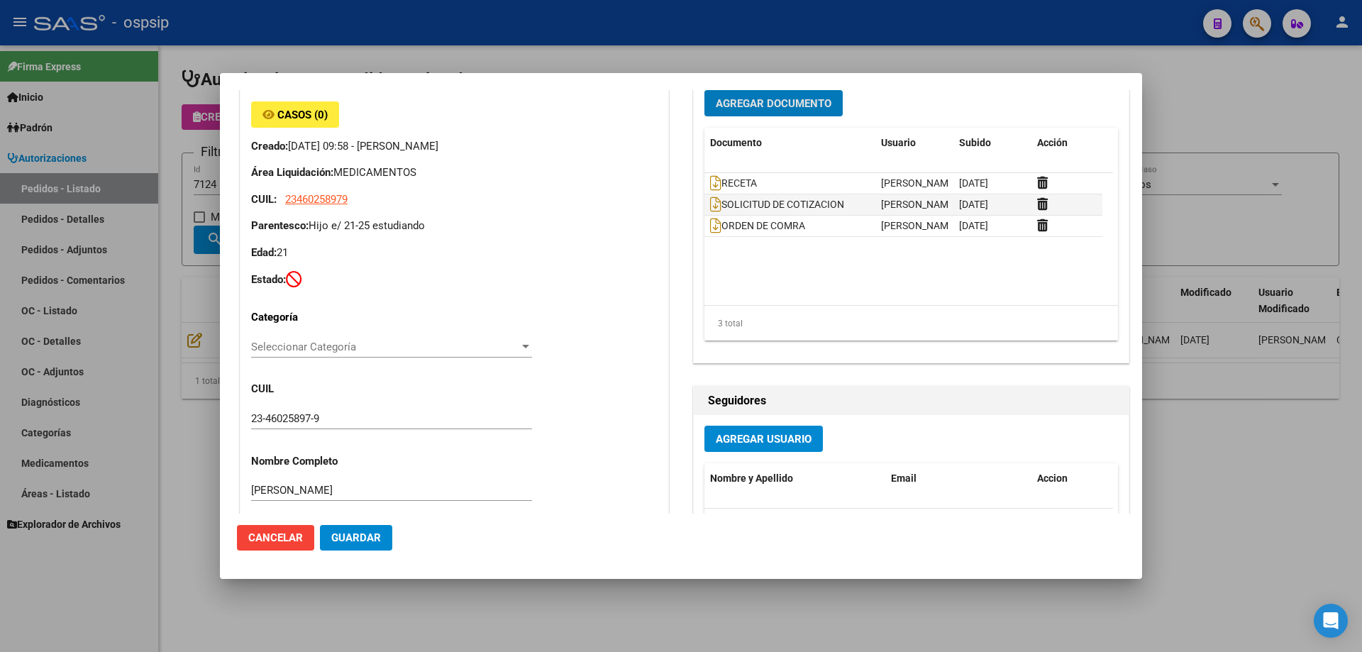
drag, startPoint x: 48, startPoint y: 204, endPoint x: 65, endPoint y: 204, distance: 16.3
click at [49, 204] on div at bounding box center [681, 326] width 1362 height 652
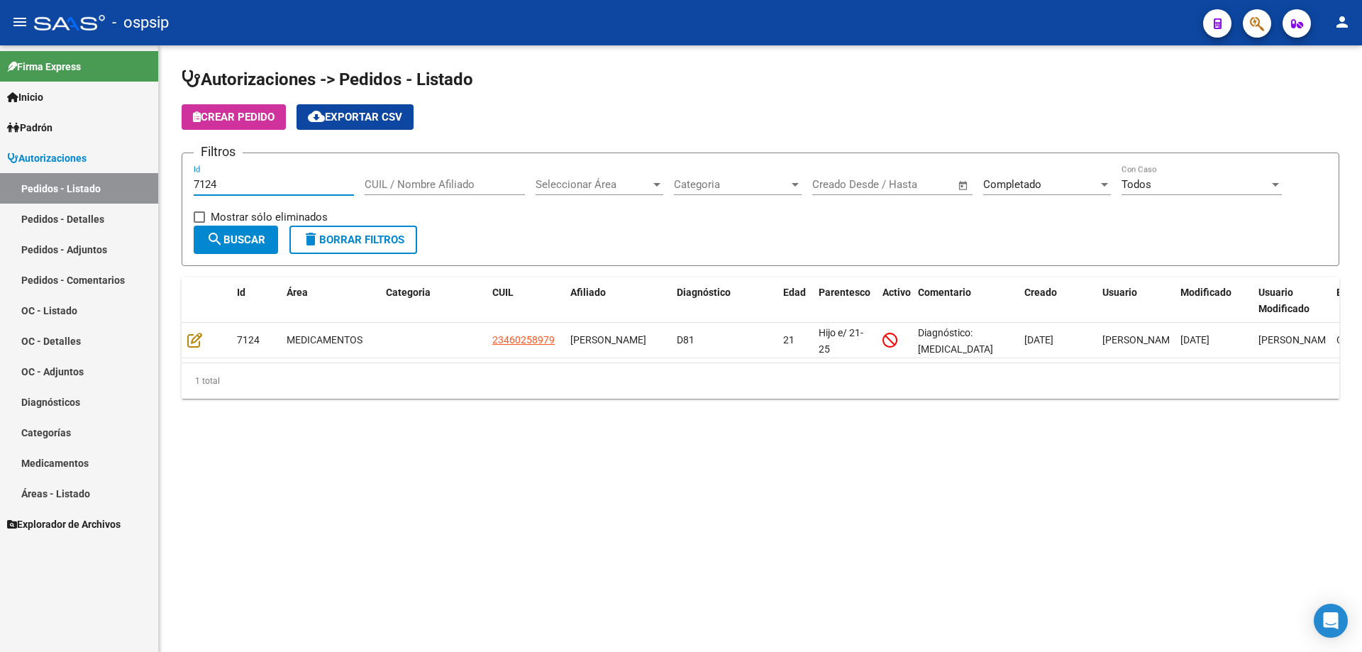
drag, startPoint x: 243, startPoint y: 187, endPoint x: 214, endPoint y: 180, distance: 29.9
click at [214, 180] on input "7124" at bounding box center [274, 184] width 160 height 13
type input "7125"
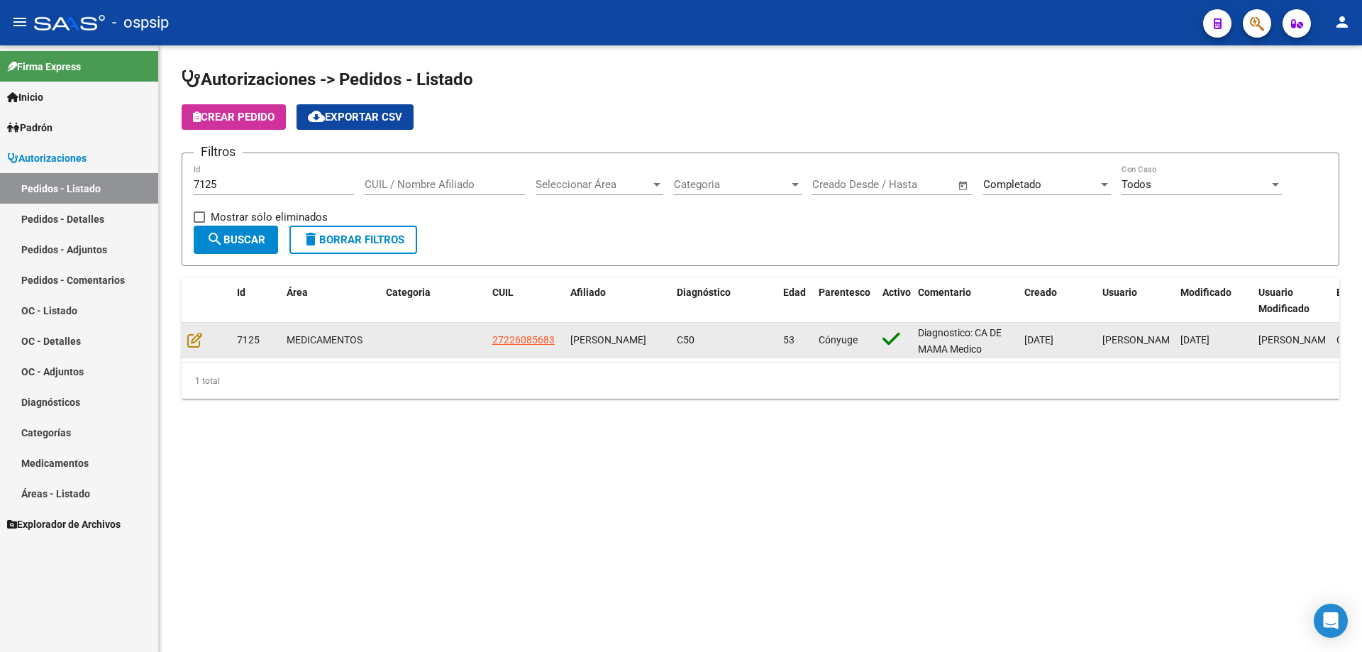
click at [202, 331] on datatable-body-cell at bounding box center [207, 340] width 50 height 35
click at [198, 346] on icon at bounding box center [194, 340] width 15 height 16
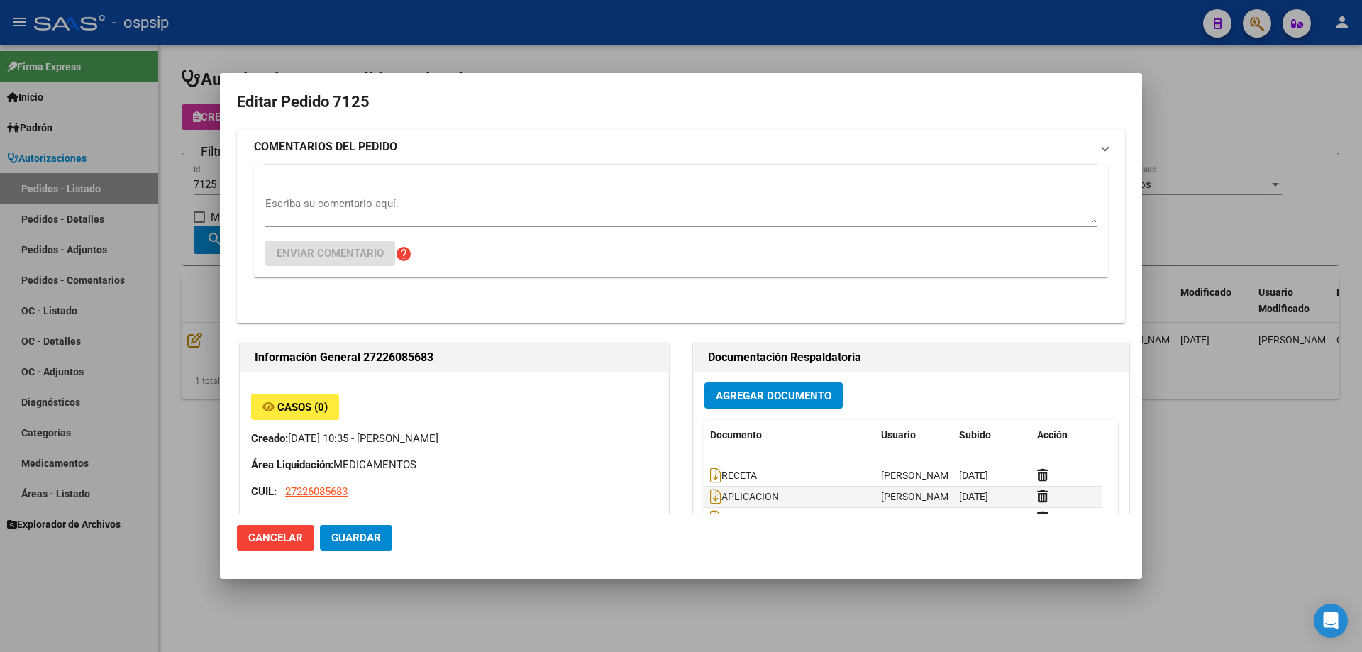
type input "Capital Federal, [PERSON_NAME] 2933, Piso: 17"
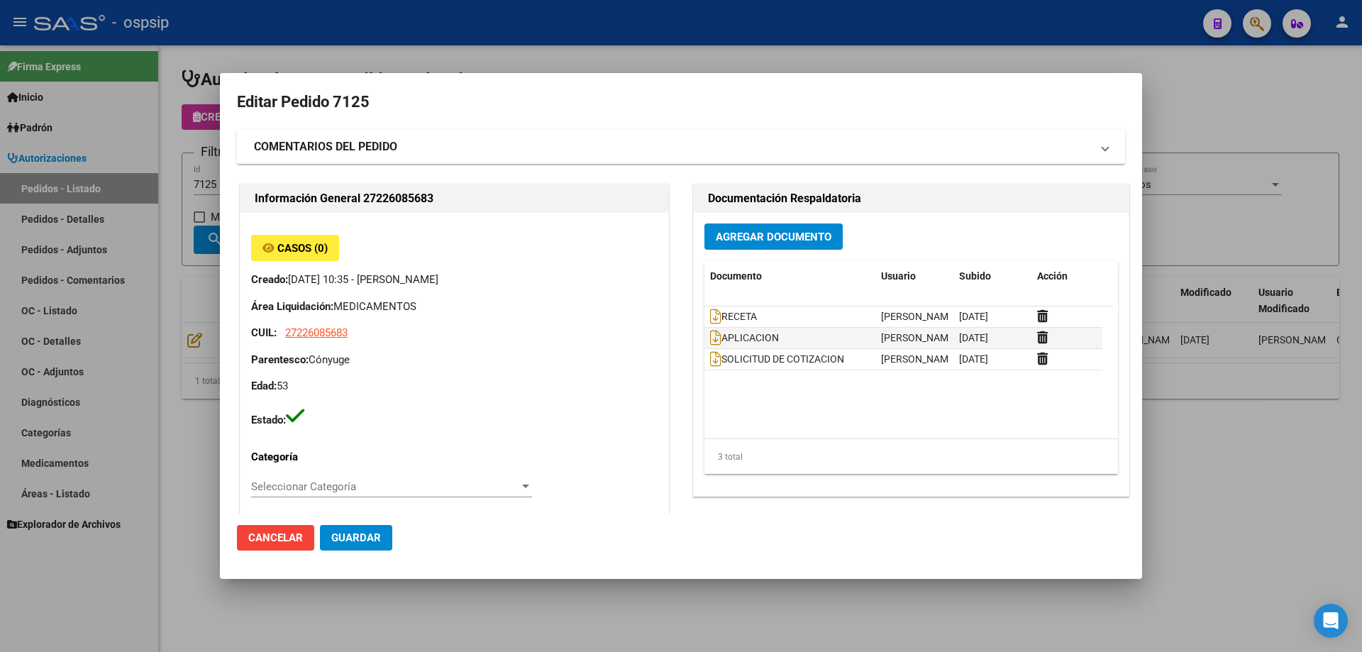
click at [800, 233] on span "Agregar Documento" at bounding box center [774, 237] width 116 height 13
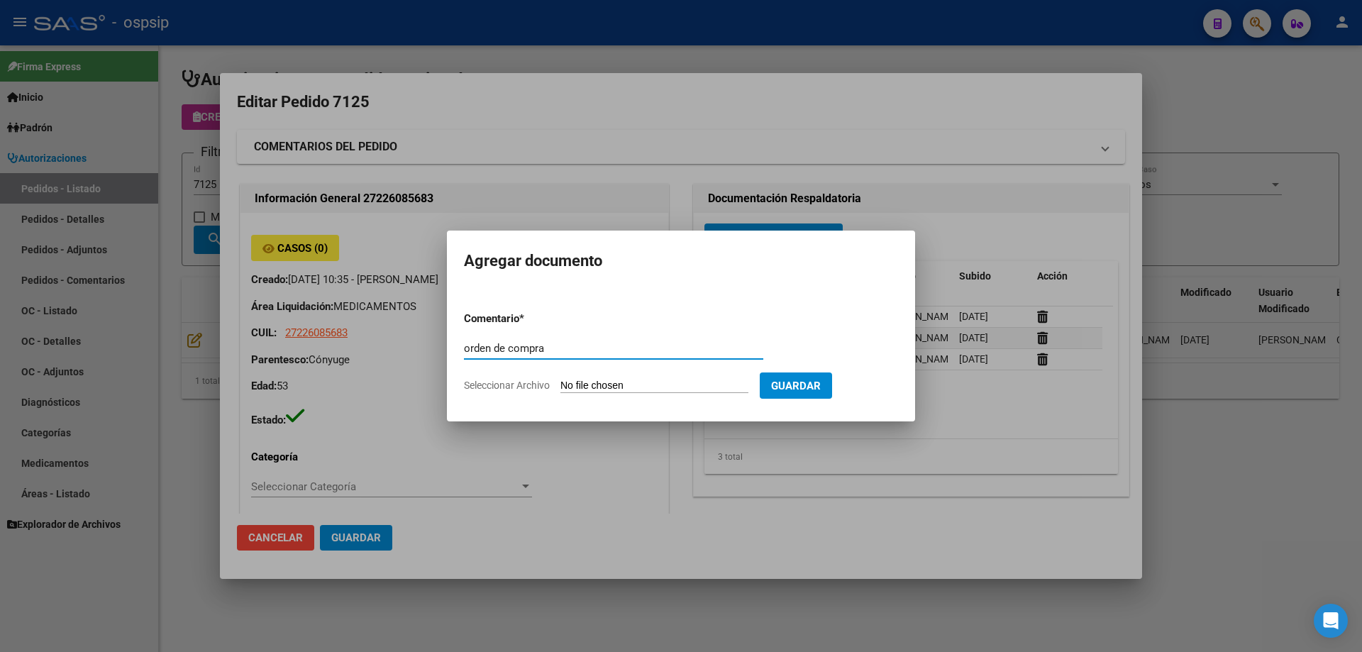
type input "orden de compra"
type input "C:\fakepath\oc 7125 femani (1).pdf"
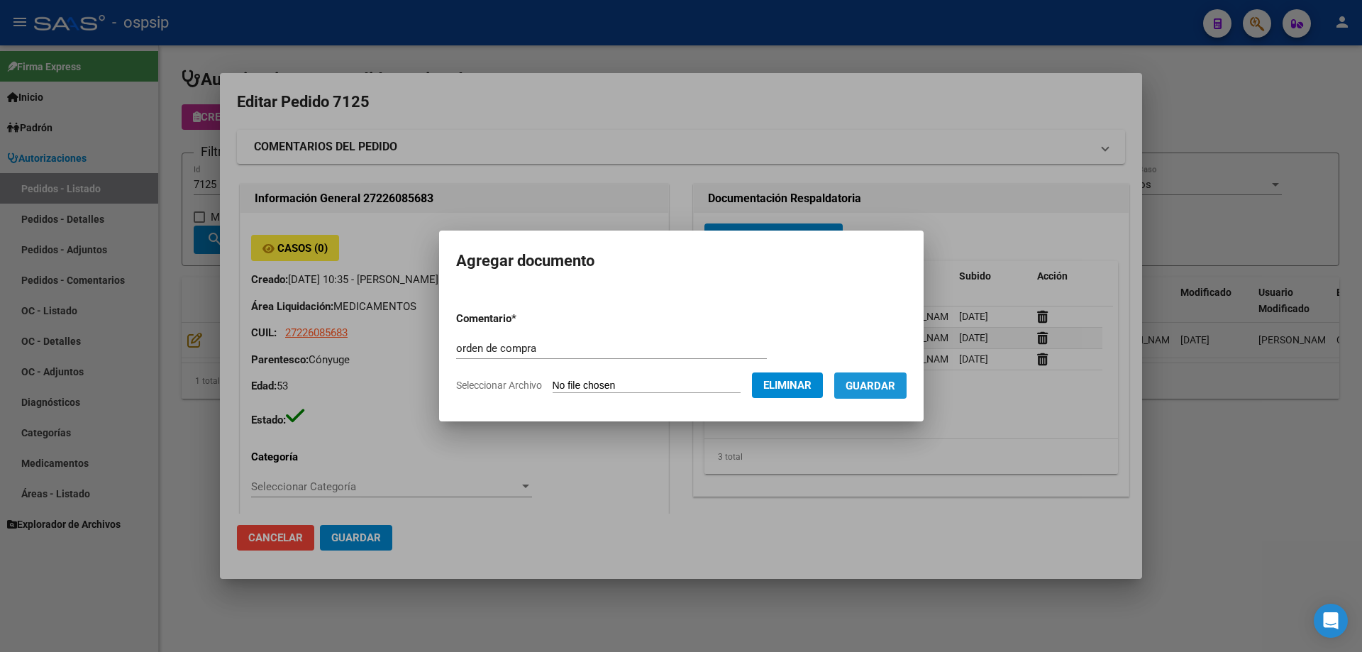
click at [872, 391] on span "Guardar" at bounding box center [871, 386] width 50 height 13
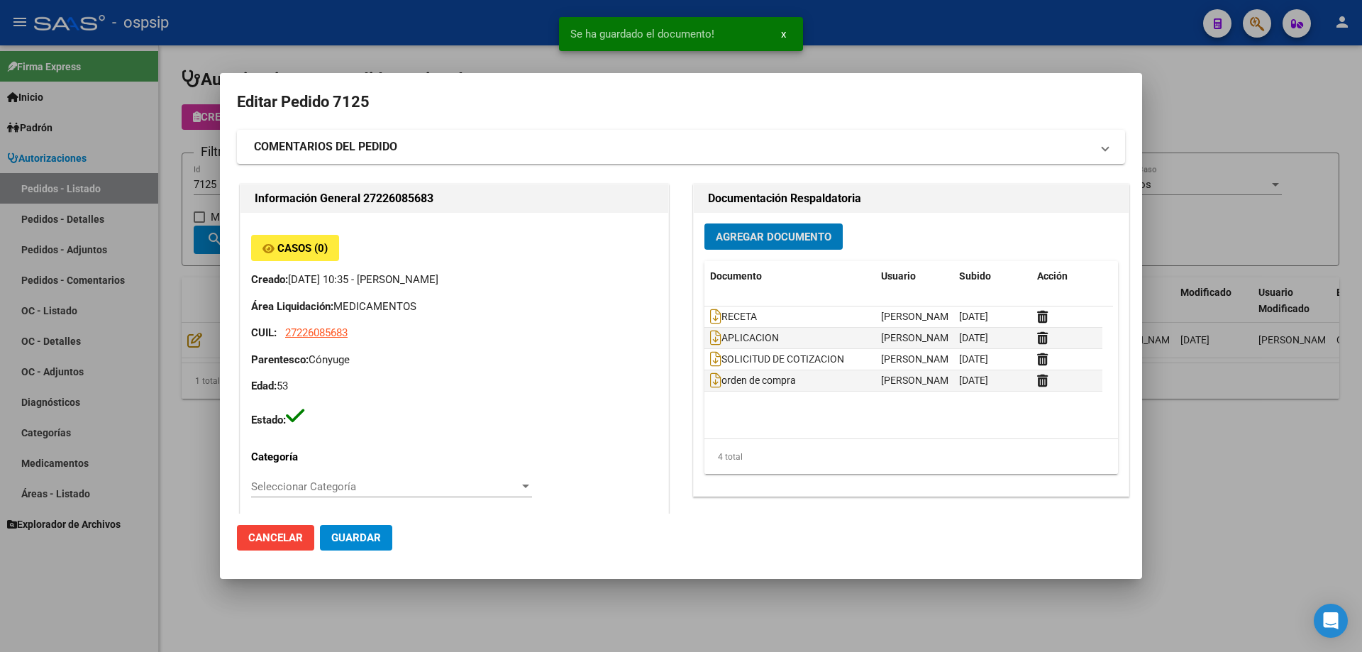
click at [140, 283] on div at bounding box center [681, 326] width 1362 height 652
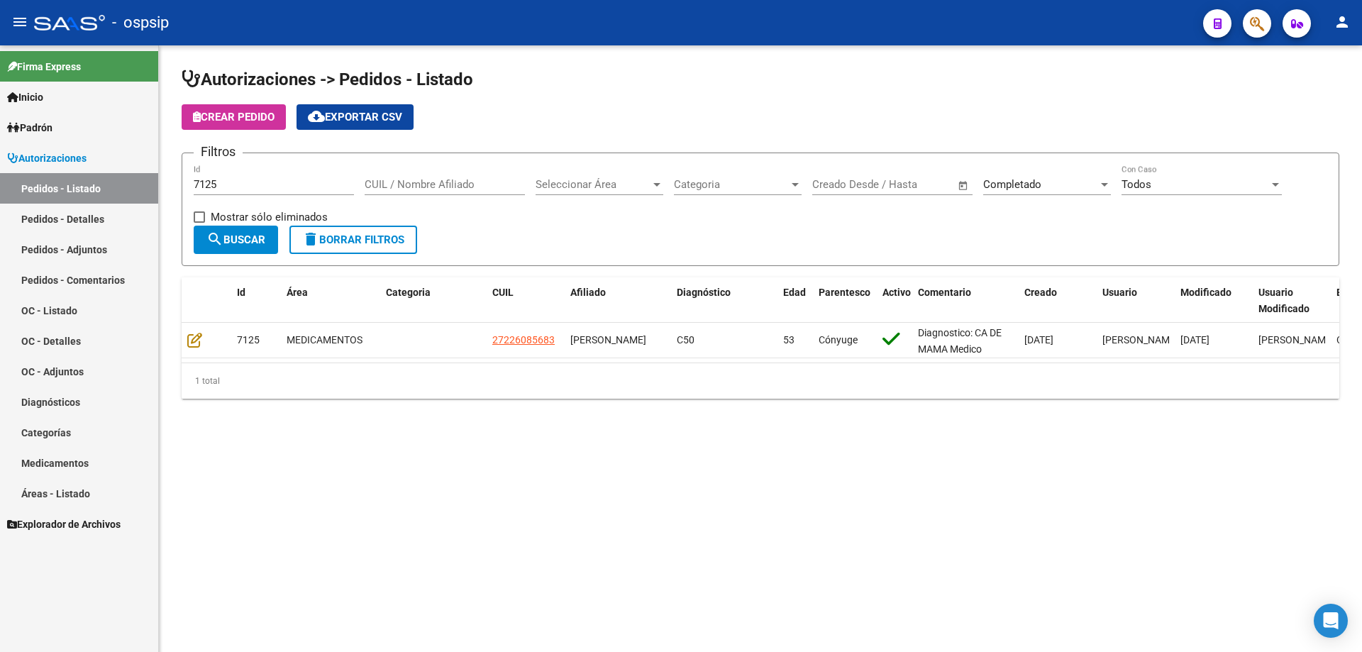
drag, startPoint x: 235, startPoint y: 177, endPoint x: 182, endPoint y: 182, distance: 53.4
click at [182, 182] on form "Filtros 7125 Id CUIL / Nombre Afiliado Seleccionar Área Seleccionar Área Catego…" at bounding box center [761, 210] width 1158 height 114
drag, startPoint x: 245, startPoint y: 180, endPoint x: 75, endPoint y: 181, distance: 171.0
click at [75, 181] on mat-sidenav-container "Firma Express Inicio Calendario SSS Instructivos Contacto OS Padrón Afiliados E…" at bounding box center [681, 348] width 1362 height 607
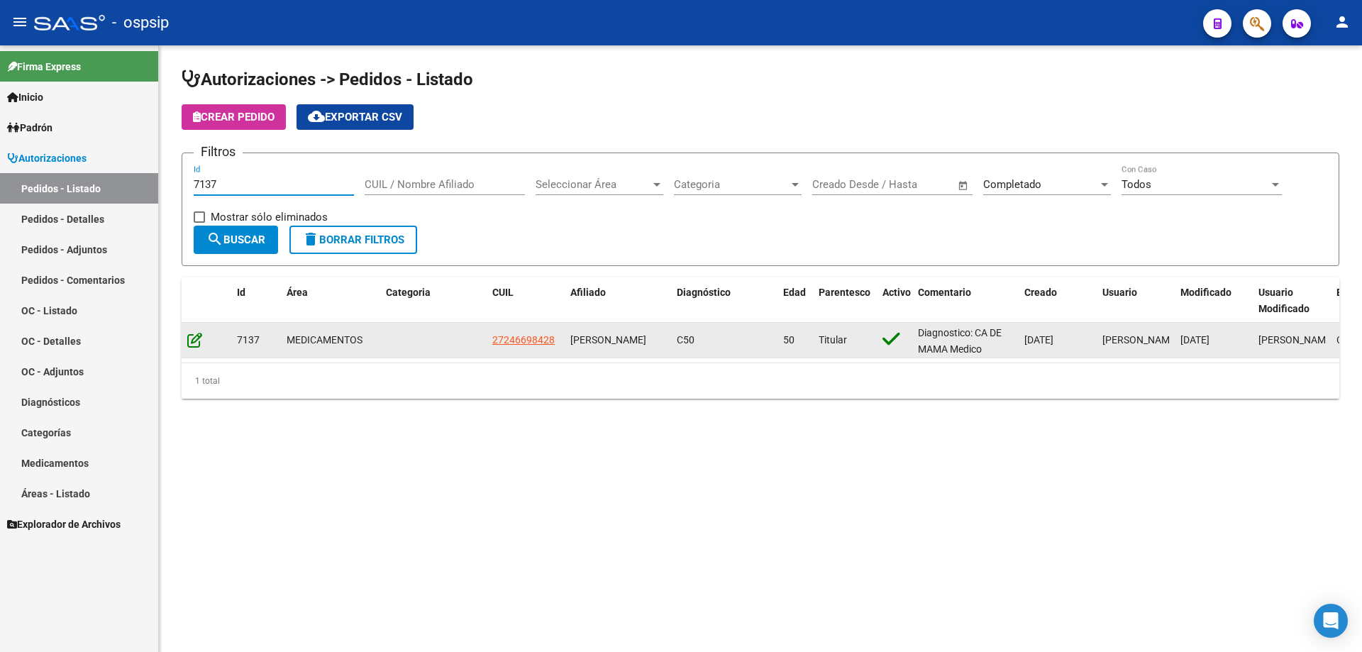
type input "7137"
click at [194, 333] on icon at bounding box center [194, 340] width 15 height 16
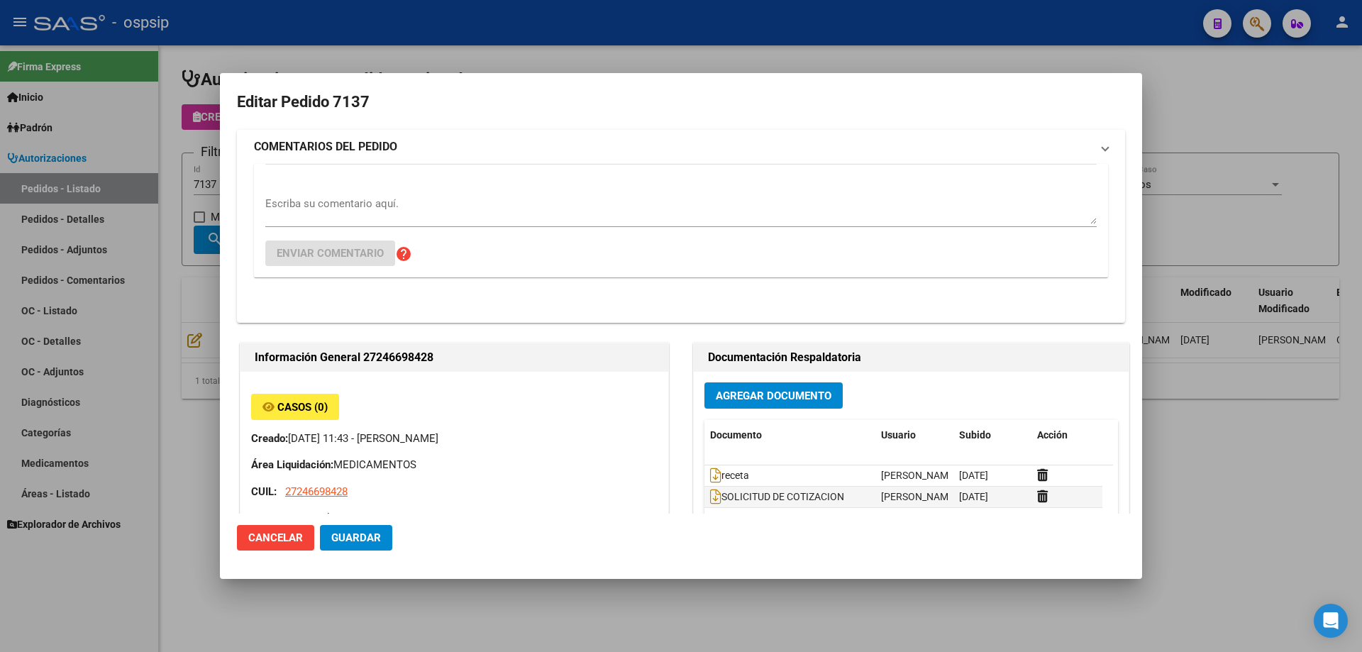
type input "[GEOGRAPHIC_DATA], [GEOGRAPHIC_DATA], [PERSON_NAME][GEOGRAPHIC_DATA][PERSON_NAM…"
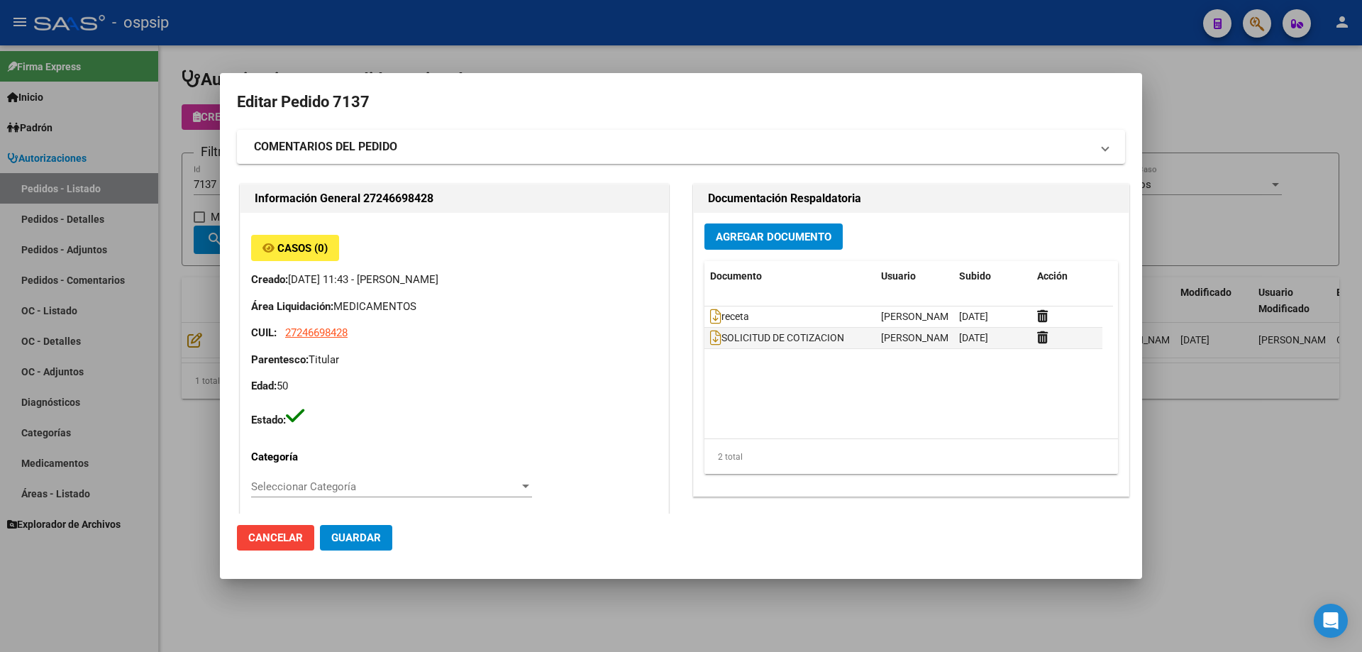
click at [767, 245] on button "Agregar Documento" at bounding box center [774, 237] width 138 height 26
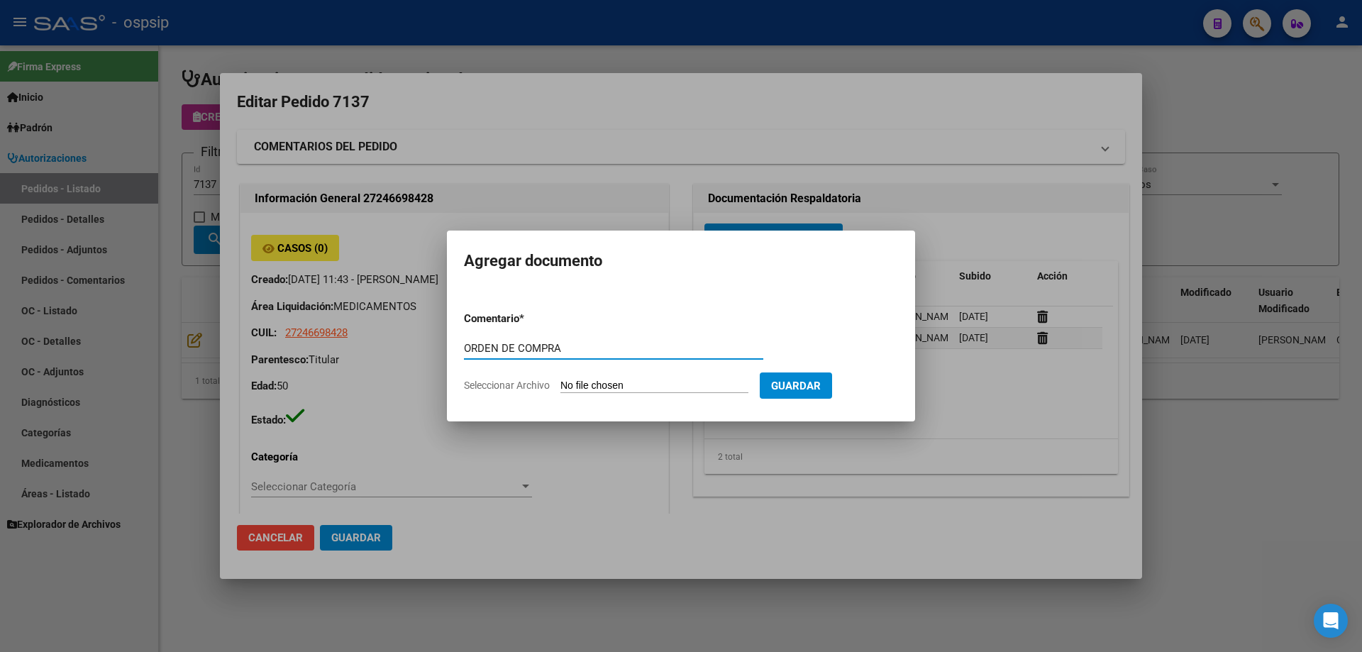
drag, startPoint x: 604, startPoint y: 346, endPoint x: 436, endPoint y: 355, distance: 168.4
click at [436, 355] on div "Editar Pedido 7137 COMENTARIOS DEL PEDIDO Escriba su comentario aquí. Enviar co…" at bounding box center [681, 326] width 1362 height 652
type input "ORDEN DE COMPRA"
type input "C:\fakepath\oc 7137 scienza (1).pdf"
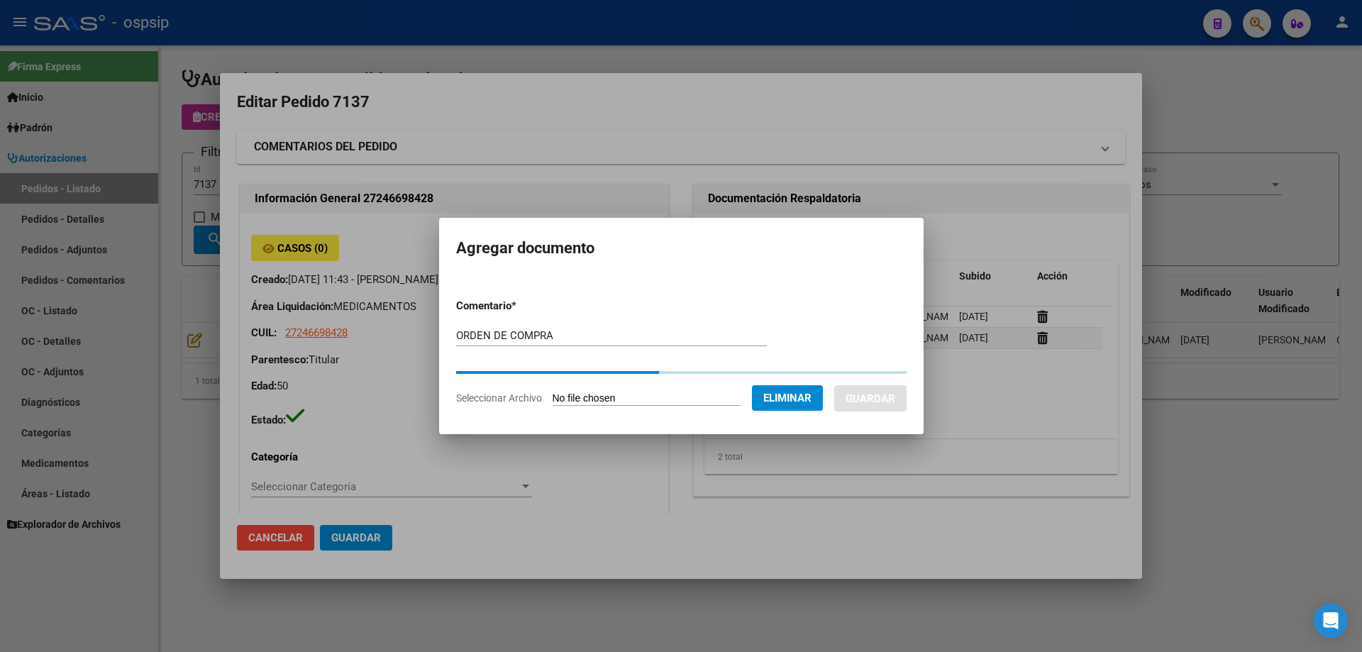
drag, startPoint x: 573, startPoint y: 343, endPoint x: 436, endPoint y: 343, distance: 136.2
click at [439, 343] on mat-dialog-content "Comentario * ORDEN DE COMPRA Comentario Seleccionar Archivo Eliminar Guardar" at bounding box center [681, 346] width 485 height 140
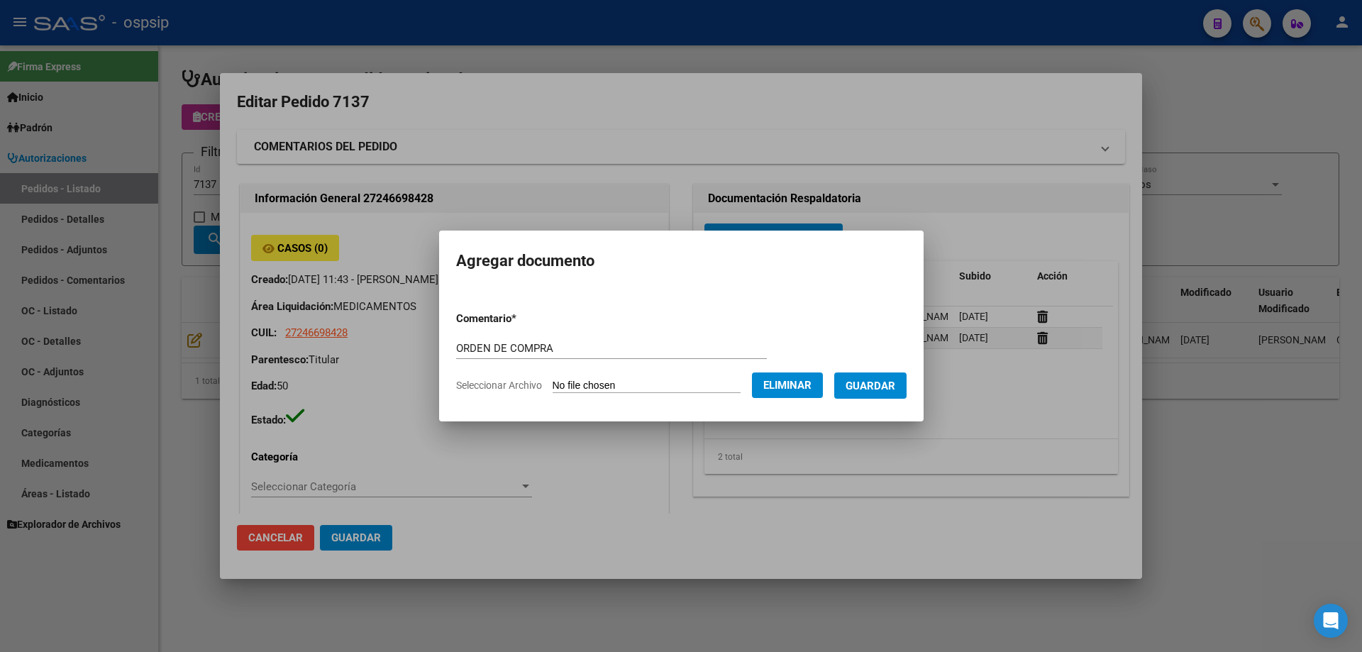
copy div
click at [885, 383] on span "Guardar" at bounding box center [871, 386] width 50 height 13
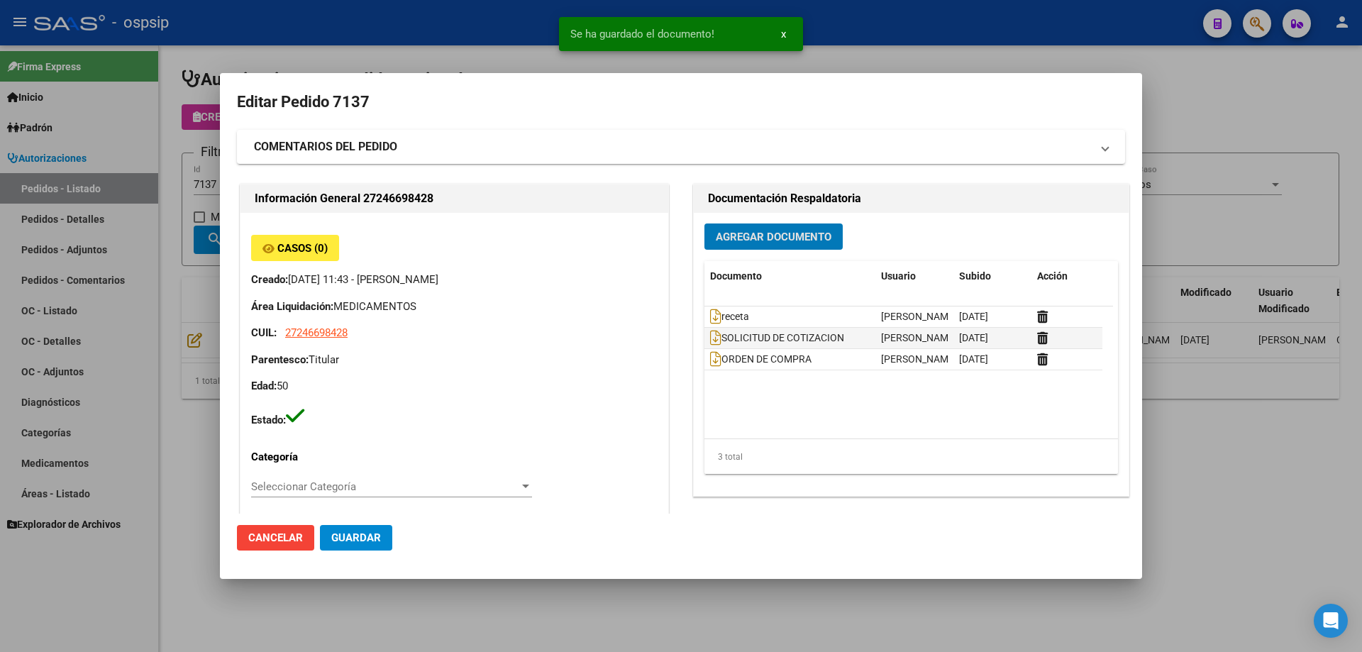
click at [178, 222] on div at bounding box center [681, 326] width 1362 height 652
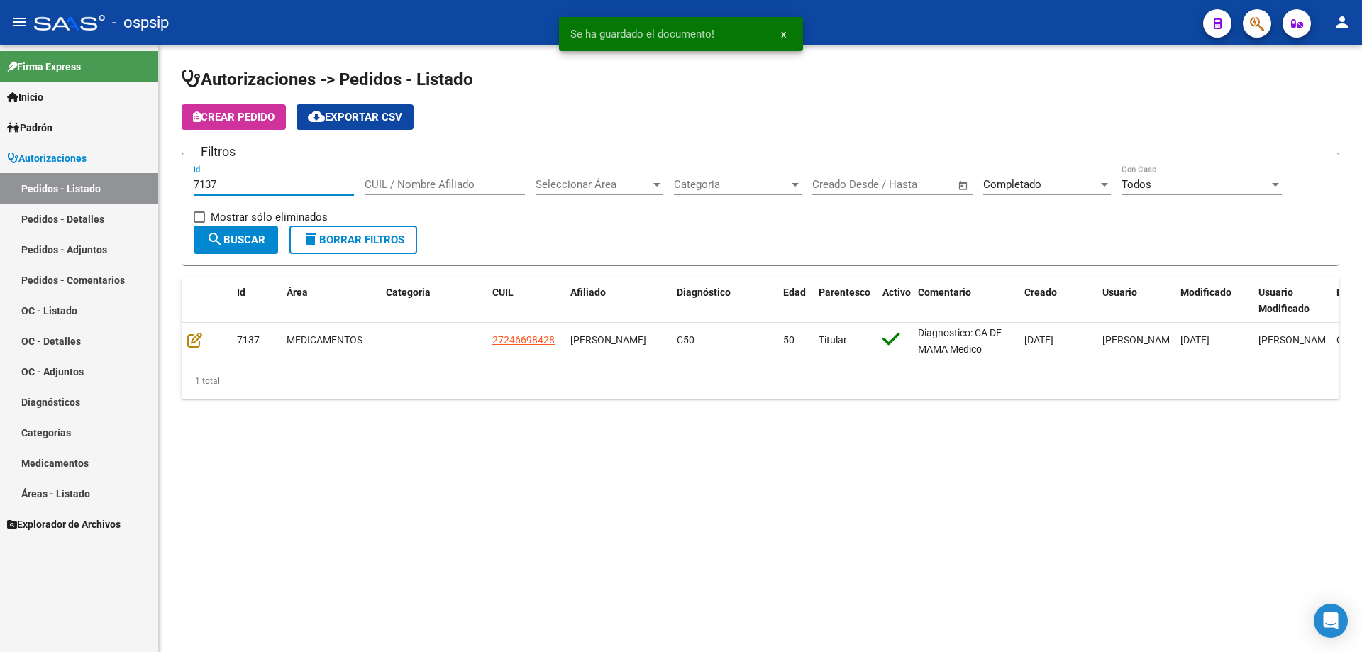
click at [236, 182] on input "7137" at bounding box center [274, 184] width 160 height 13
type input "7141"
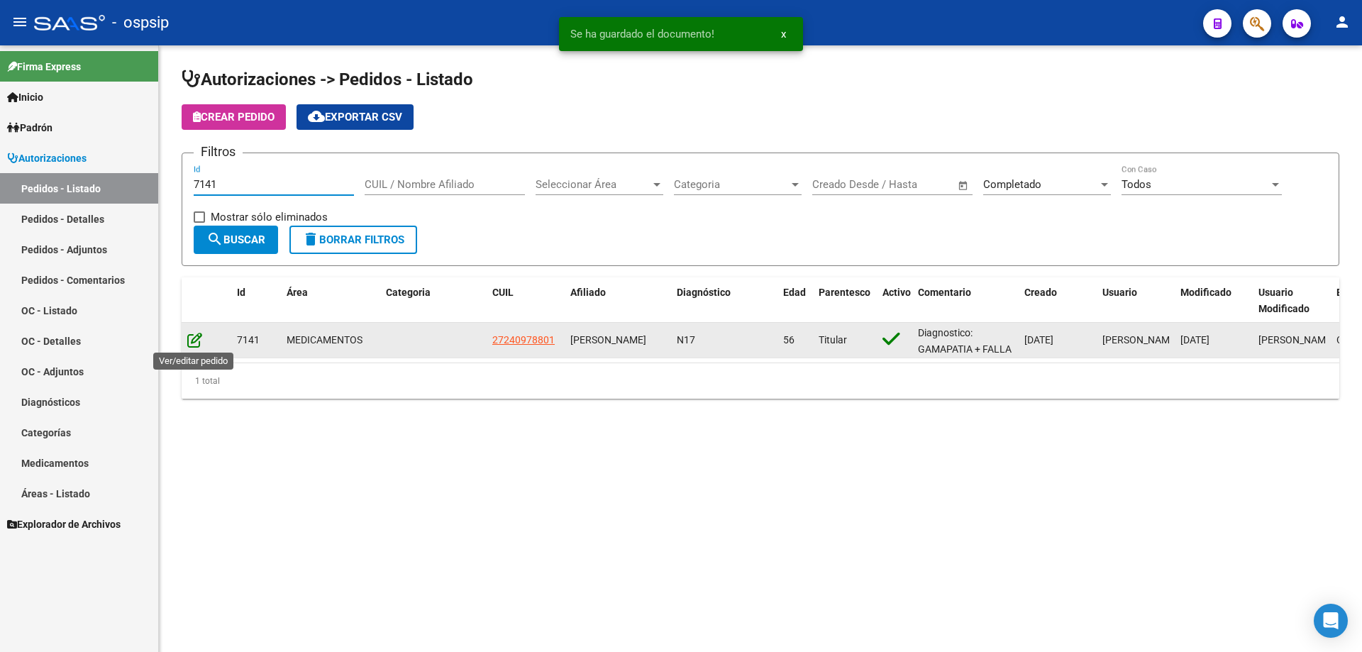
click at [194, 334] on icon at bounding box center [194, 340] width 15 height 16
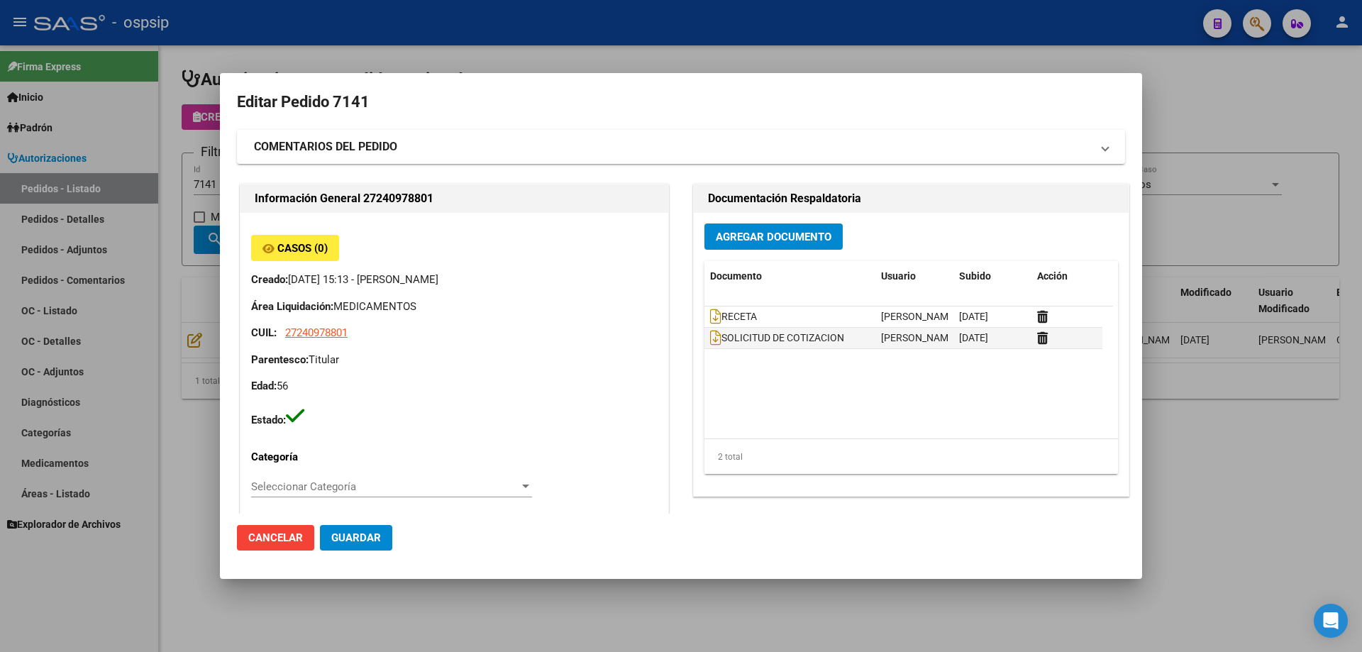
type input "[GEOGRAPHIC_DATA], [GEOGRAPHIC_DATA][PERSON_NAME] 1529"
click at [819, 235] on span "Agregar Documento" at bounding box center [774, 237] width 116 height 13
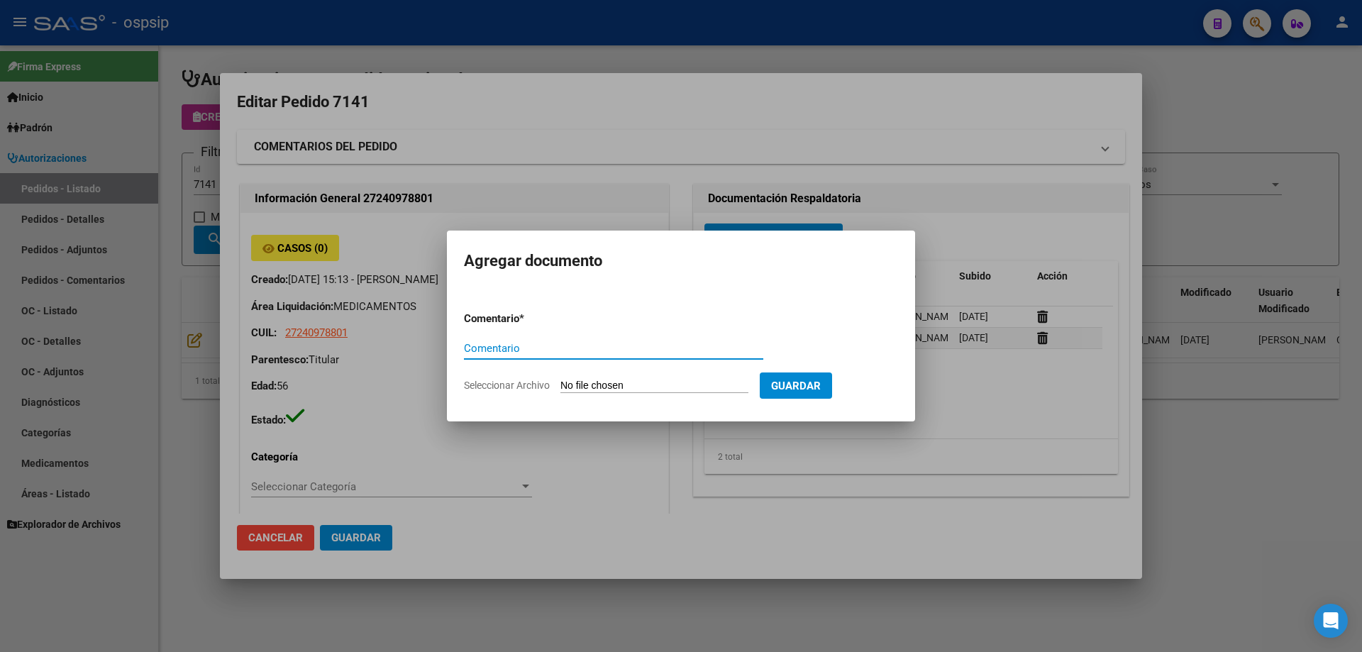
paste input "ORDEN DE COMPRA"
type input "ORDEN DE COMPRA"
type input "C:\fakepath\oc 7141 [PERSON_NAME] (1).pdf"
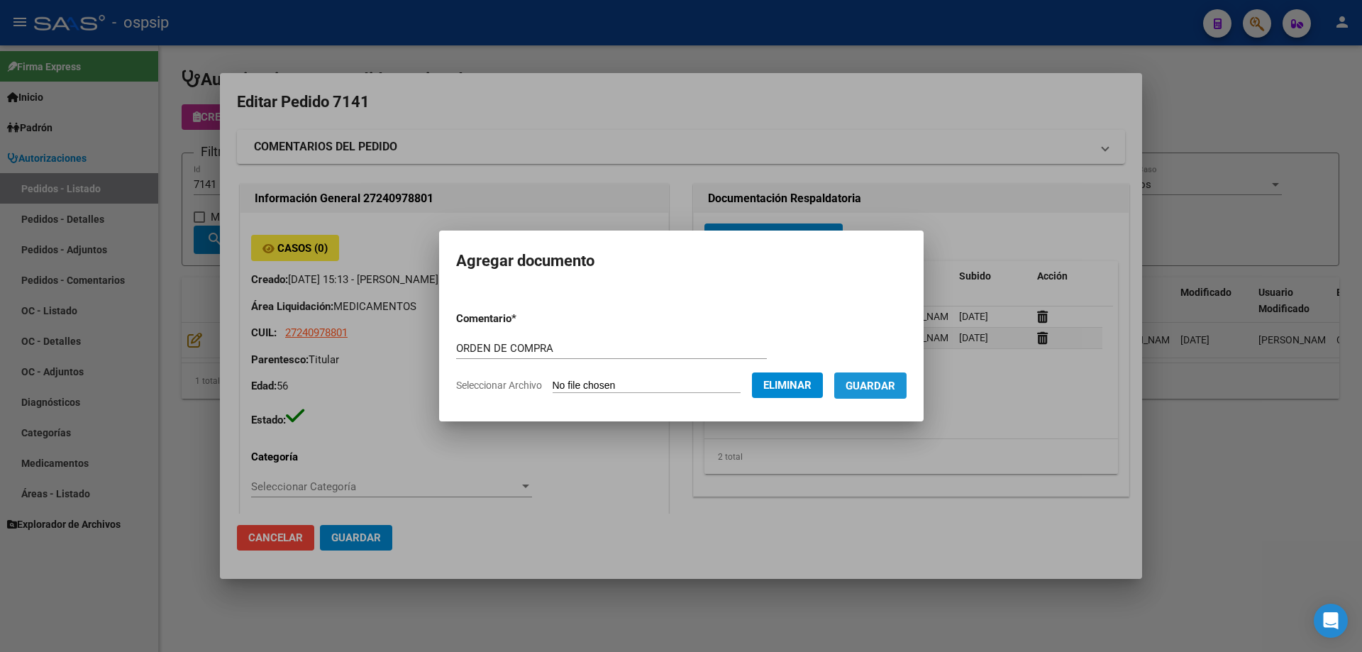
click at [867, 396] on button "Guardar" at bounding box center [870, 386] width 72 height 26
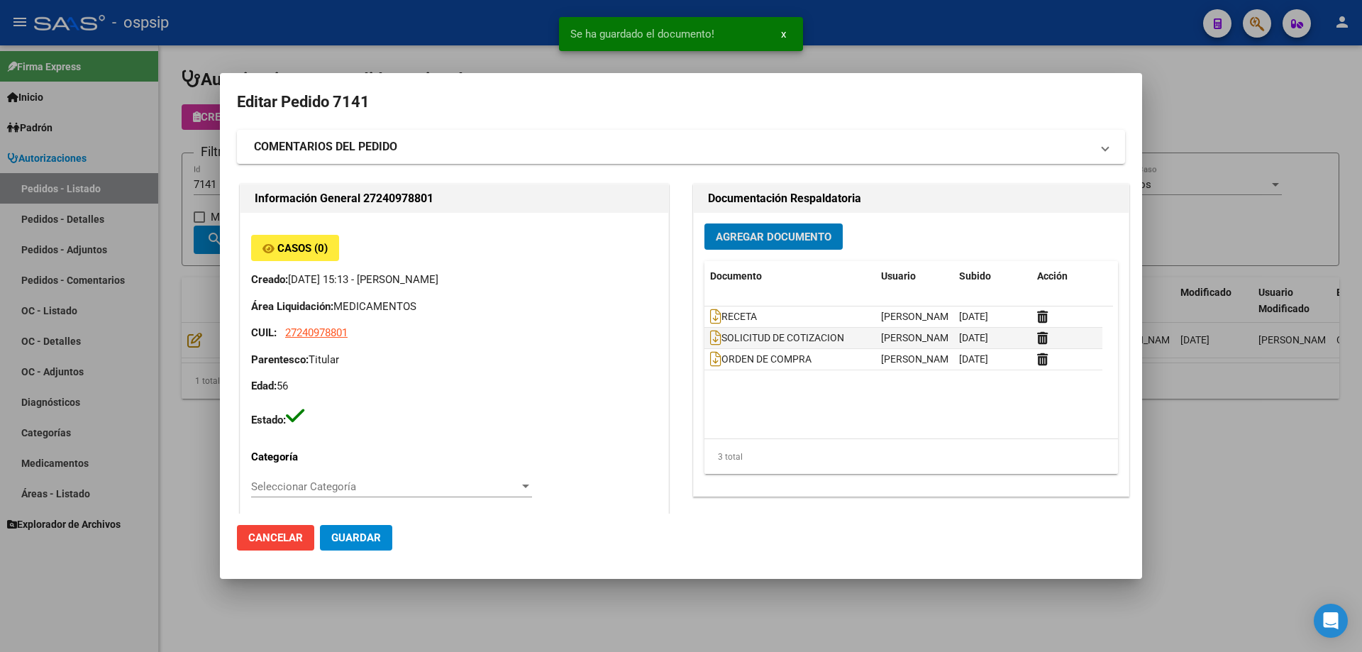
click at [173, 213] on div at bounding box center [681, 326] width 1362 height 652
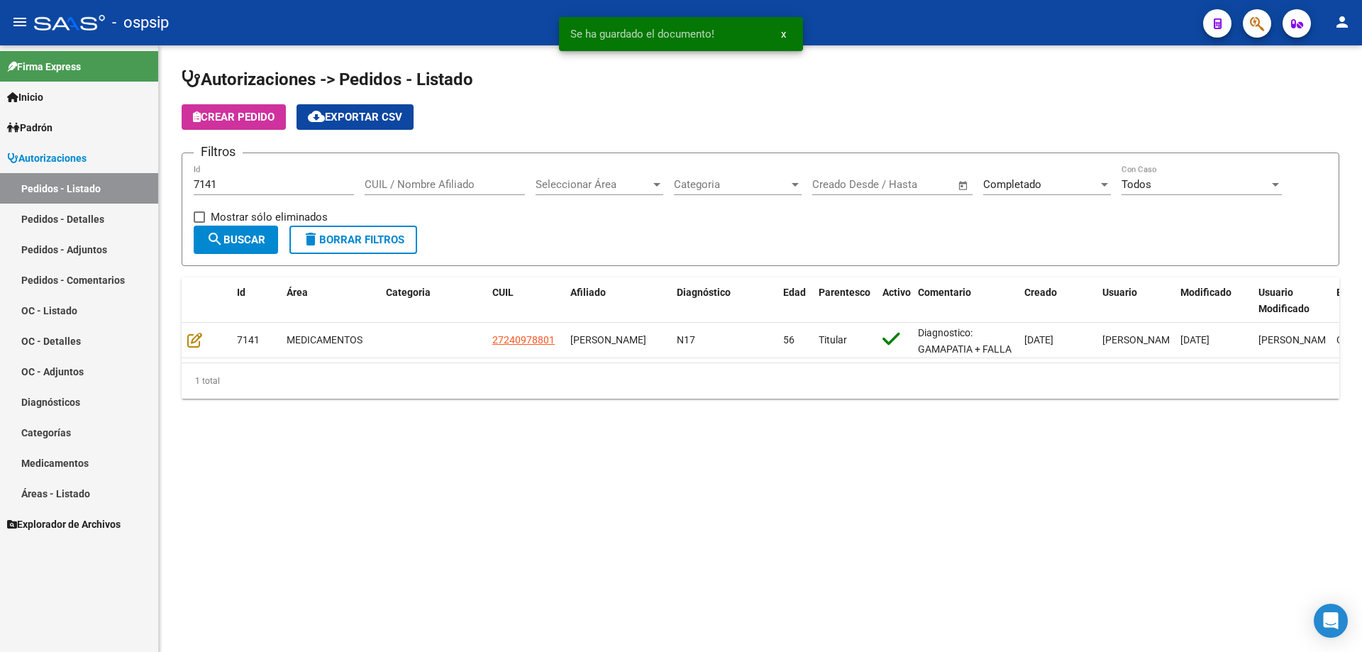
click at [223, 185] on input "7141" at bounding box center [274, 184] width 160 height 13
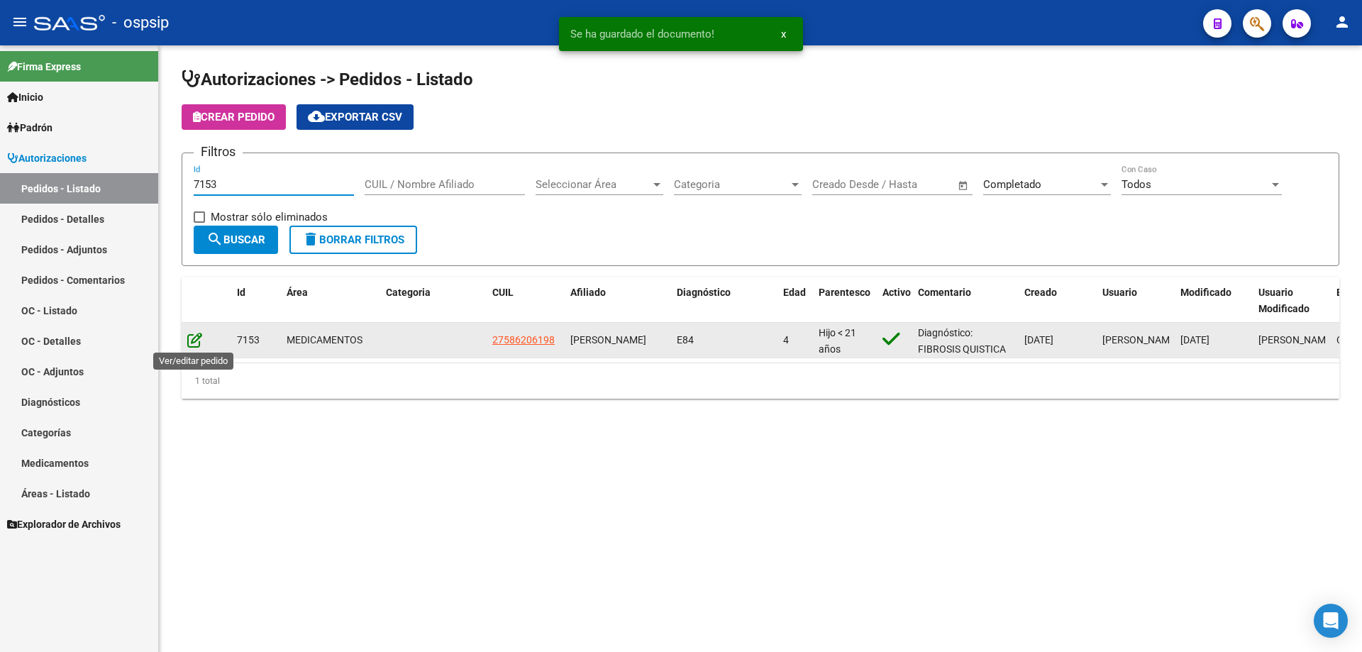
type input "7153"
click at [199, 339] on icon at bounding box center [194, 340] width 15 height 16
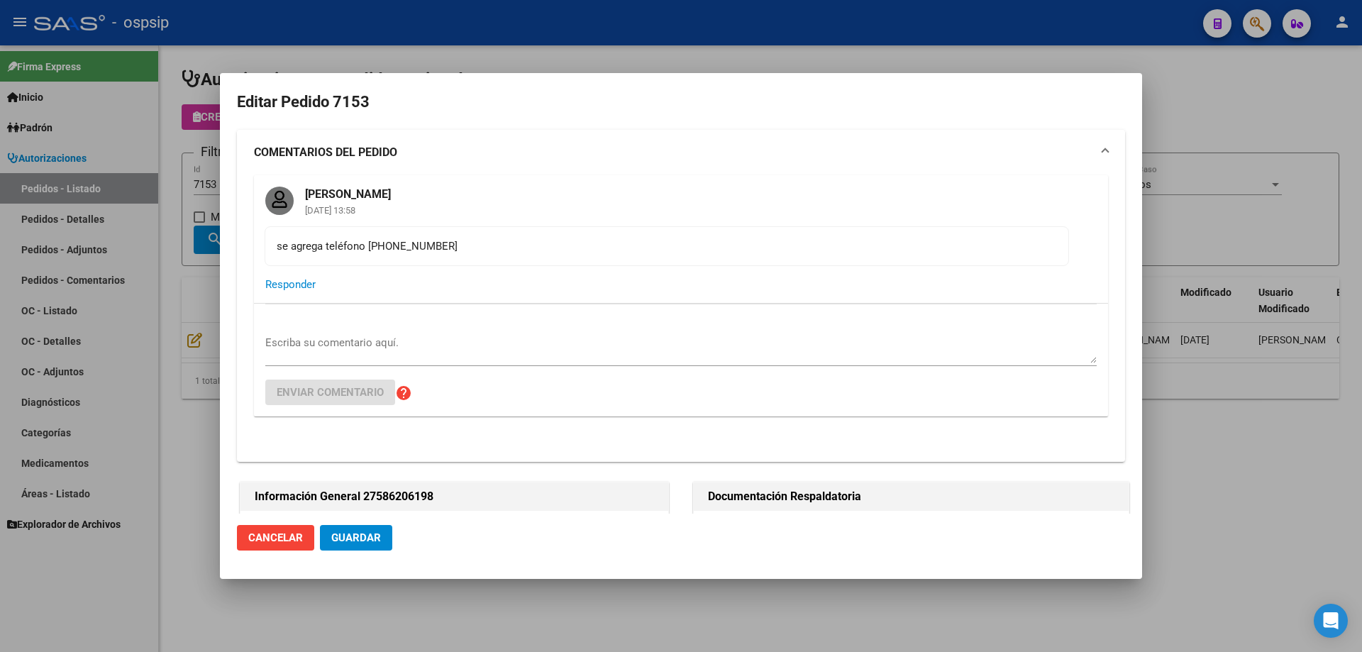
type input "[GEOGRAPHIC_DATA], [PERSON_NAME], [PERSON_NAME] 8072, Piso: 00, Departamento: 0"
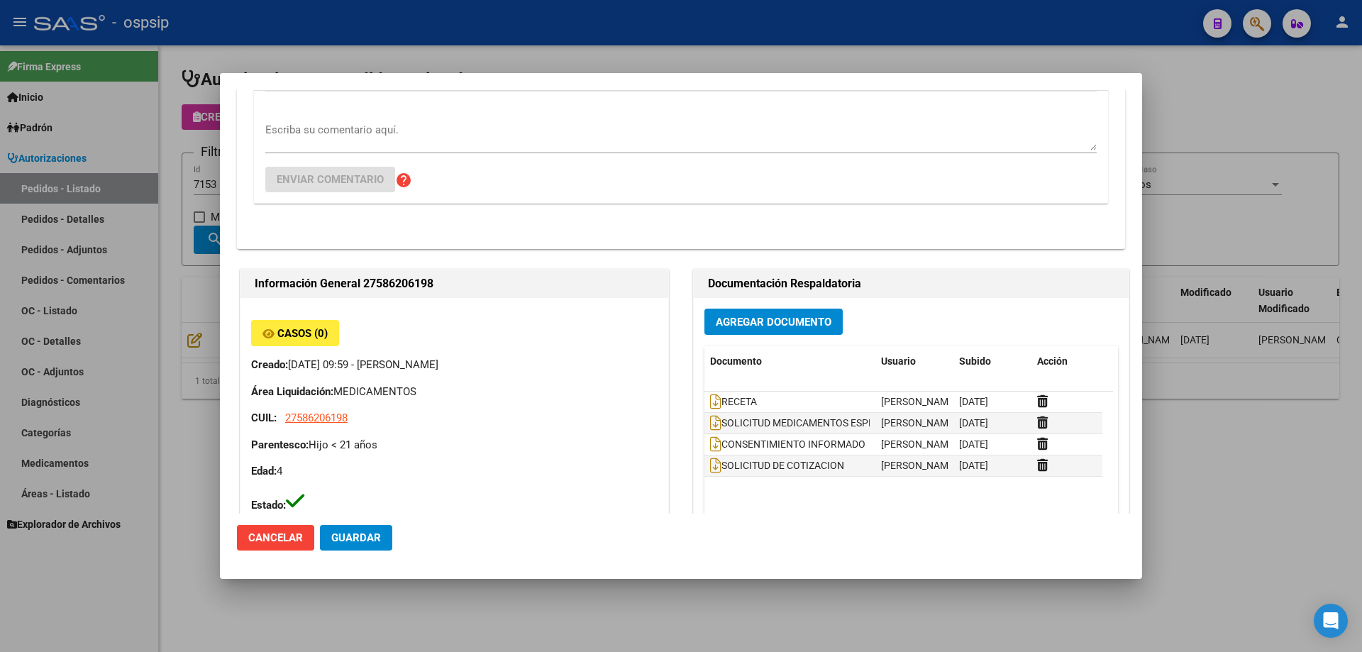
click at [760, 326] on span "Agregar Documento" at bounding box center [774, 322] width 116 height 13
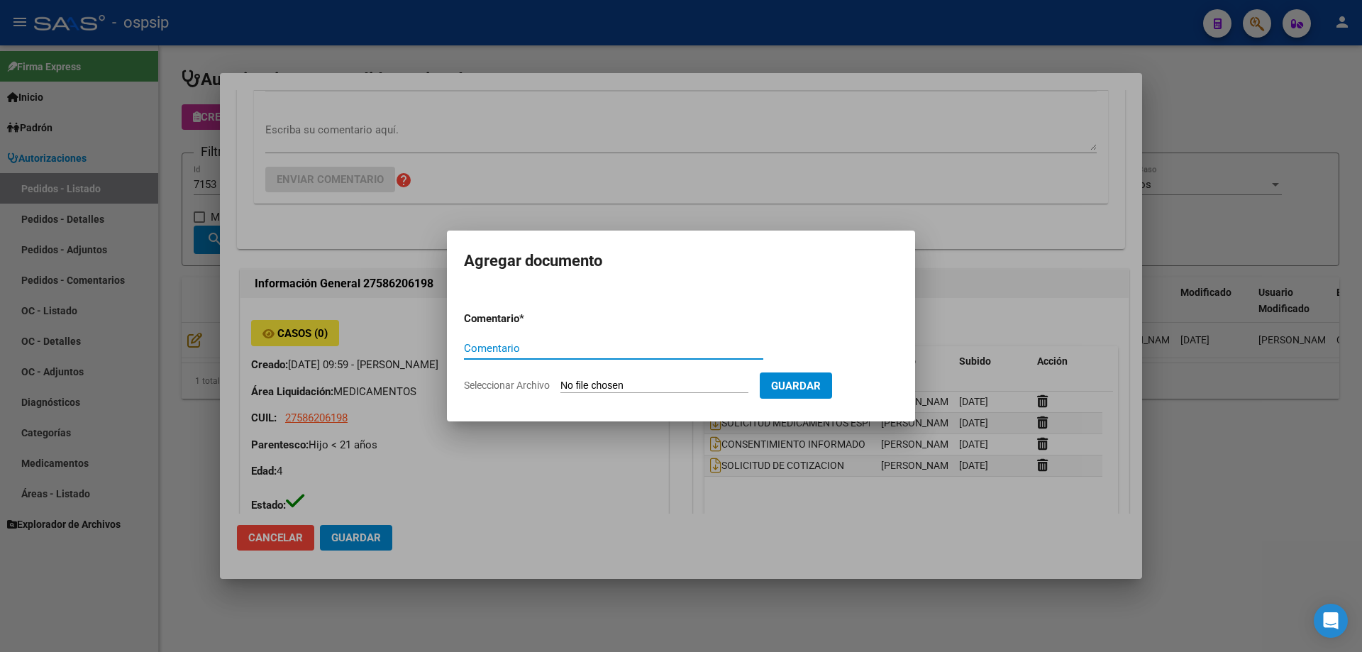
paste input "ORDEN DE COMPRA"
type input "ORDEN DE COMPRA"
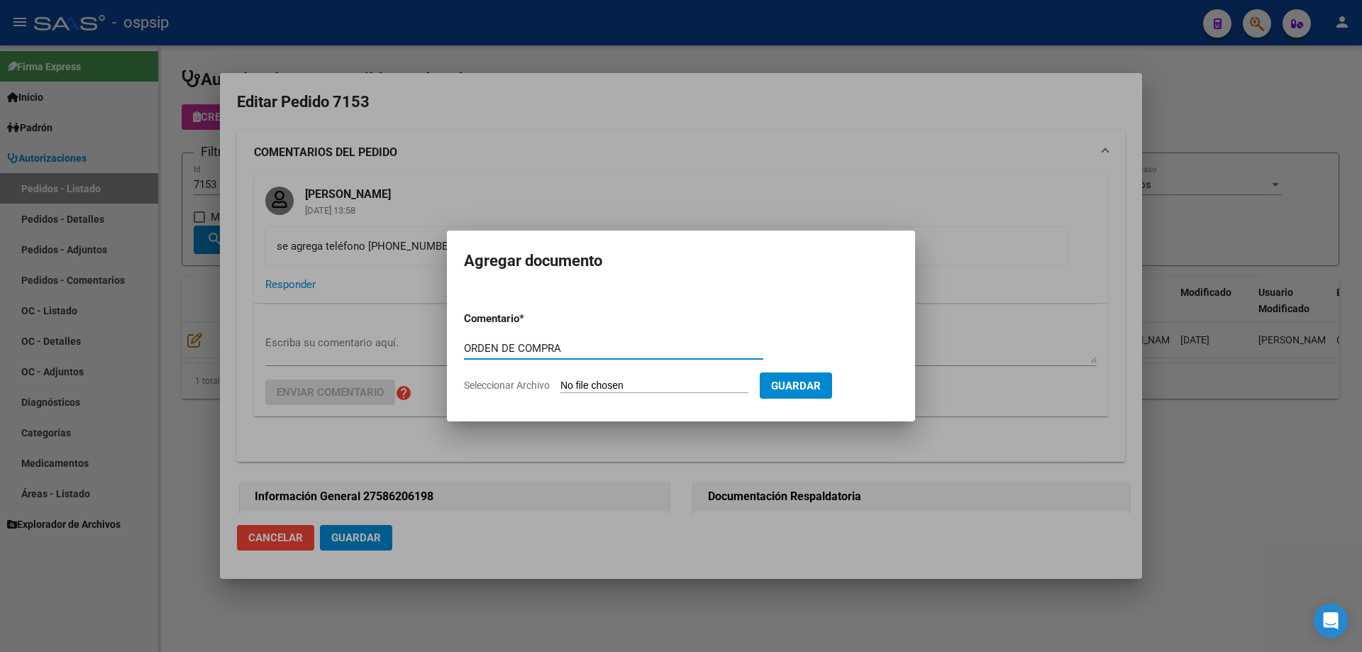
scroll to position [213, 0]
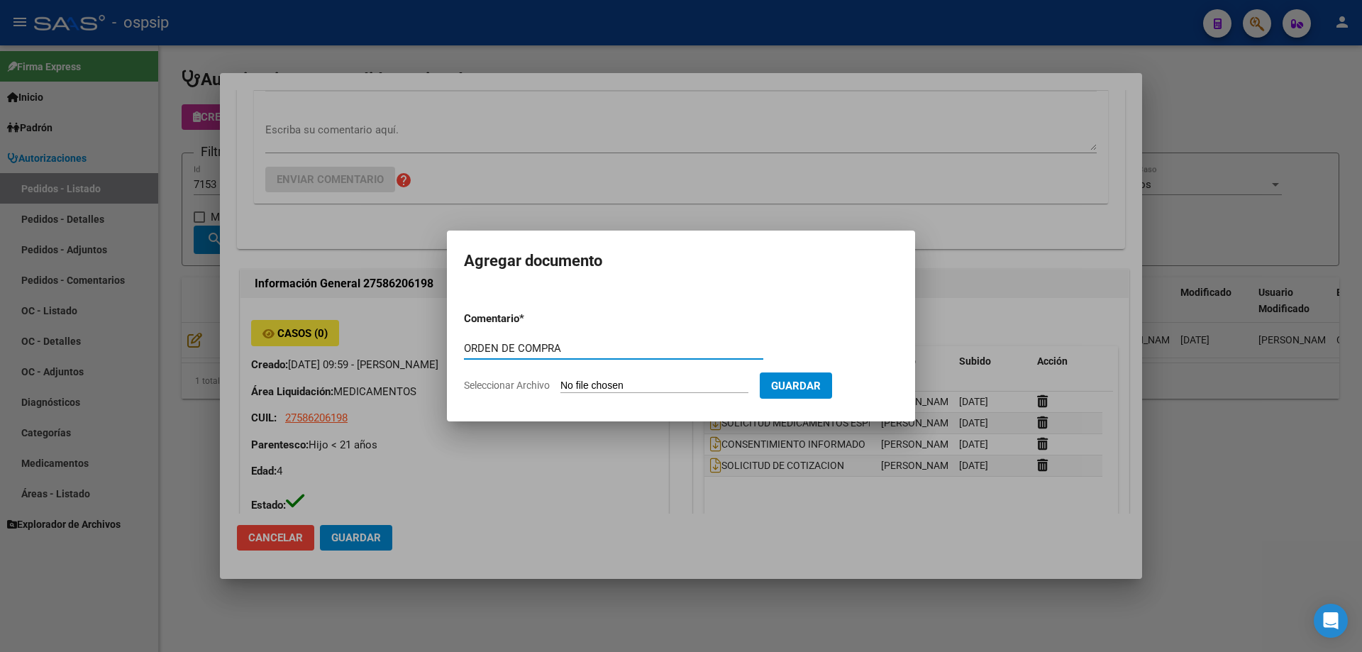
type input "ORDEN DE COMPRA"
type input "C:\fakepath\oc 7153 - GONZALEZ scienza (1).pdf"
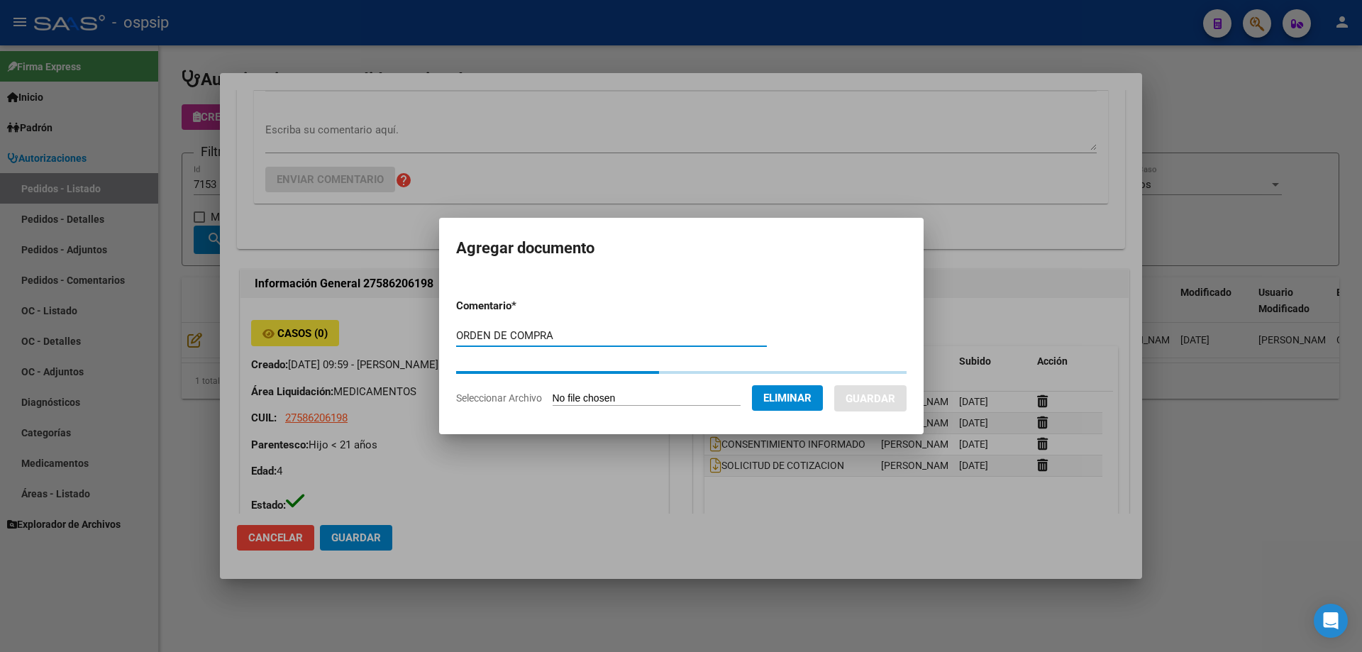
click at [882, 400] on form "Comentario * ORDEN DE COMPRA Comentario Seleccionar Archivo Eliminar Guardar" at bounding box center [681, 351] width 451 height 129
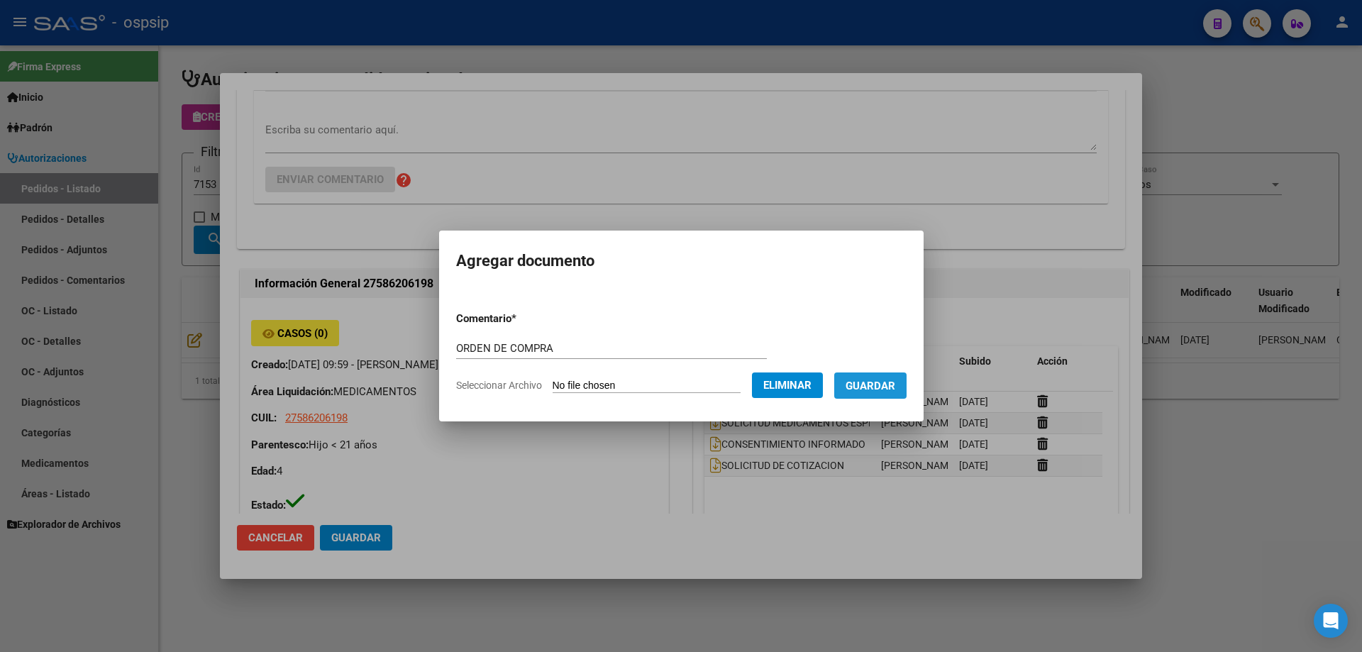
drag, startPoint x: 886, startPoint y: 387, endPoint x: 287, endPoint y: 311, distance: 603.6
click at [882, 387] on span "Guardar" at bounding box center [871, 386] width 50 height 13
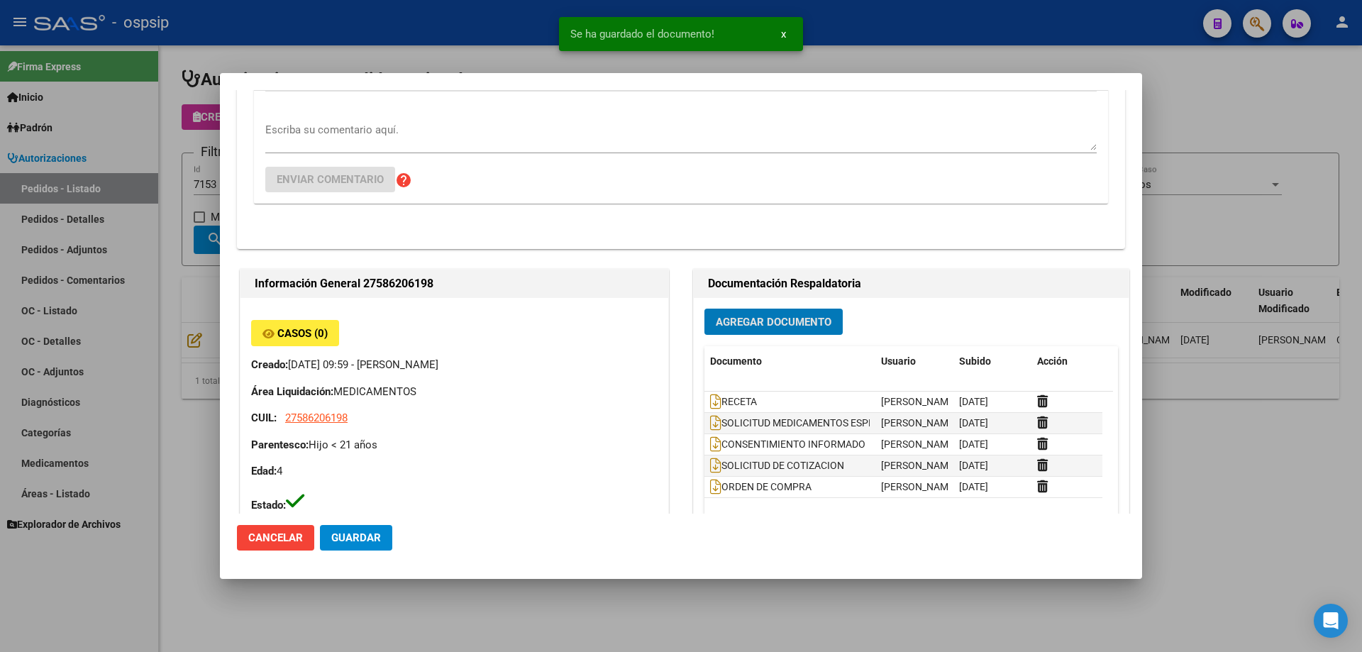
drag, startPoint x: 162, startPoint y: 226, endPoint x: 175, endPoint y: 222, distance: 12.8
click at [165, 226] on div at bounding box center [681, 326] width 1362 height 652
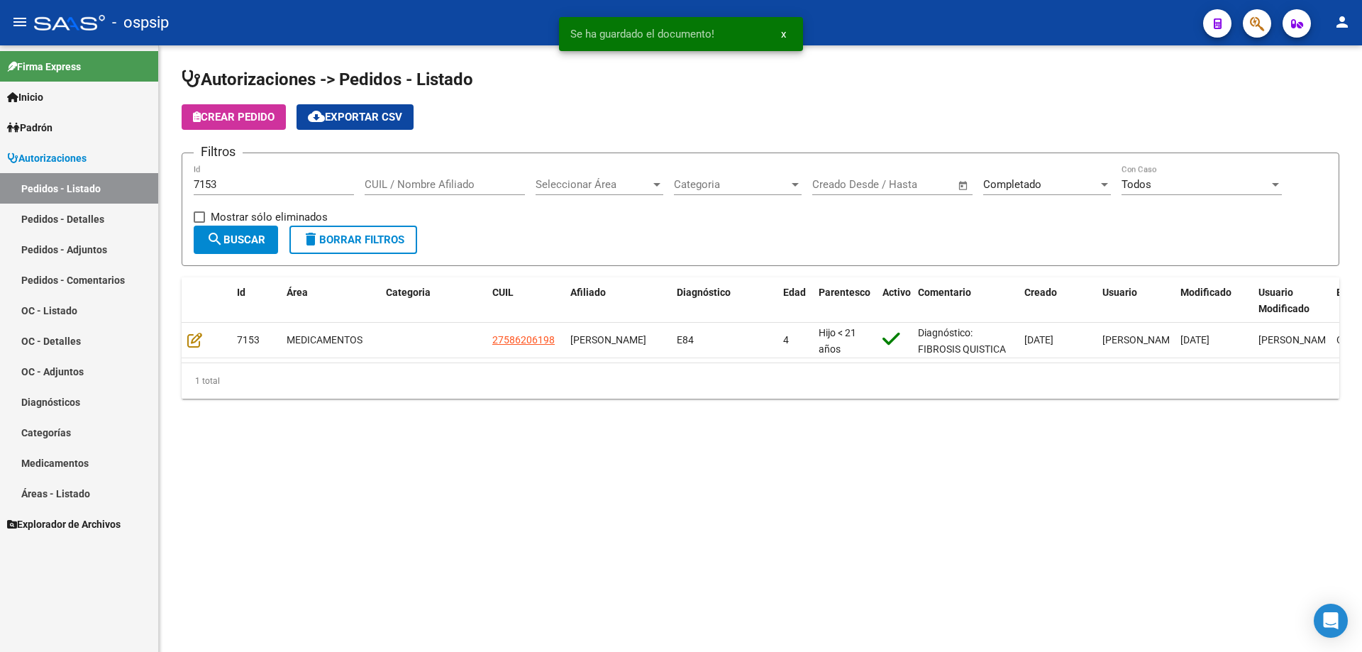
click at [227, 184] on input "7153" at bounding box center [274, 184] width 160 height 13
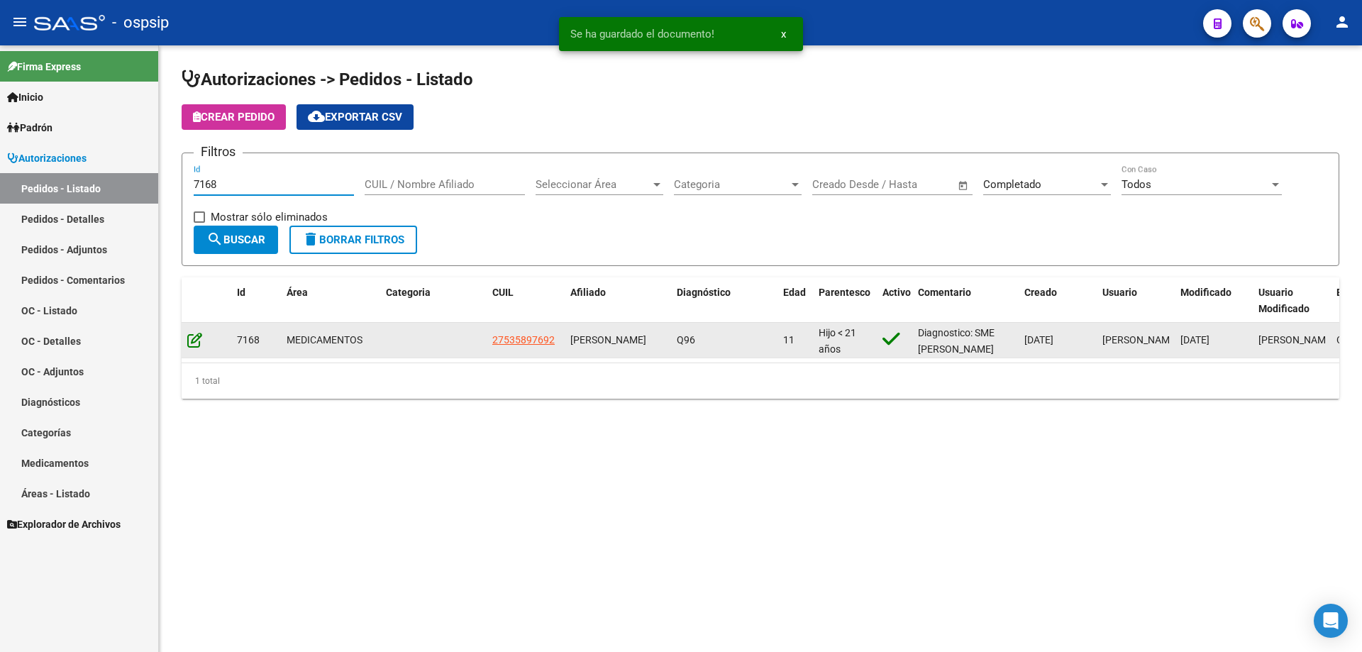
type input "7168"
click at [195, 338] on icon at bounding box center [194, 340] width 15 height 16
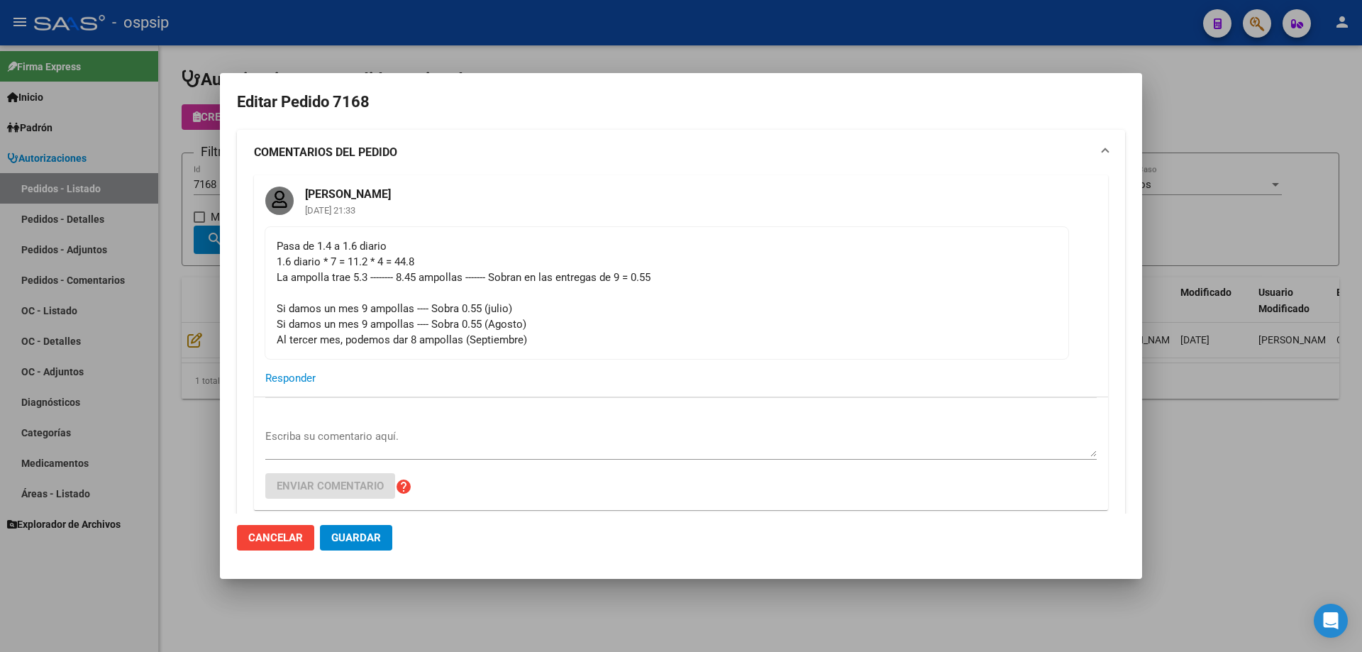
type input "Buenos Aires, FLORENCIO VARELA, 1143 1876"
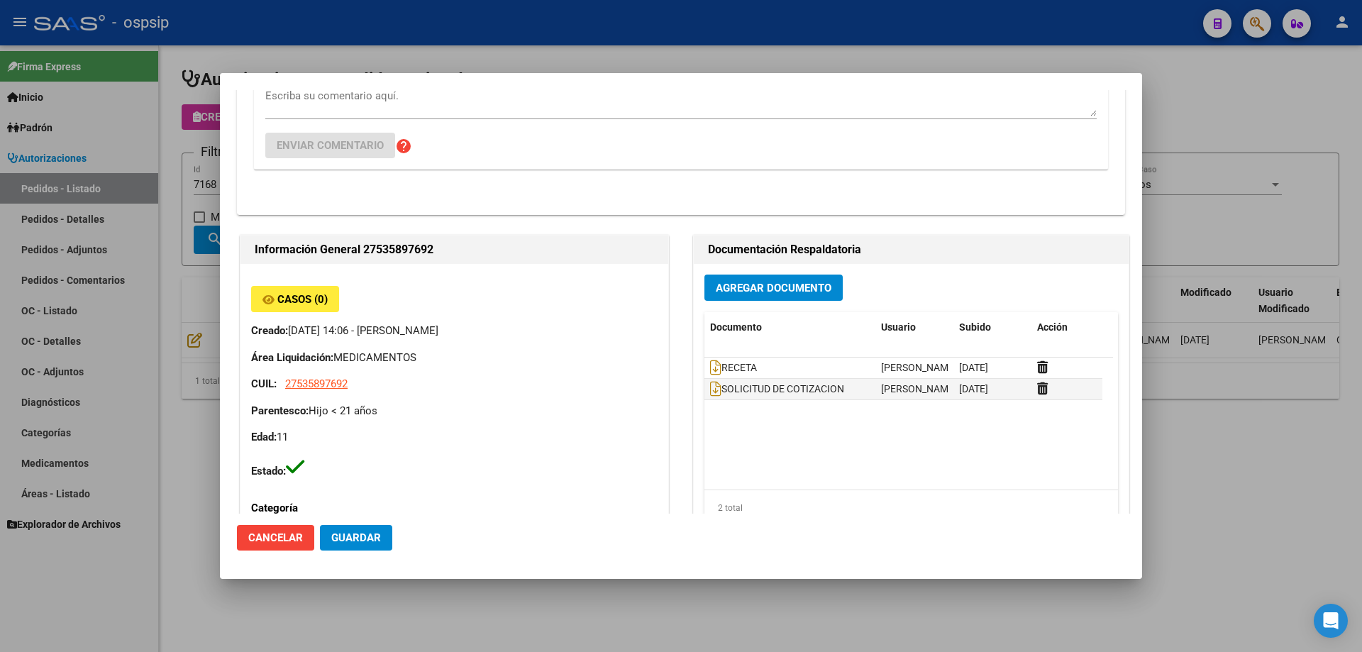
scroll to position [355, 0]
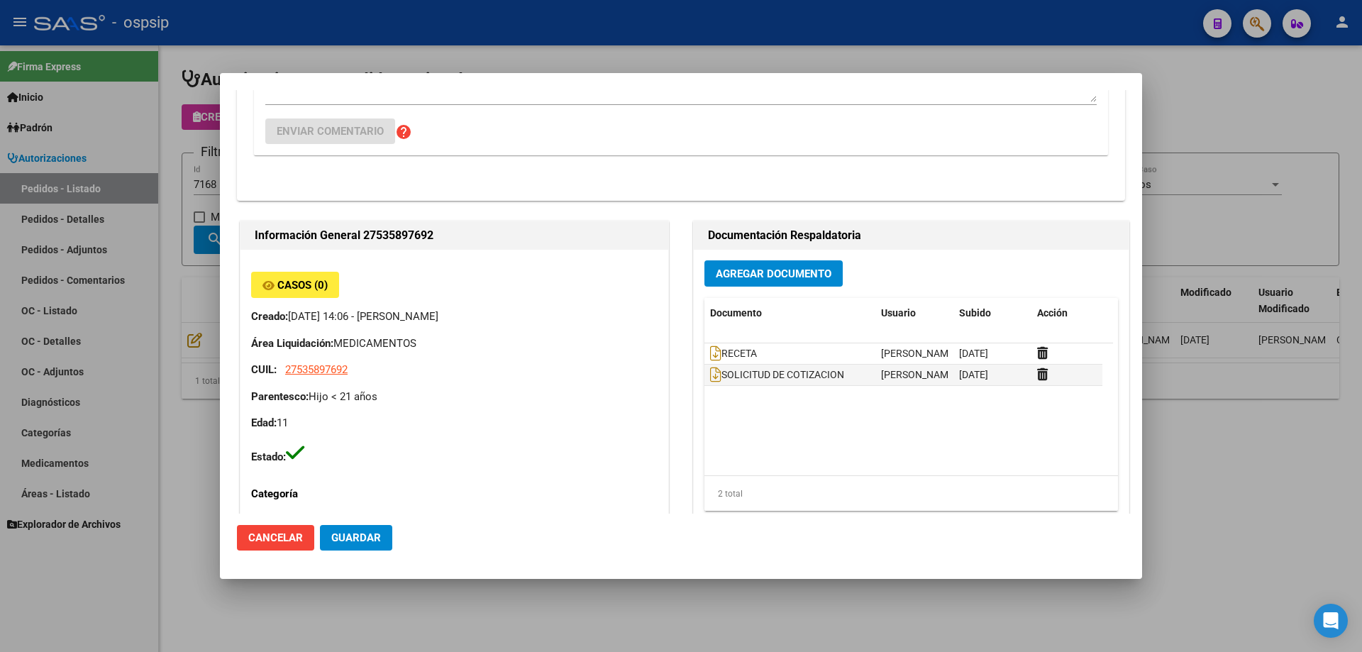
click at [769, 258] on div "Agregar Documento Documento Usuario Subido Acción RECETA Jesica Ortiz 12/09/202…" at bounding box center [911, 391] width 435 height 283
click at [771, 277] on span "Agregar Documento" at bounding box center [774, 273] width 116 height 13
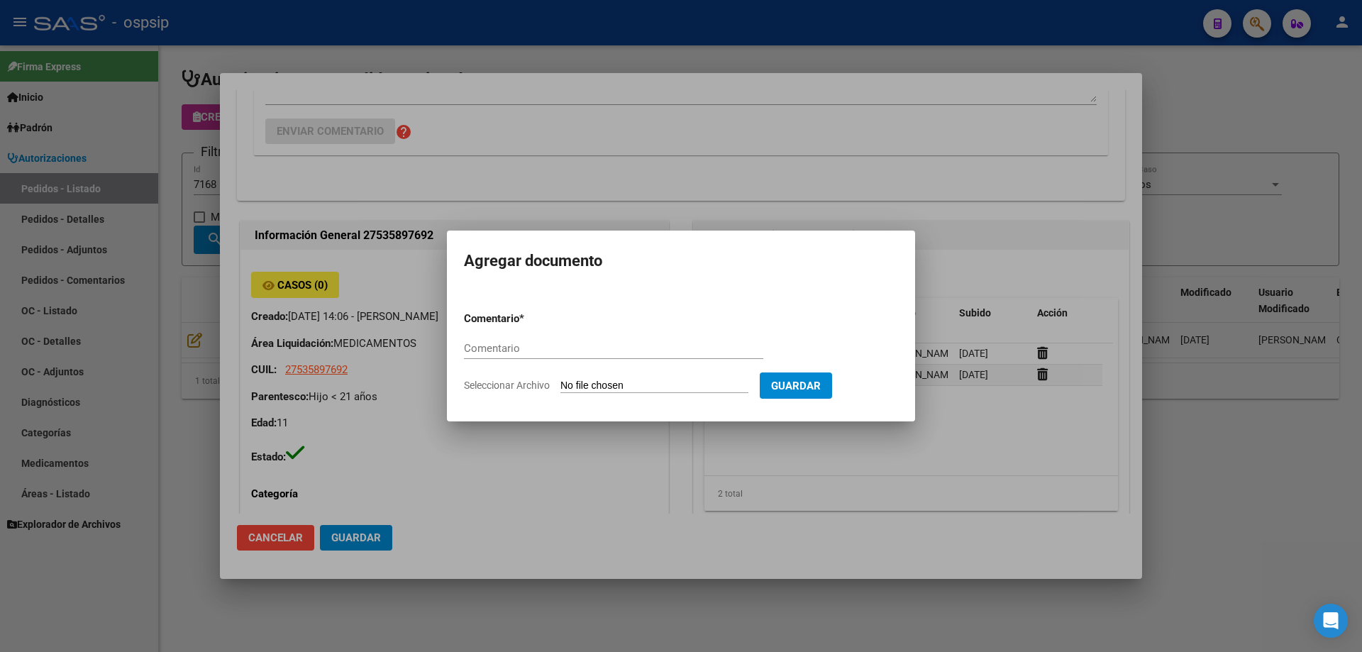
paste input "ORDEN DE COMPRA"
type input "ORDEN DE COMPRA"
type input "C:\fakepath\oc 7168 - IBARRA scienza (1).pdf"
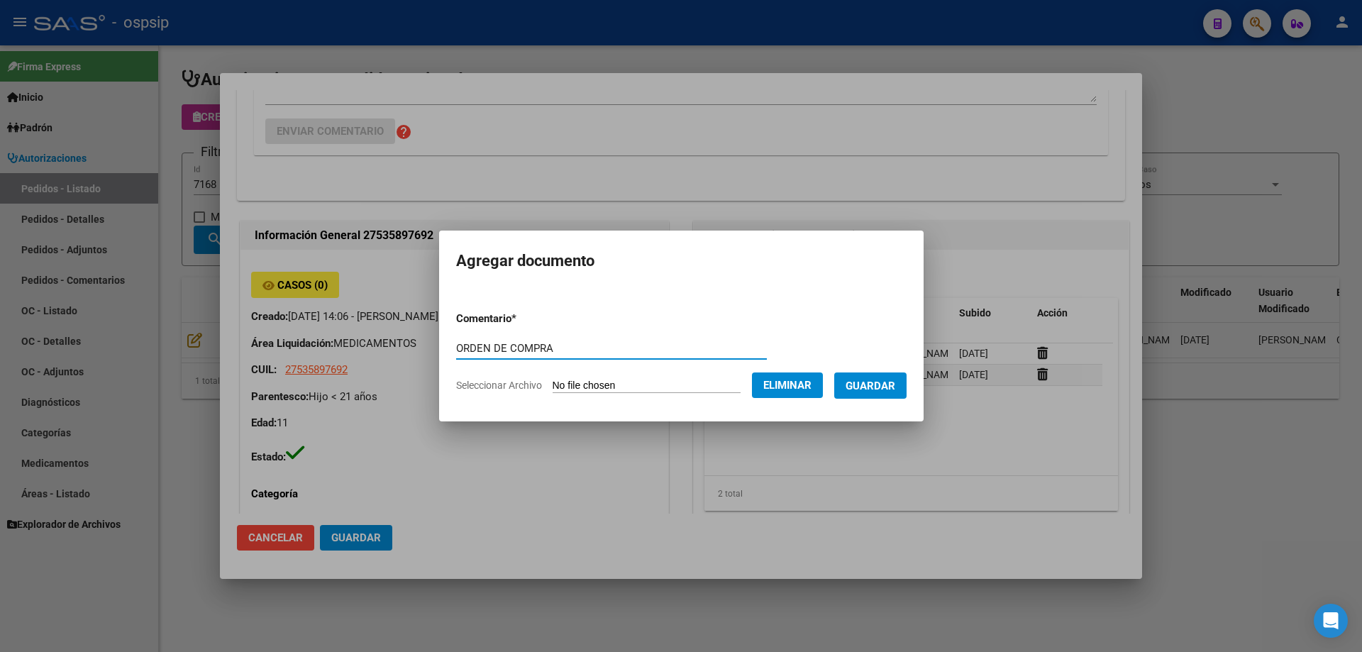
click at [881, 373] on button "Guardar" at bounding box center [870, 386] width 72 height 26
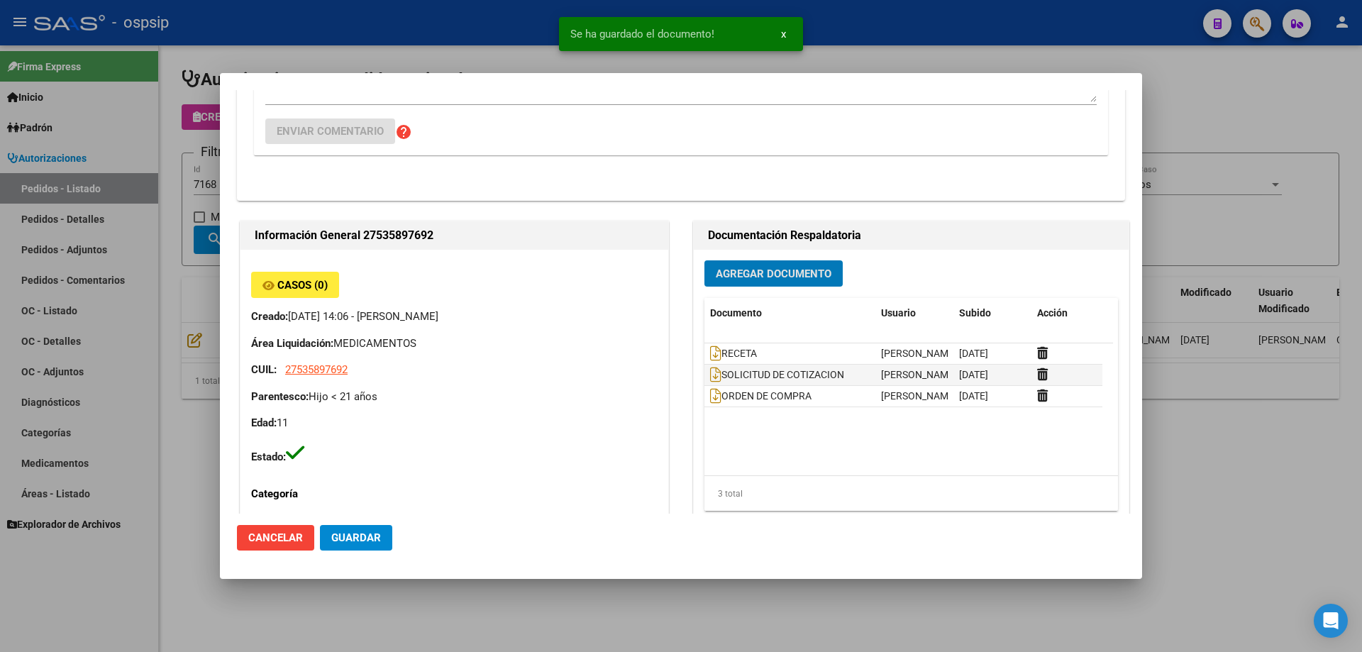
drag, startPoint x: 167, startPoint y: 252, endPoint x: 240, endPoint y: 192, distance: 94.8
click at [168, 249] on div at bounding box center [681, 326] width 1362 height 652
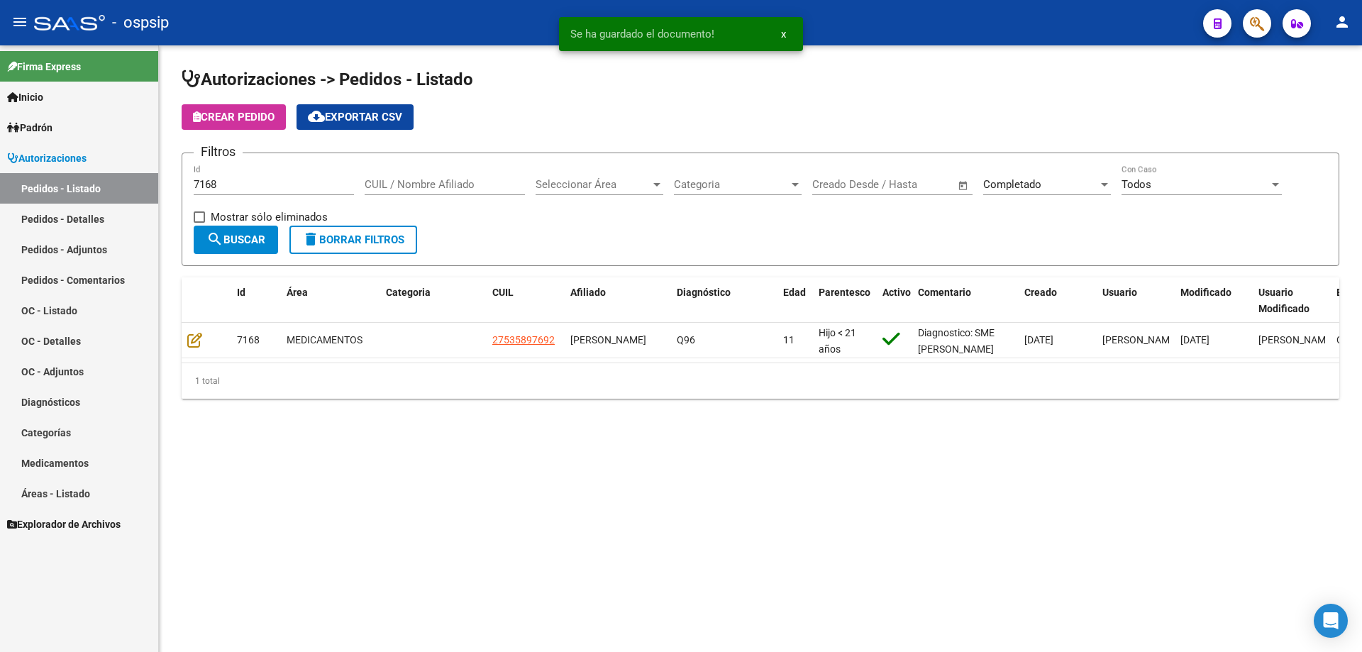
click at [249, 172] on div "7168 Id" at bounding box center [274, 180] width 160 height 31
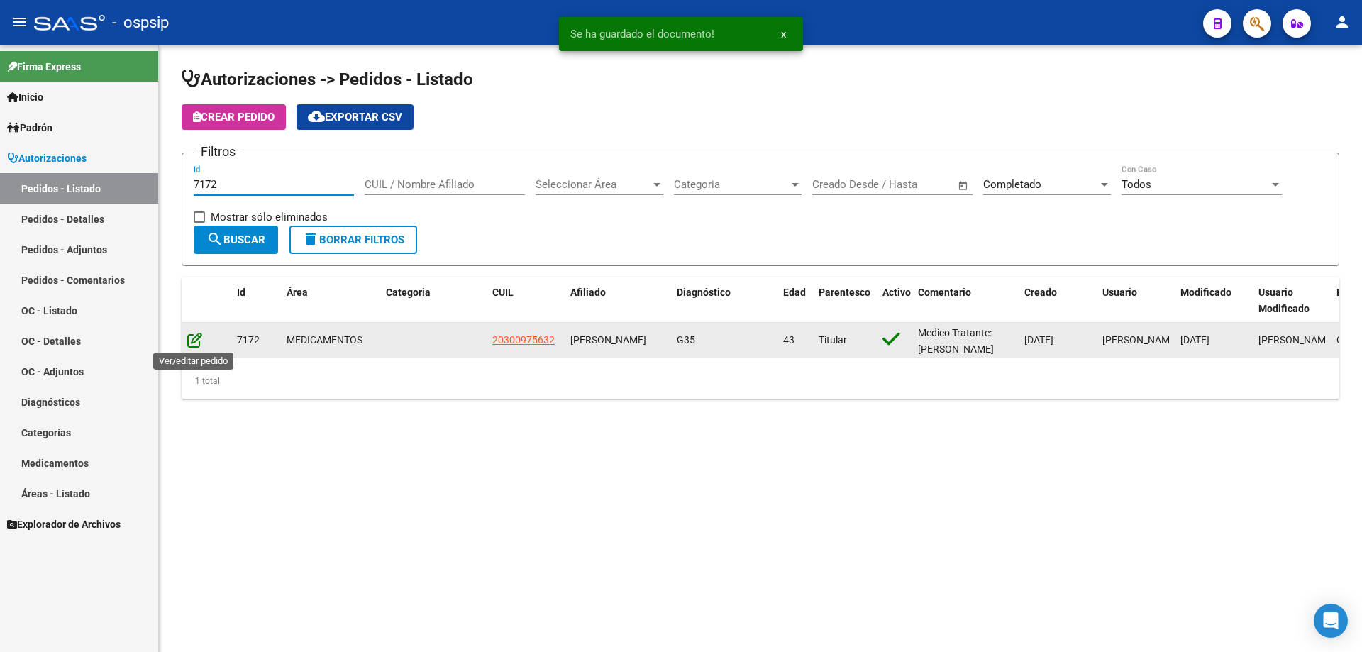
type input "7172"
click at [194, 343] on icon at bounding box center [194, 340] width 15 height 16
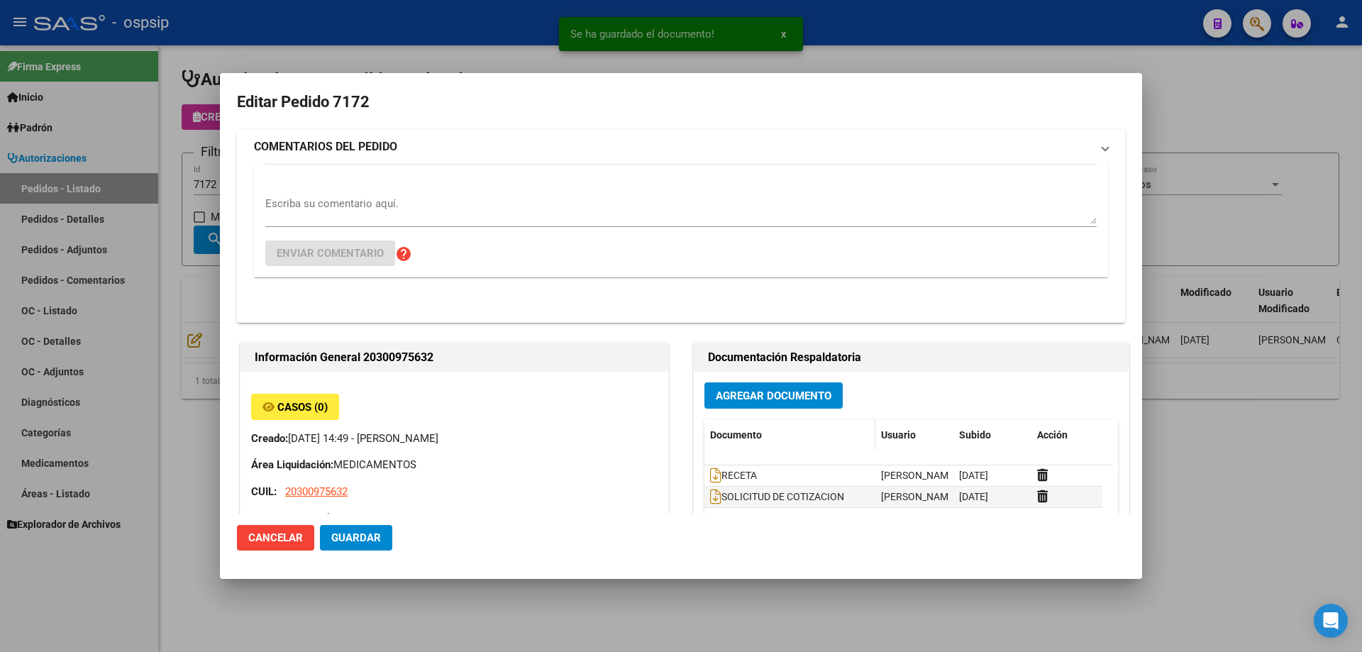
type input "Santiago del Estero, SANTIAGO DEL ES, GDERO BAIGORRIA 578"
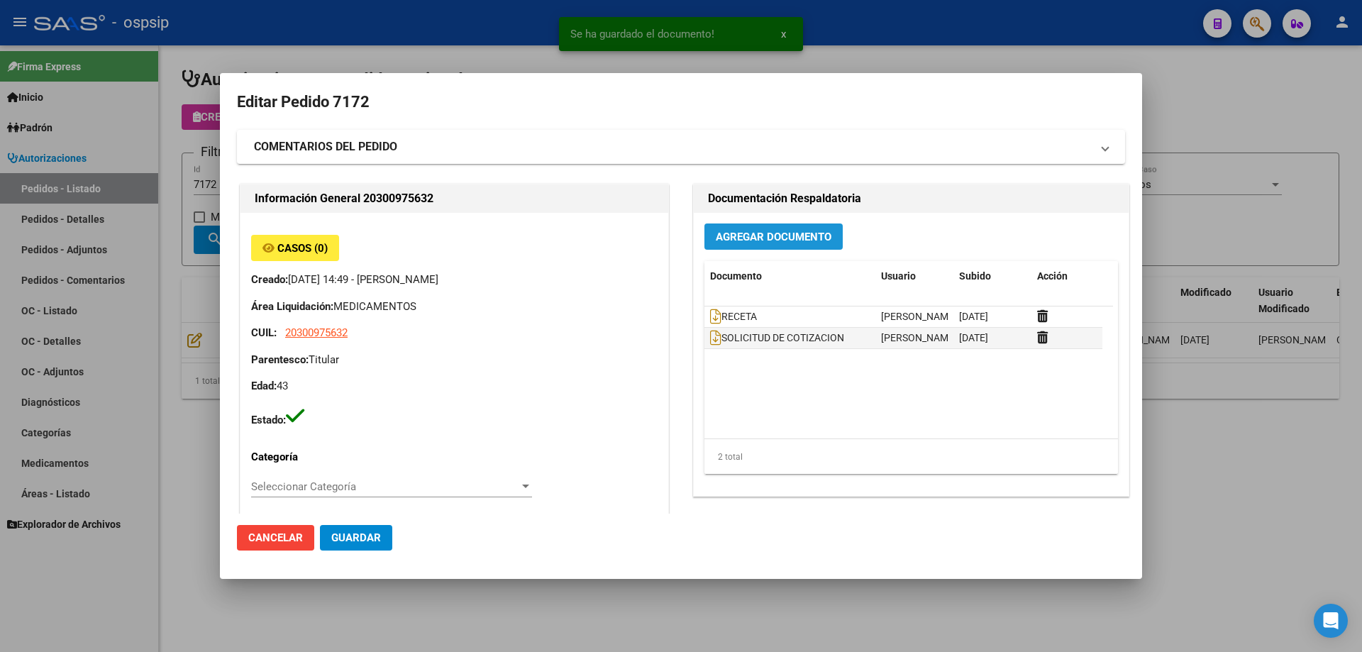
click at [729, 249] on button "Agregar Documento" at bounding box center [774, 237] width 138 height 26
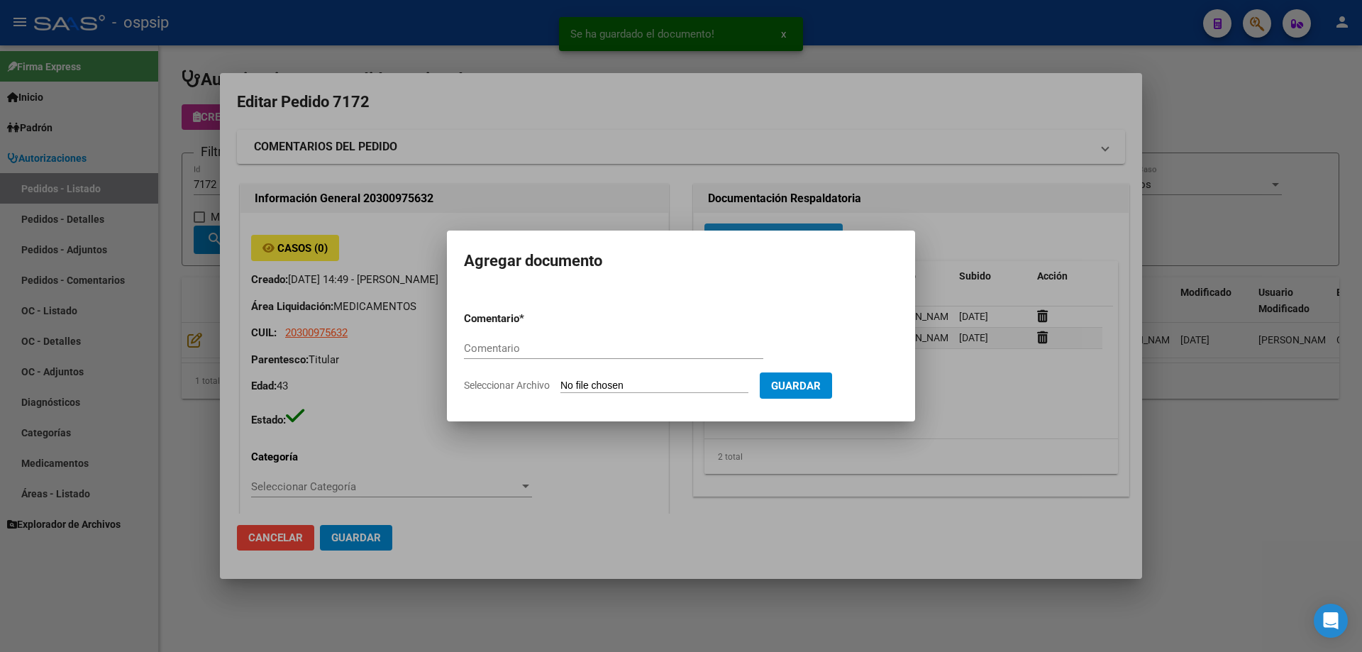
paste input "ORDEN DE COMPRA"
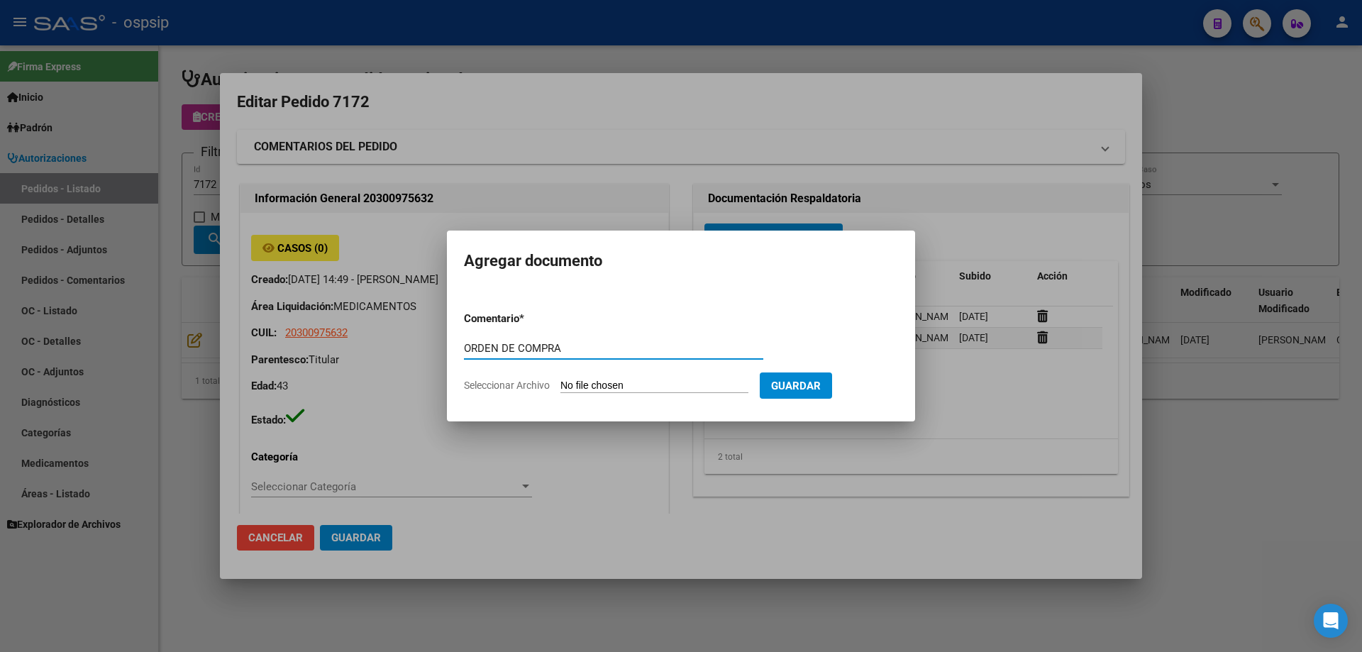
type input "ORDEN DE COMPRA"
type input "C:\fakepath\oc 7172 scienza (1).pdf"
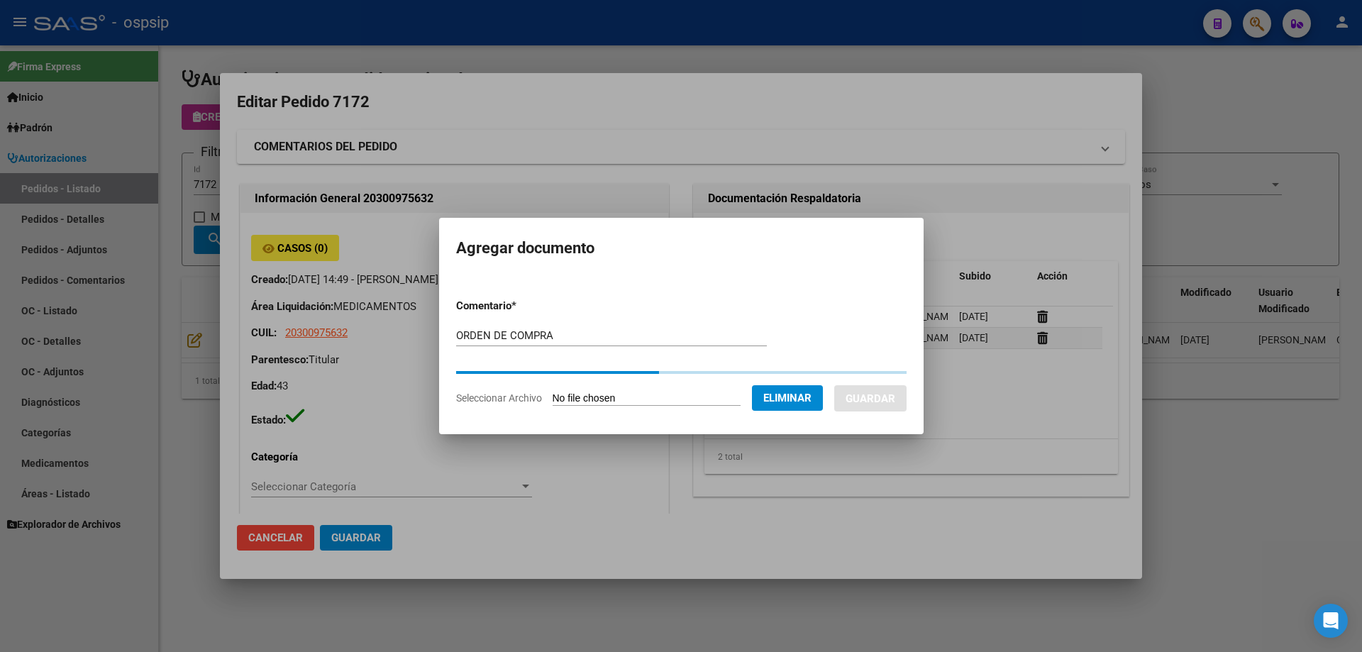
click at [904, 394] on button "Guardar" at bounding box center [870, 398] width 72 height 26
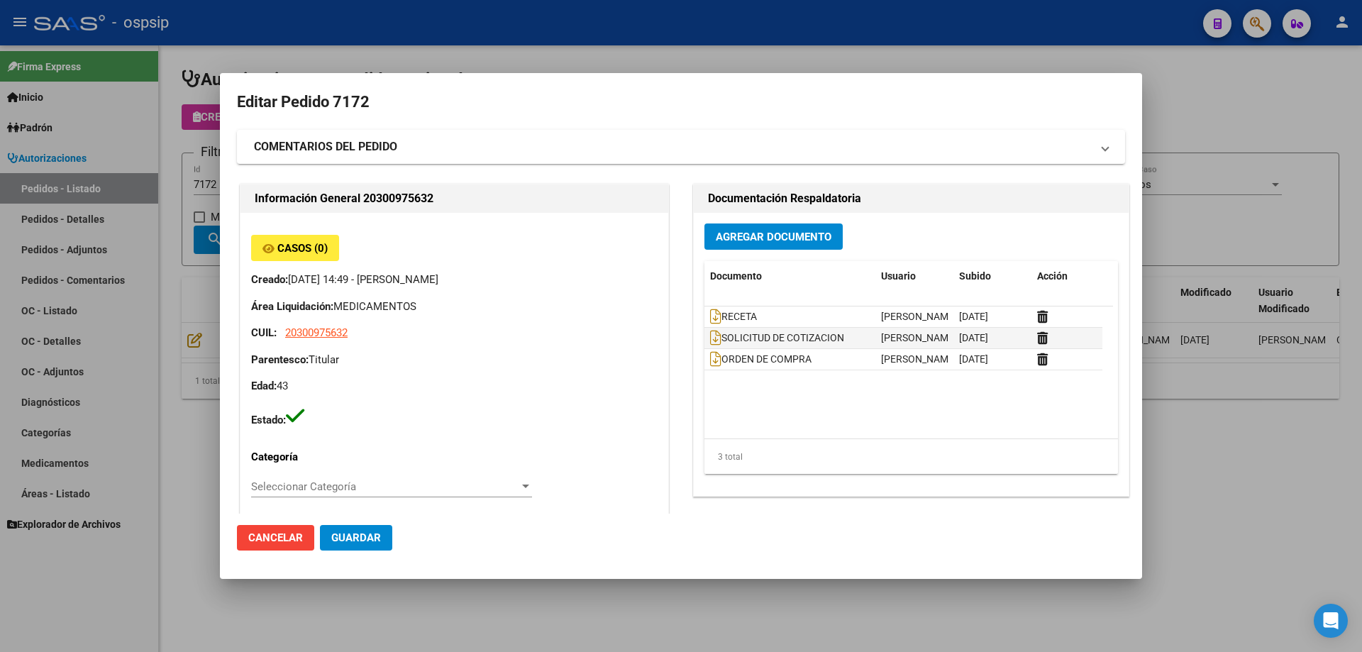
click at [197, 300] on div at bounding box center [681, 326] width 1362 height 652
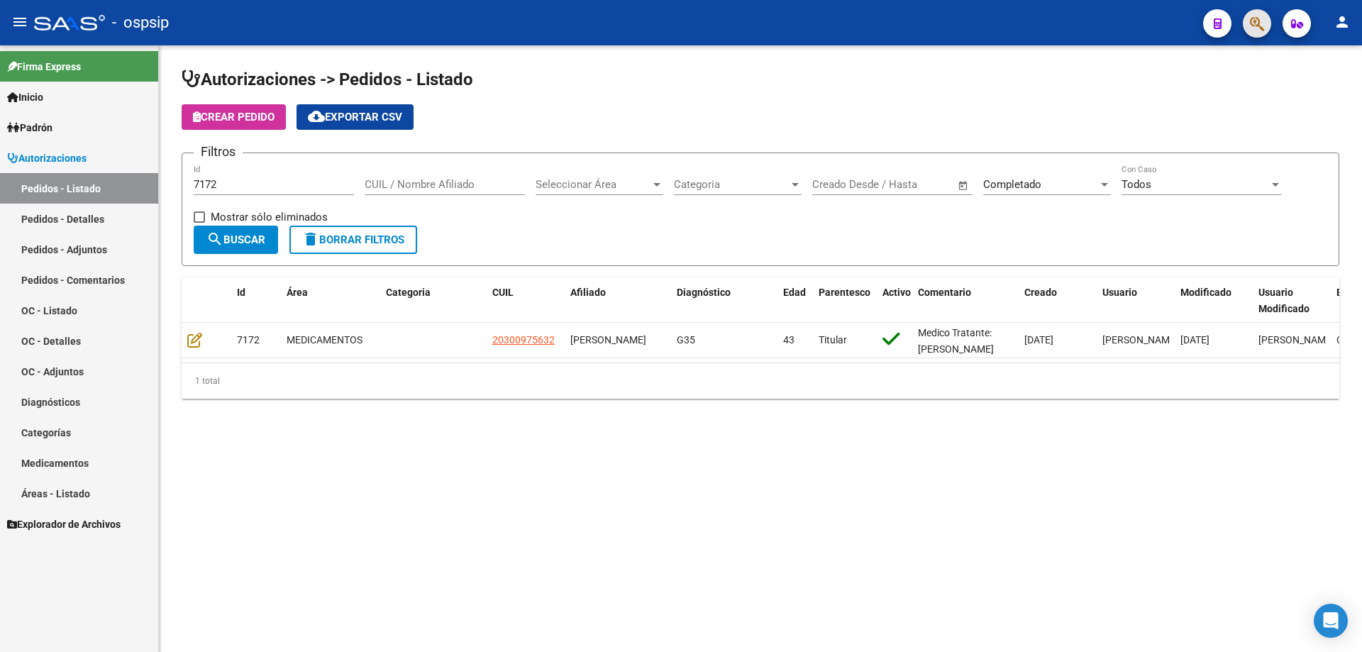
click at [1249, 19] on button "button" at bounding box center [1257, 23] width 28 height 28
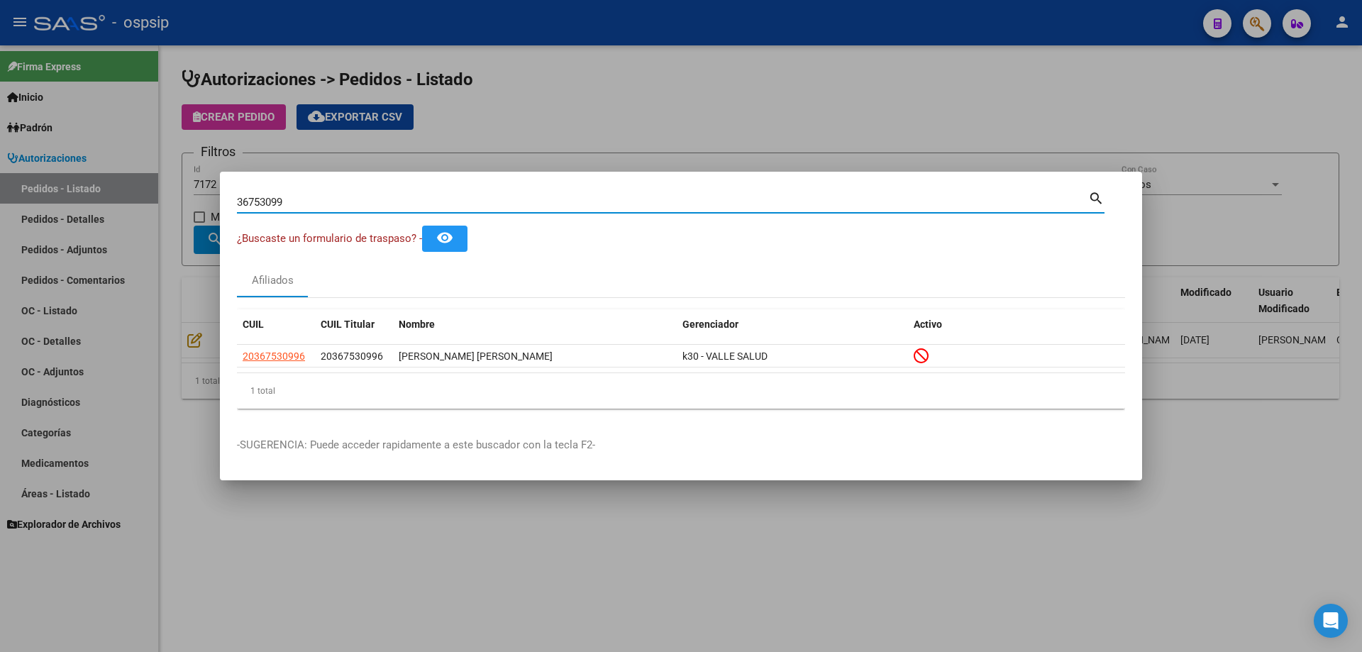
drag, startPoint x: 321, startPoint y: 203, endPoint x: 162, endPoint y: 197, distance: 158.4
click at [162, 197] on div "36753099 Buscar (apellido, dni, cuil, nro traspaso, cuit, obra social) search ¿…" at bounding box center [681, 326] width 1362 height 652
paste input "21366536"
type input "21366536"
click at [512, 149] on div at bounding box center [681, 326] width 1362 height 652
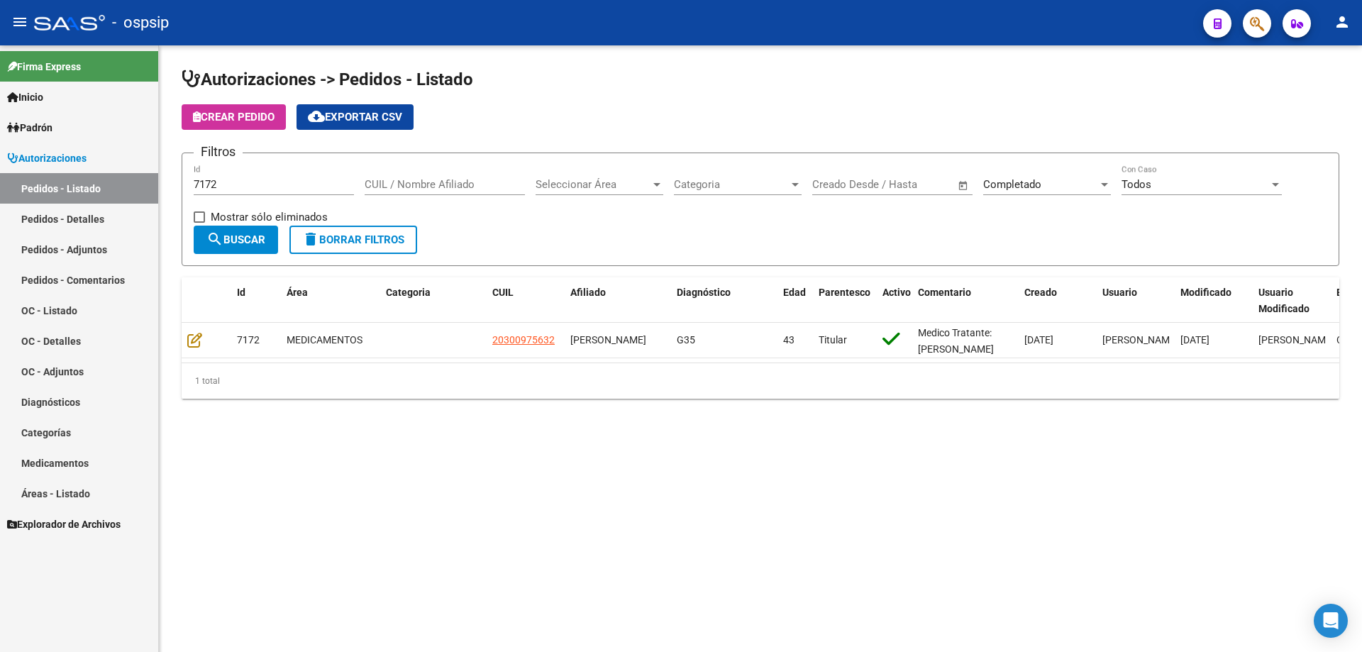
click at [380, 157] on form "Filtros 7172 Id CUIL / Nombre Afiliado Seleccionar Área Seleccionar Área Catego…" at bounding box center [761, 210] width 1158 height 114
drag, startPoint x: 257, startPoint y: 189, endPoint x: 214, endPoint y: 177, distance: 44.1
click at [214, 177] on div "7172 Id" at bounding box center [274, 180] width 160 height 31
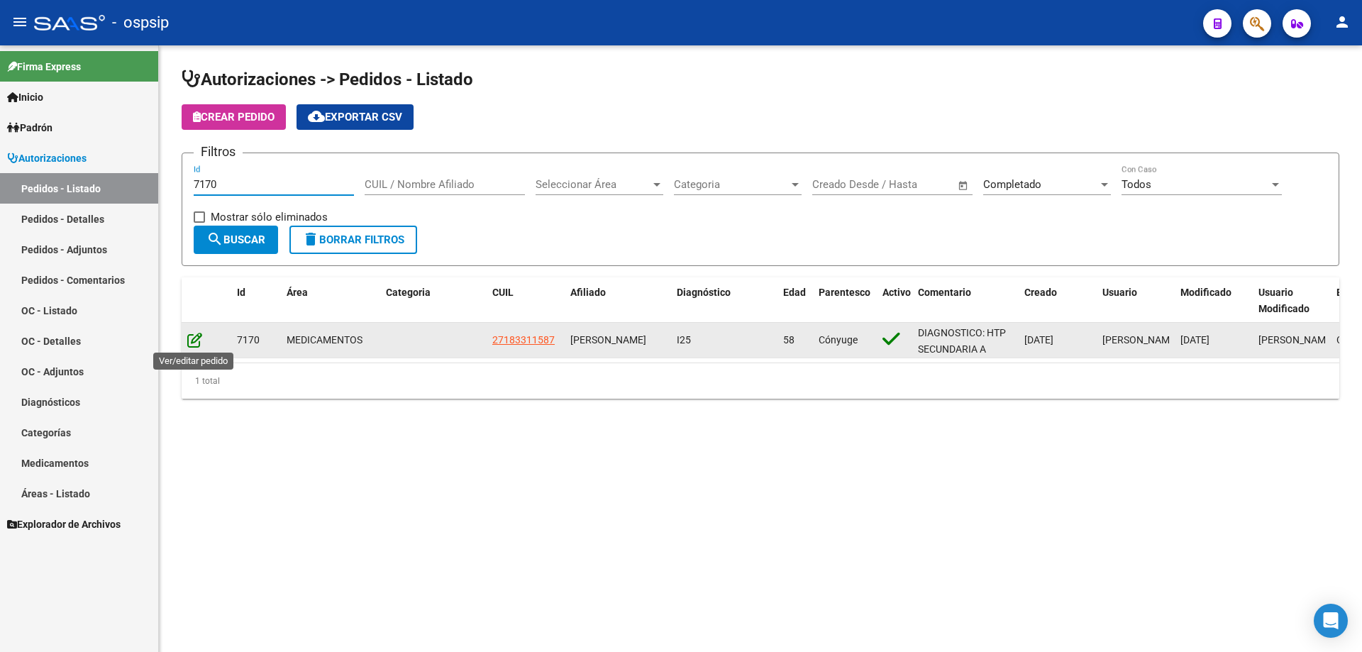
type input "7170"
click at [188, 343] on icon at bounding box center [194, 340] width 15 height 16
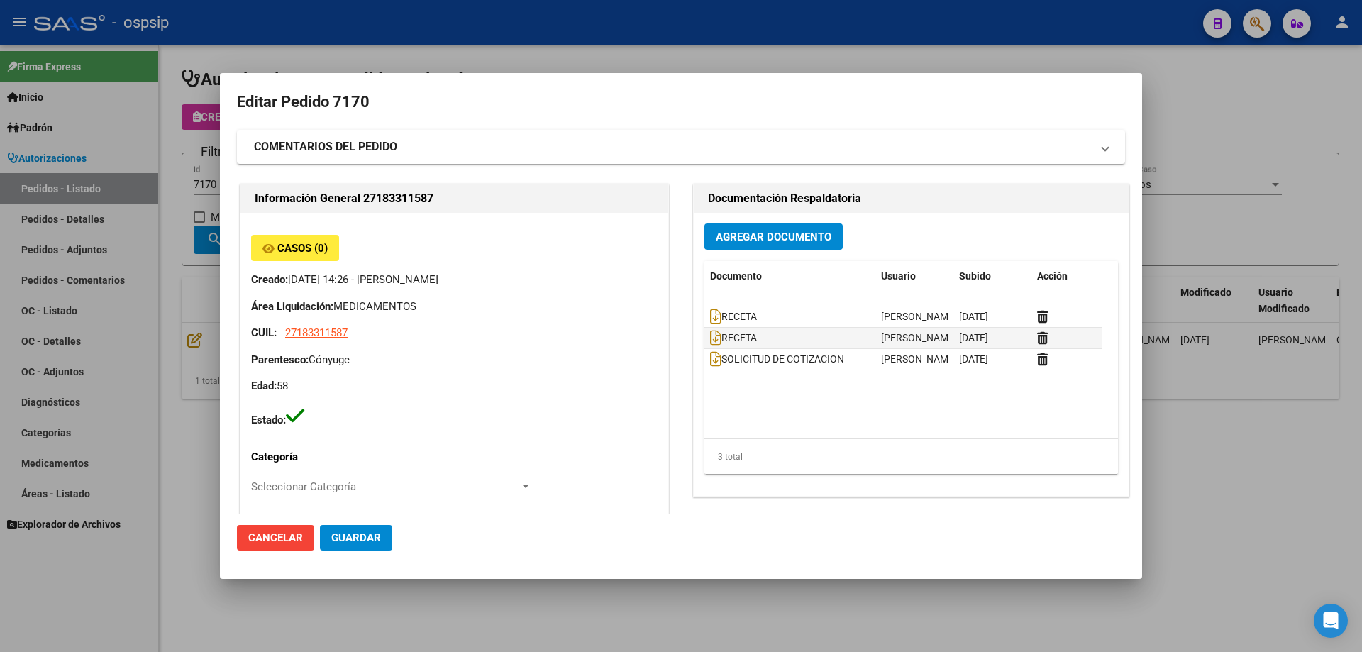
type input "Buenos Aires, JOSE LEON SUAREZ, 1Ê DE MAYO 125"
click at [798, 250] on button "Agregar Documento" at bounding box center [774, 237] width 138 height 26
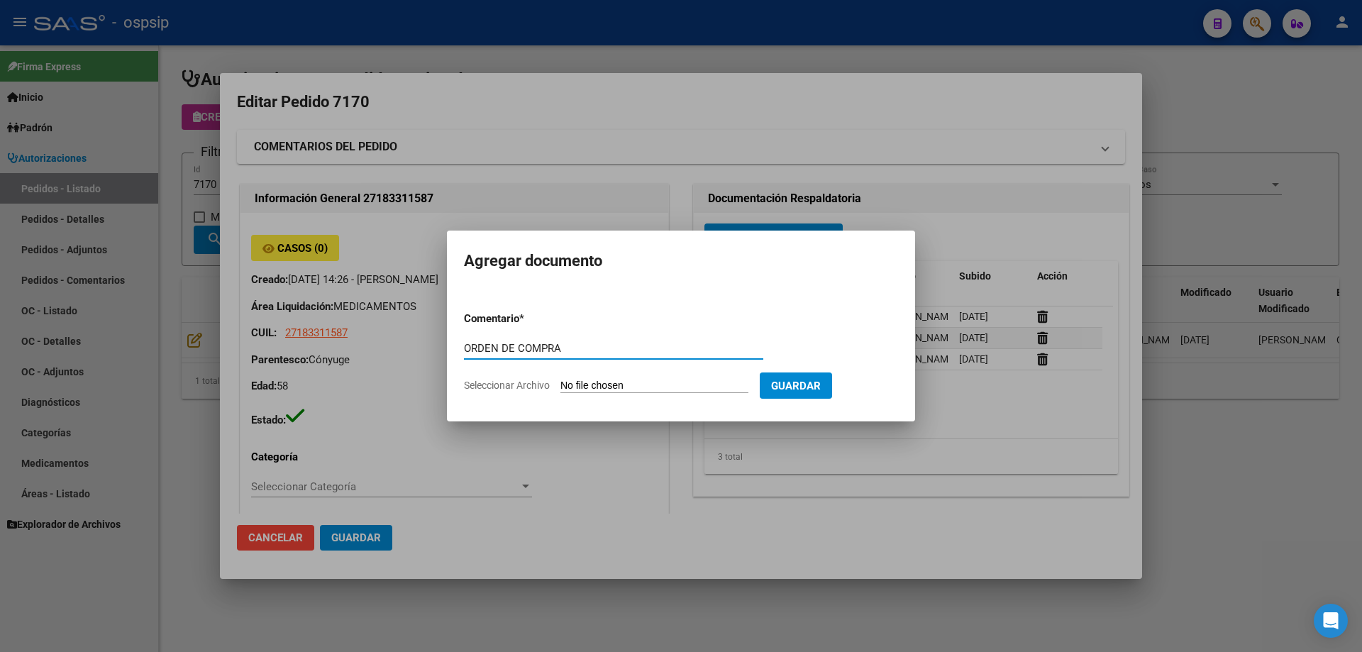
type input "ORDEN DE COMPRA"
click at [341, 649] on div at bounding box center [681, 326] width 1362 height 652
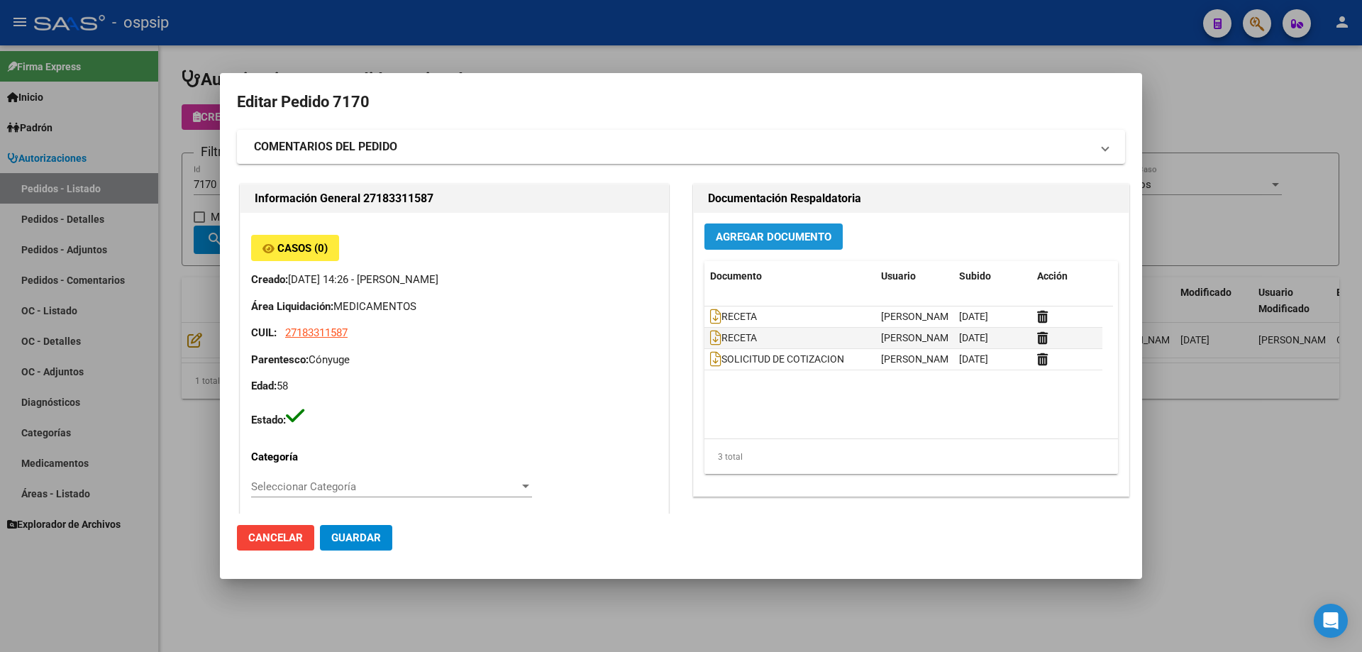
click at [741, 230] on span "Agregar Documento" at bounding box center [774, 236] width 116 height 13
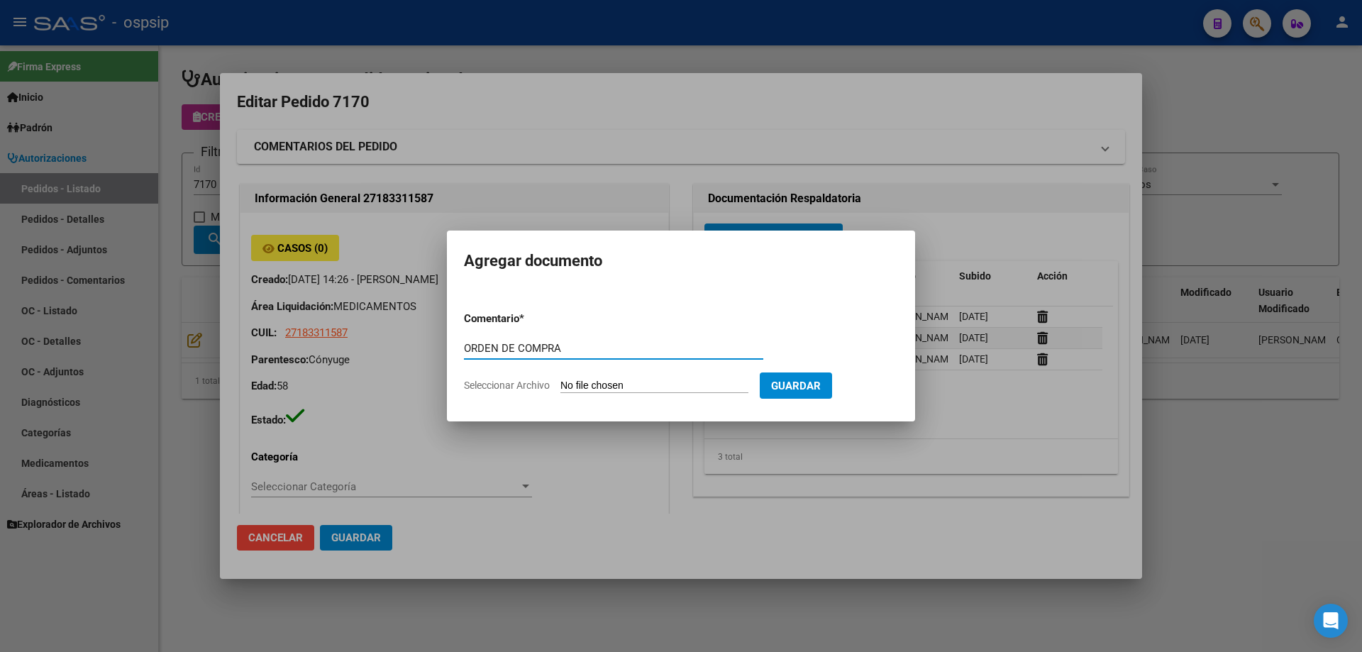
type input "ORDEN DE COMPRA"
type input "C:\fakepath\OC 7170 RAMOS (1).pdf"
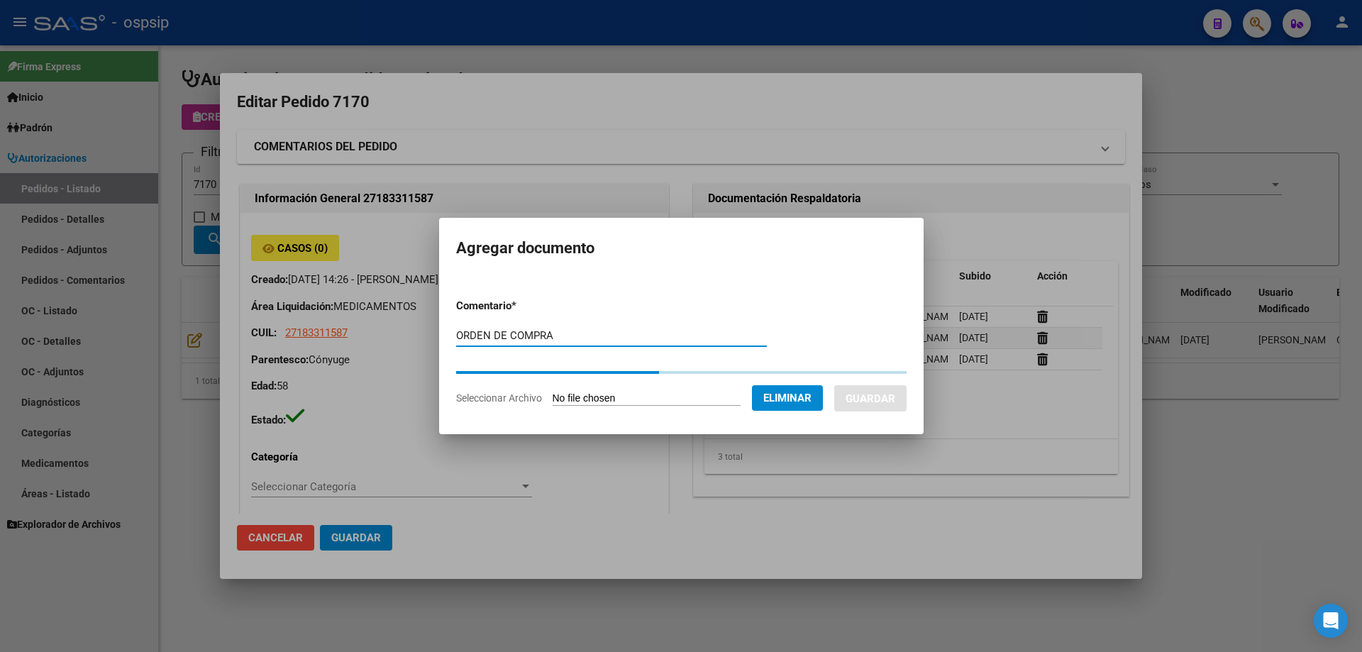
click at [868, 384] on form "Comentario * ORDEN DE COMPRA Comentario Seleccionar Archivo Eliminar Guardar" at bounding box center [681, 351] width 451 height 129
click at [876, 387] on button "Guardar" at bounding box center [870, 398] width 72 height 26
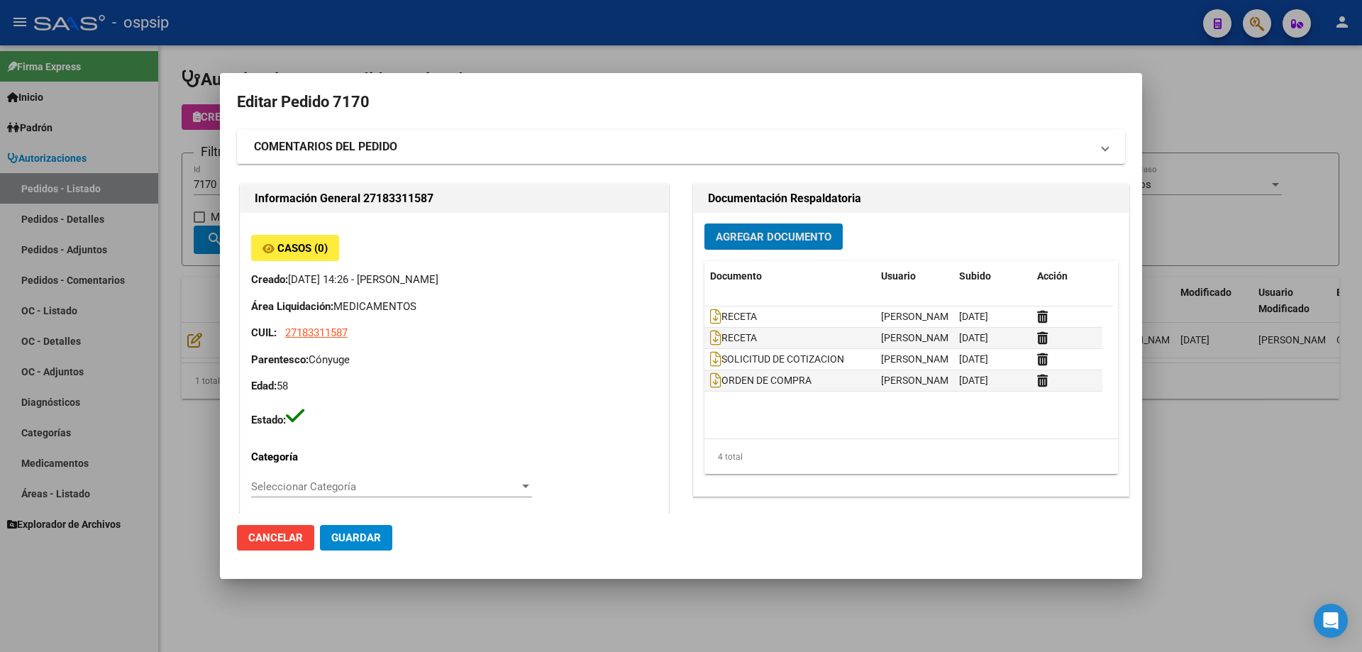
drag, startPoint x: 761, startPoint y: 120, endPoint x: 272, endPoint y: 53, distance: 494.1
drag, startPoint x: 158, startPoint y: 114, endPoint x: 199, endPoint y: 191, distance: 87.0
click at [158, 115] on div at bounding box center [681, 326] width 1362 height 652
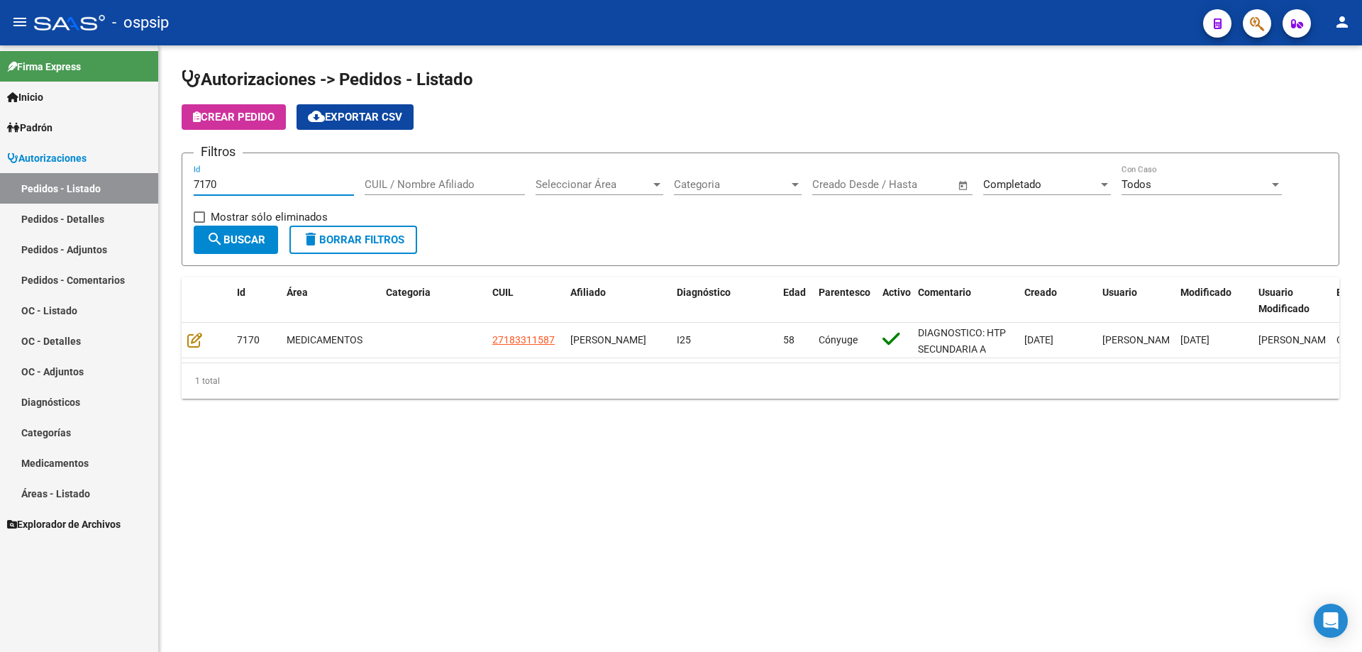
drag, startPoint x: 233, startPoint y: 182, endPoint x: 61, endPoint y: 182, distance: 172.4
click at [51, 192] on mat-sidenav-container "Firma Express Inicio Calendario SSS Instructivos Contacto OS Padrón Afiliados E…" at bounding box center [681, 348] width 1362 height 607
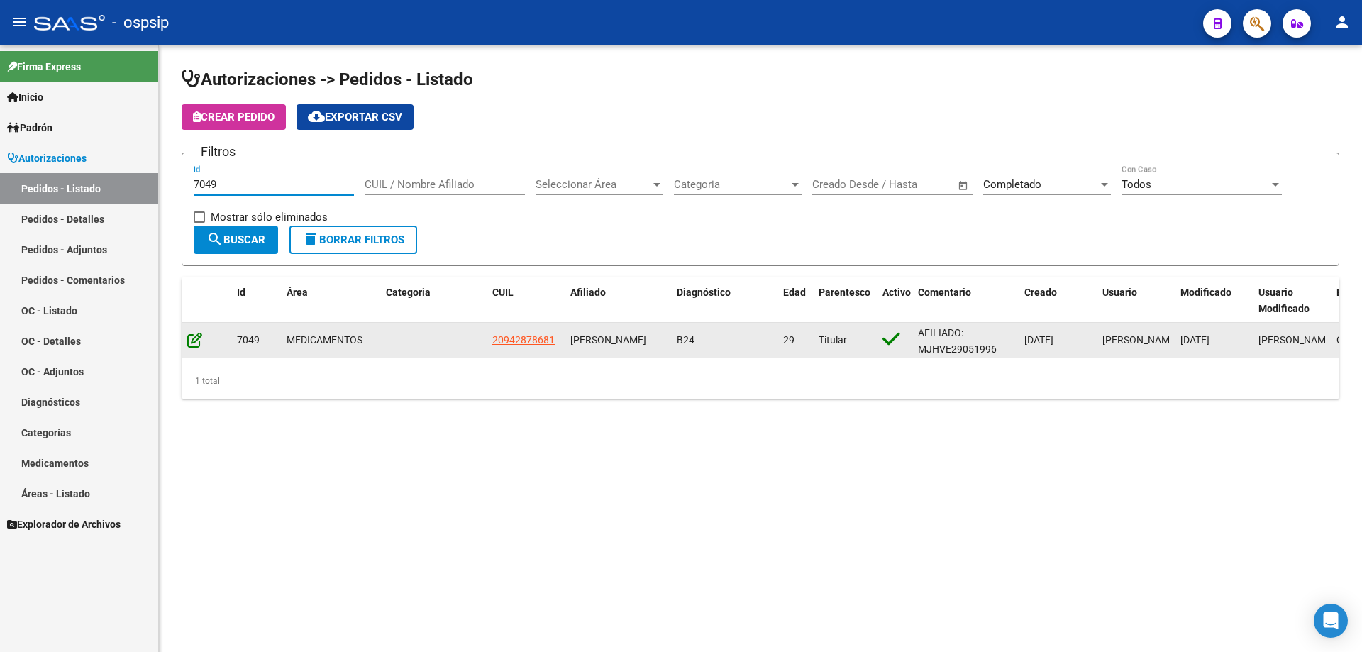
type input "7049"
click at [199, 343] on icon at bounding box center [194, 340] width 15 height 16
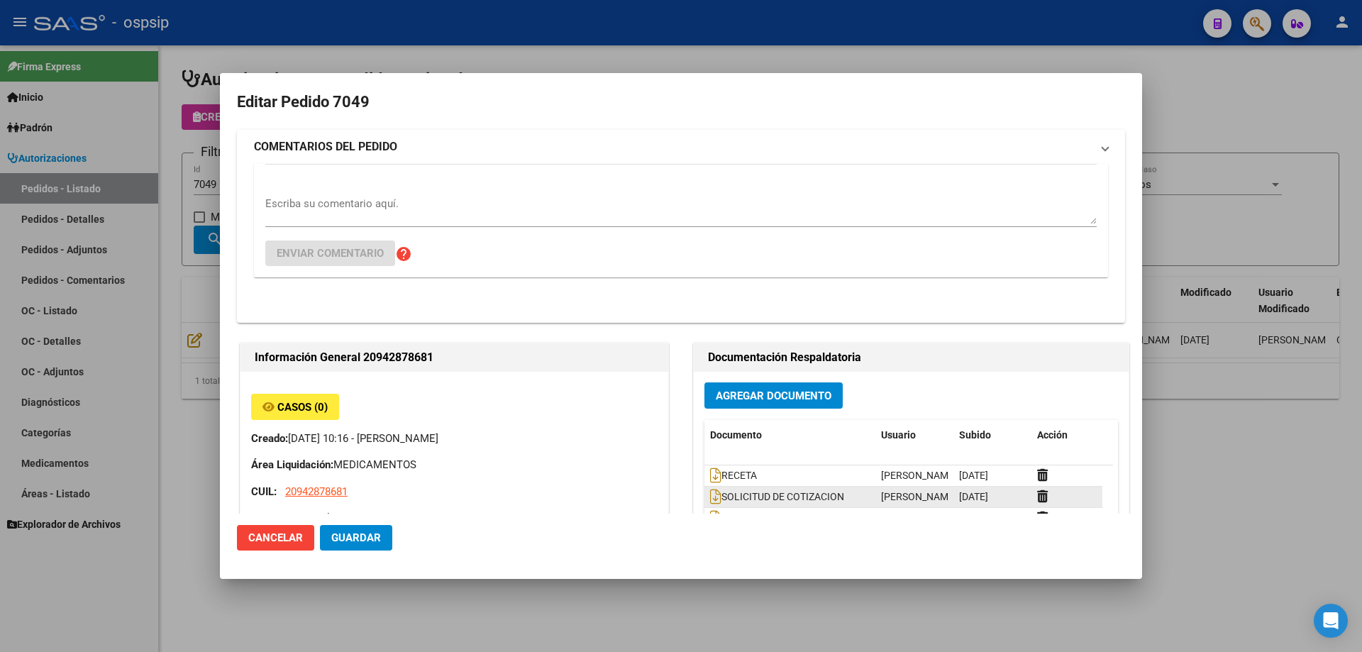
type input "Buenos Aires, VALENTIN ALSINA, CURAPALIGUE 347"
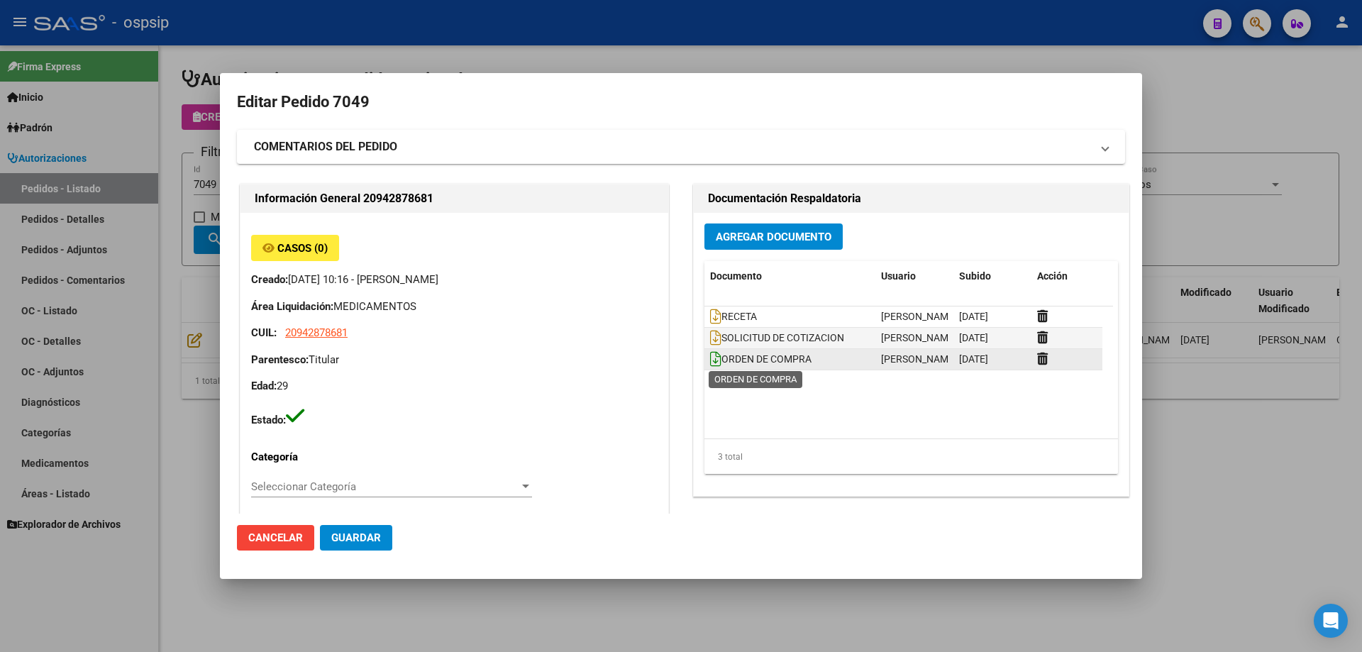
click at [712, 359] on icon at bounding box center [715, 359] width 11 height 16
